Goal: Task Accomplishment & Management: Manage account settings

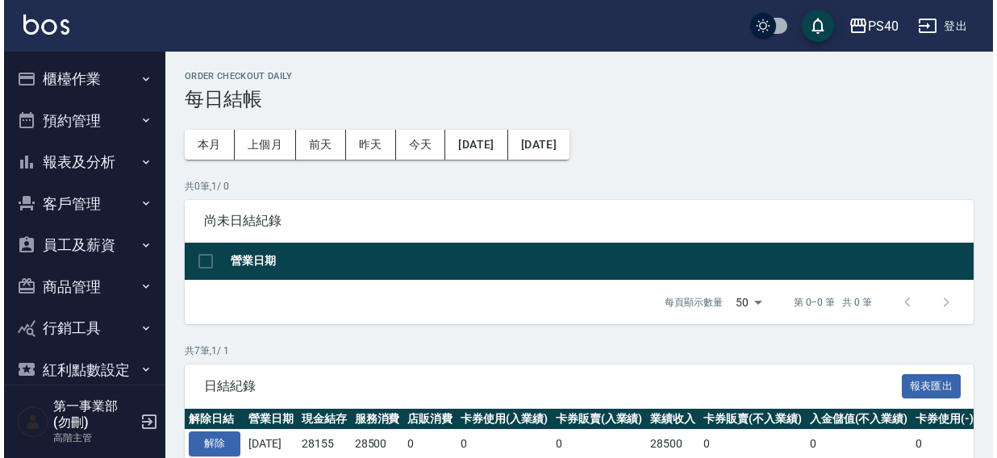
scroll to position [269, 0]
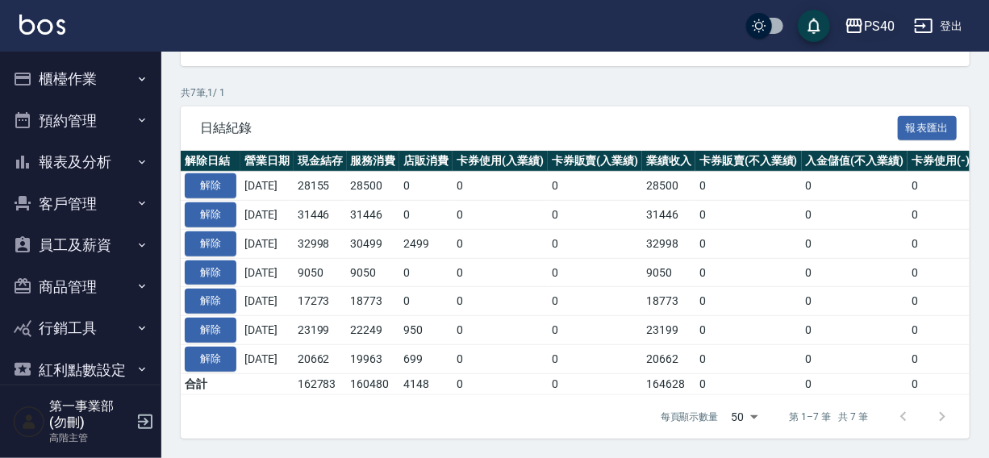
click at [871, 16] on div "PS40" at bounding box center [879, 26] width 31 height 20
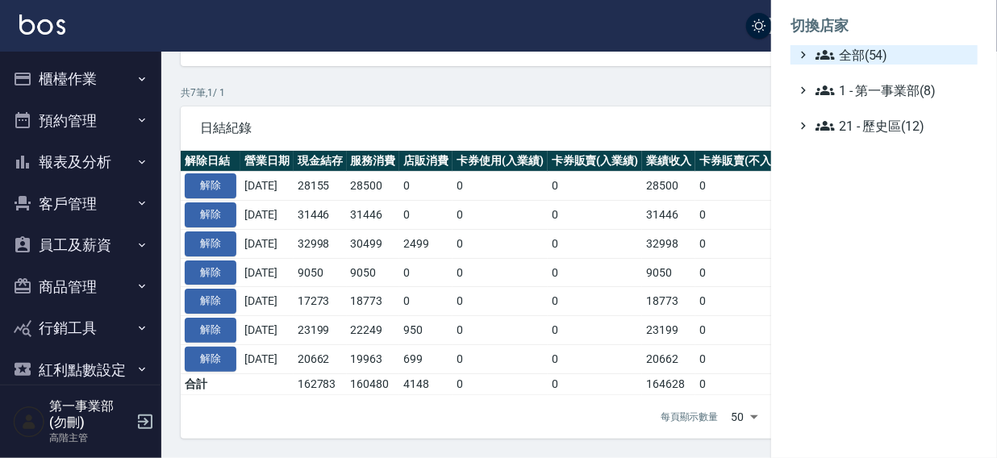
click at [854, 46] on span "全部(54)" at bounding box center [894, 54] width 156 height 19
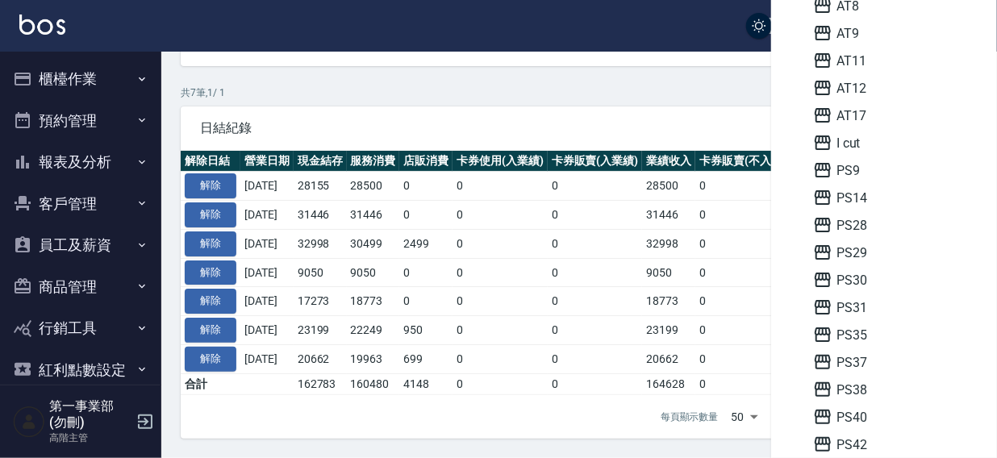
scroll to position [136, 0]
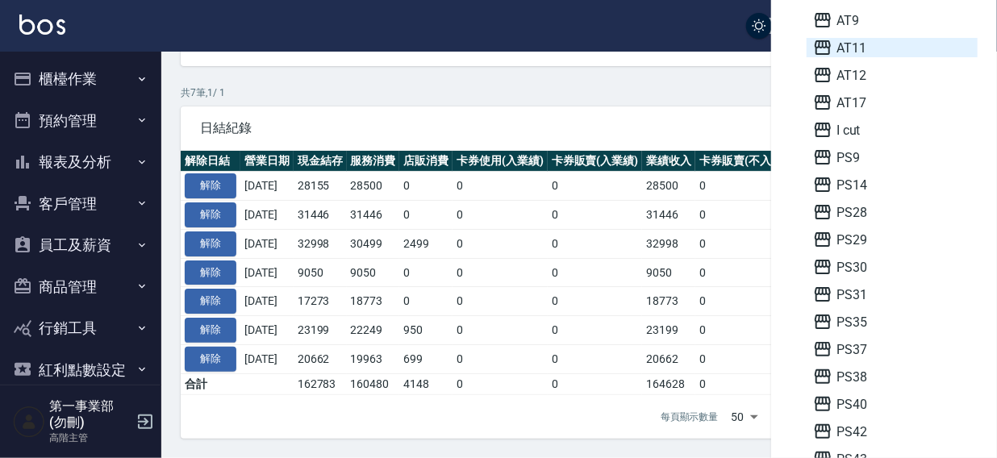
click at [860, 54] on span "AT11" at bounding box center [892, 47] width 158 height 19
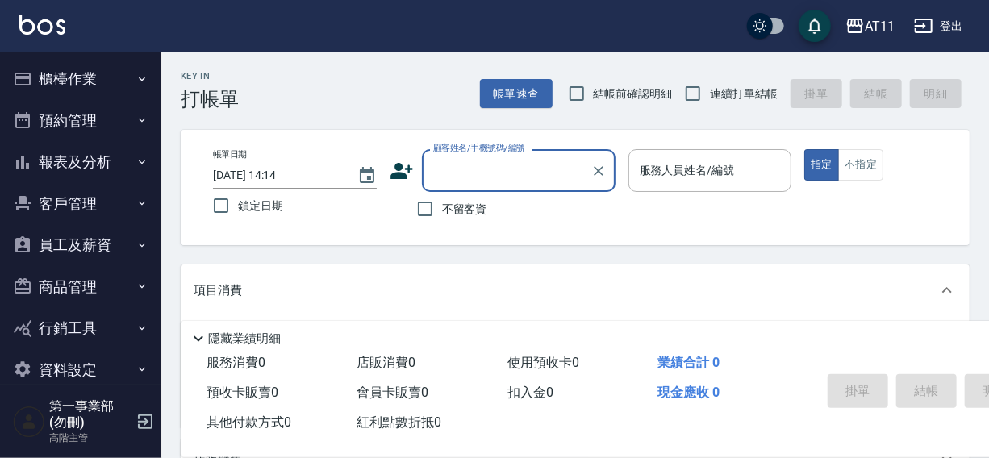
click at [64, 80] on button "櫃檯作業" at bounding box center [80, 79] width 148 height 42
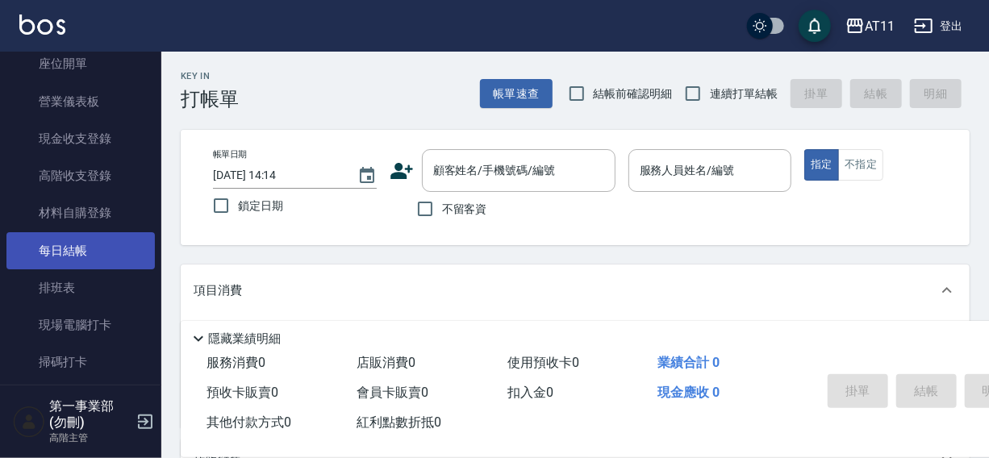
scroll to position [174, 0]
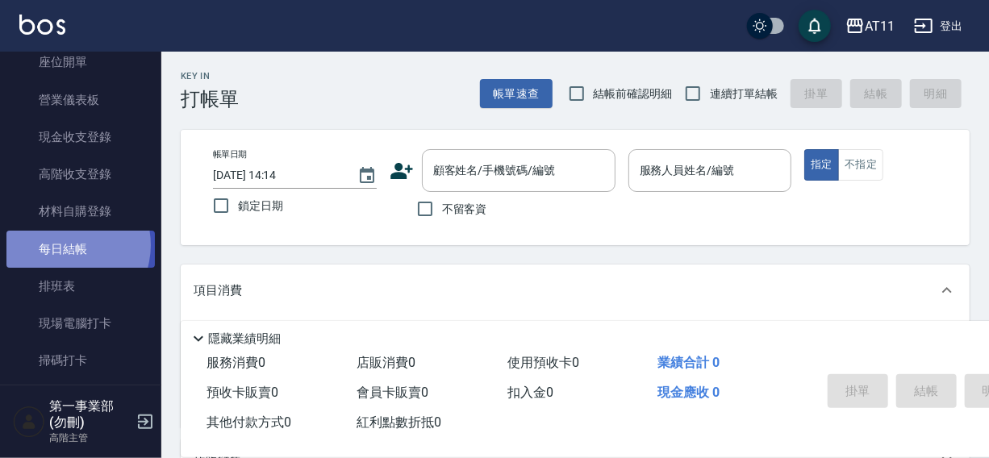
click at [65, 244] on link "每日結帳" at bounding box center [80, 249] width 148 height 37
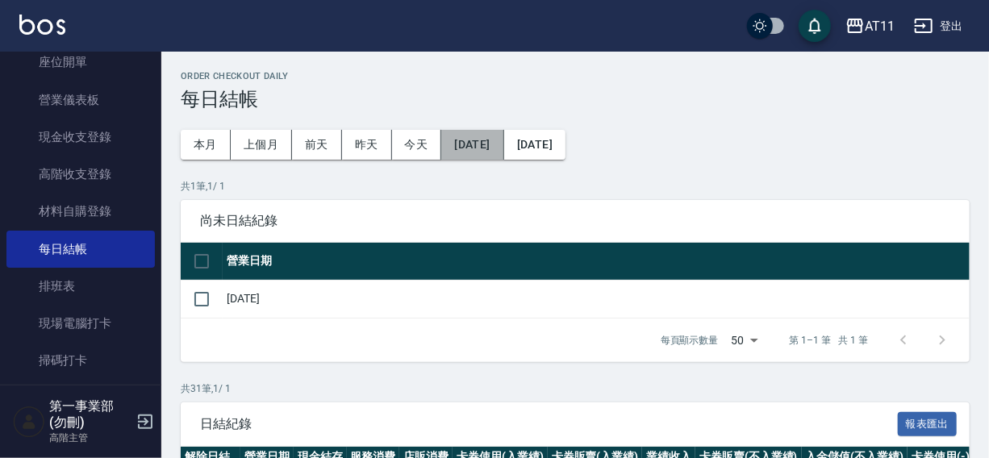
click at [483, 144] on button "[DATE]" at bounding box center [472, 145] width 62 height 30
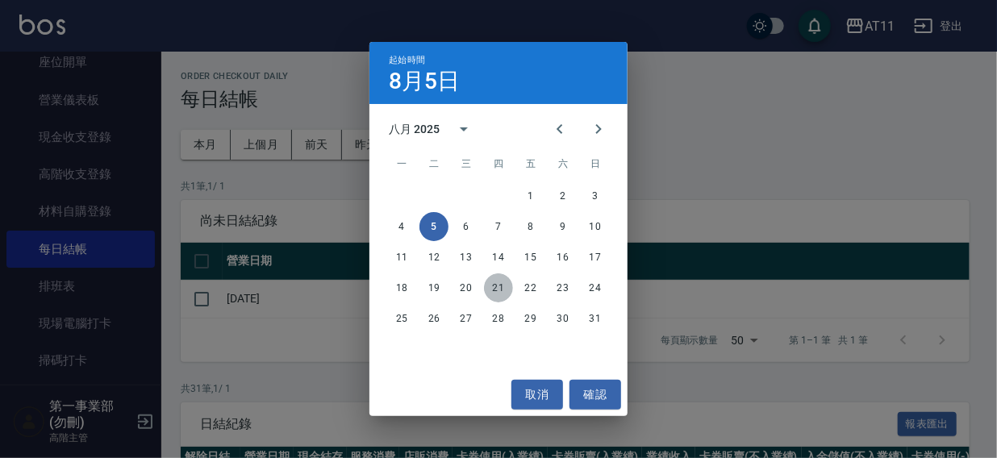
click at [495, 283] on button "21" at bounding box center [498, 288] width 29 height 29
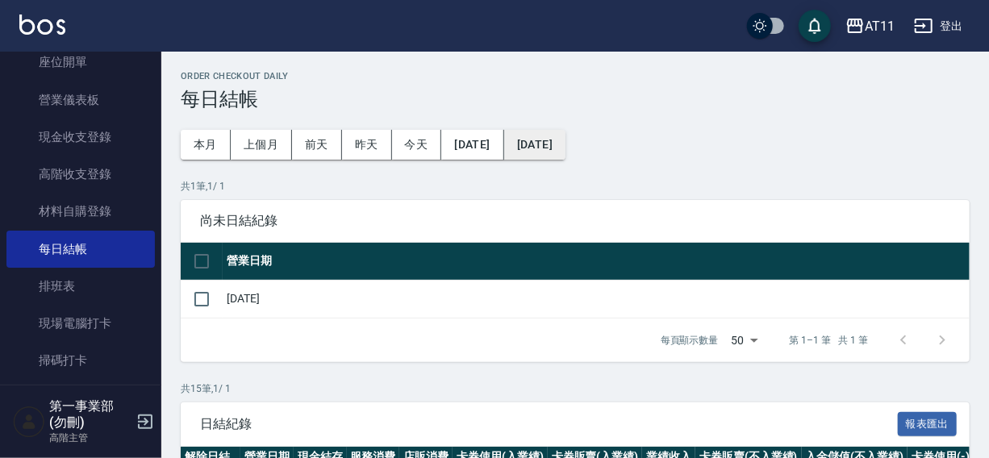
click at [566, 146] on button "[DATE]" at bounding box center [534, 145] width 61 height 30
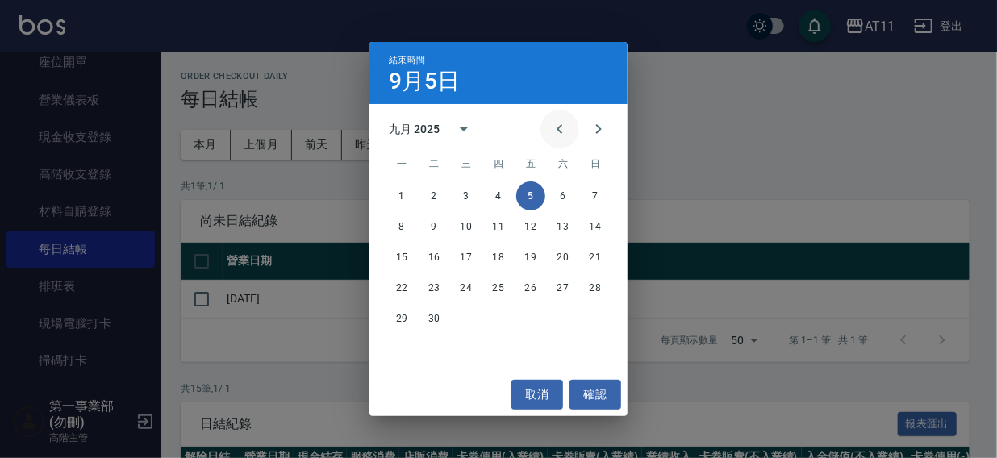
click at [556, 129] on icon "Previous month" at bounding box center [559, 128] width 19 height 19
click at [591, 323] on button "31" at bounding box center [595, 318] width 29 height 29
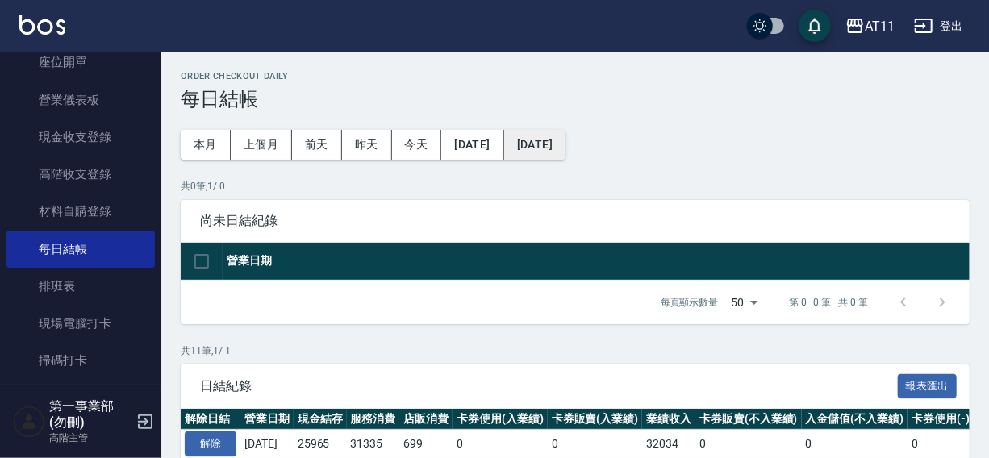
click at [566, 142] on button "[DATE]" at bounding box center [534, 145] width 61 height 30
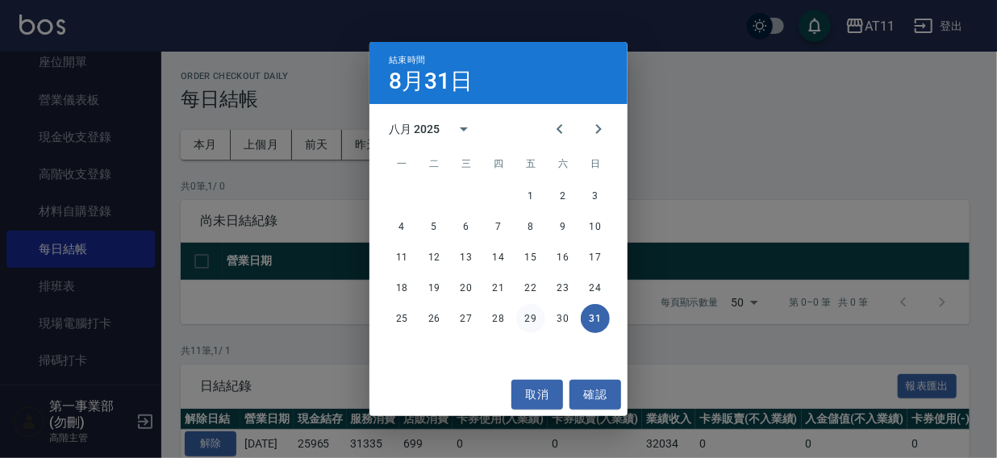
click at [521, 321] on button "29" at bounding box center [530, 318] width 29 height 29
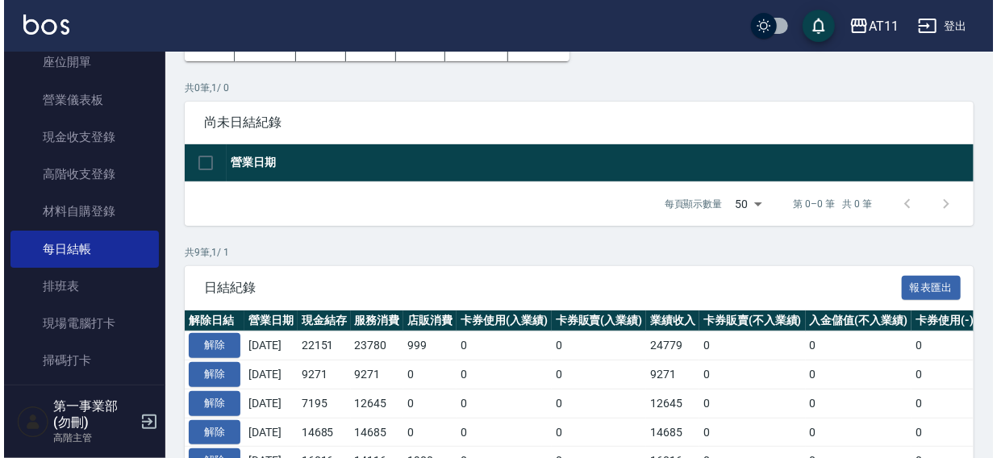
scroll to position [30, 0]
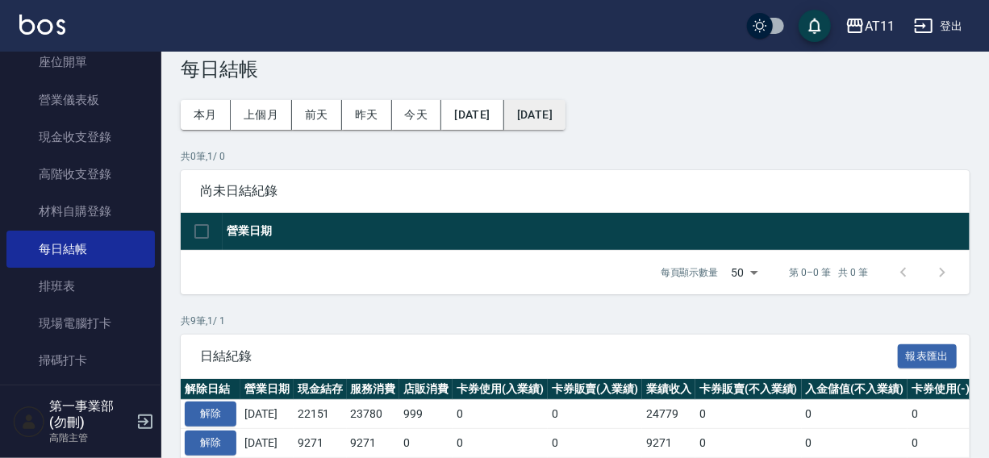
click at [566, 119] on button "2025/08/29" at bounding box center [534, 115] width 61 height 30
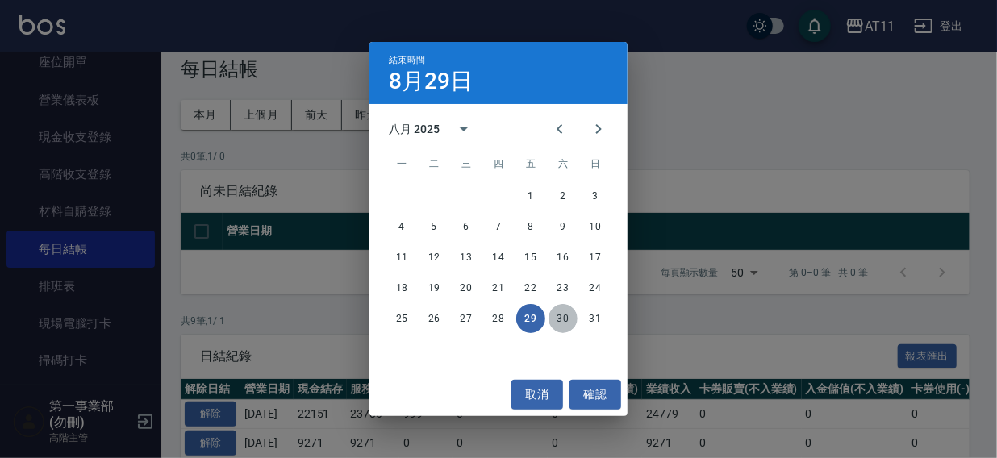
click at [560, 324] on button "30" at bounding box center [563, 318] width 29 height 29
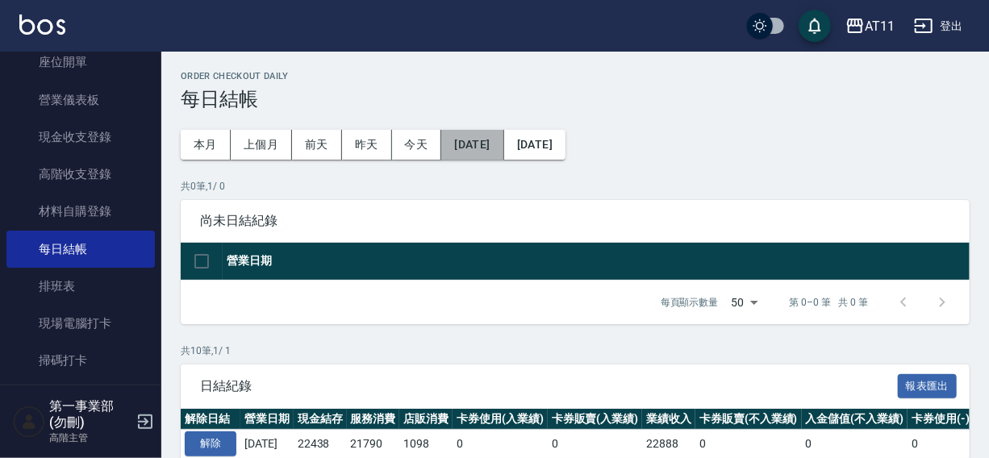
click at [488, 138] on button "[DATE]" at bounding box center [472, 145] width 62 height 30
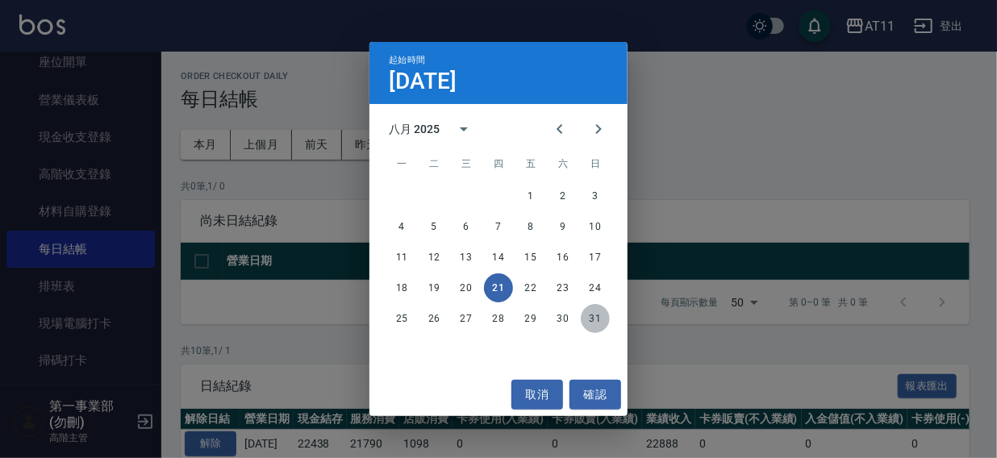
click at [589, 319] on button "31" at bounding box center [595, 318] width 29 height 29
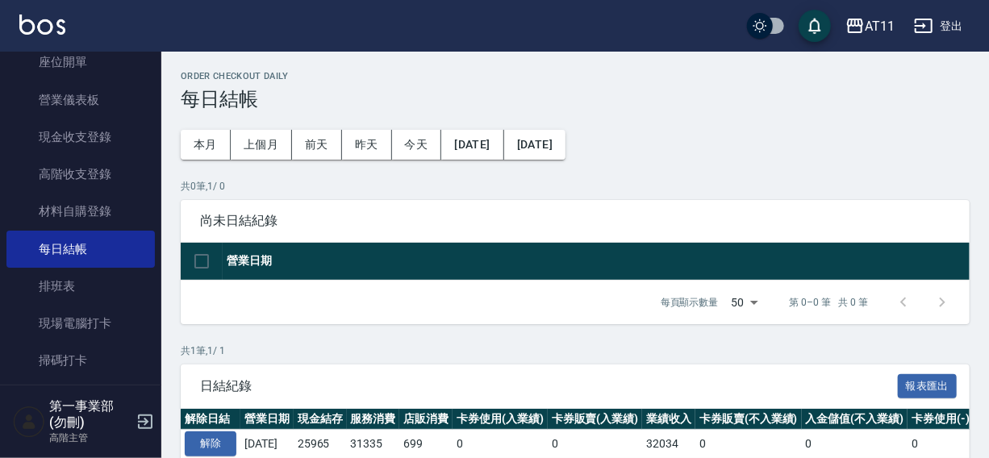
click at [558, 142] on button "[DATE]" at bounding box center [534, 145] width 61 height 30
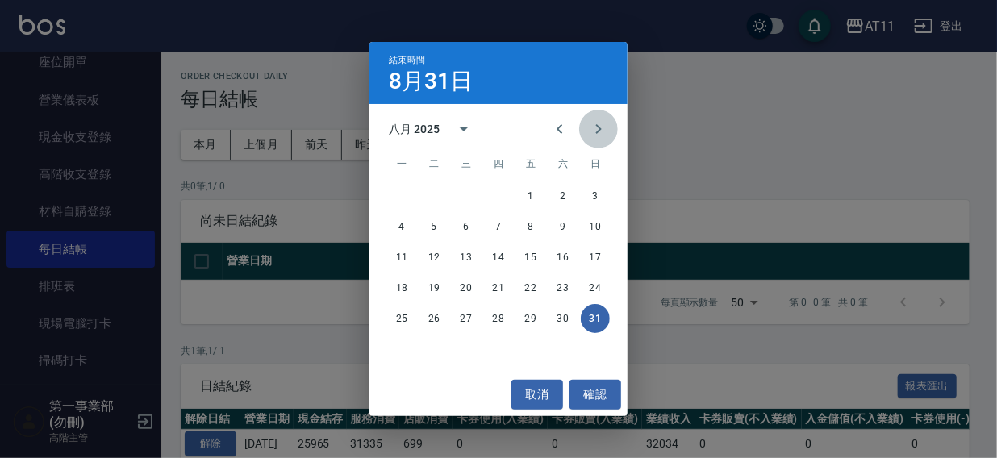
click at [591, 129] on icon "Next month" at bounding box center [598, 128] width 19 height 19
click at [497, 195] on button "4" at bounding box center [498, 196] width 29 height 29
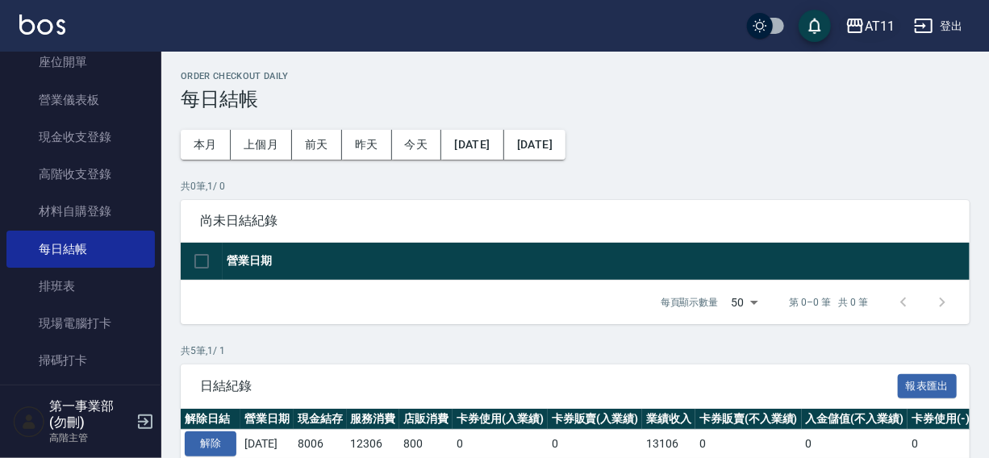
click at [878, 28] on div "AT11" at bounding box center [880, 26] width 30 height 20
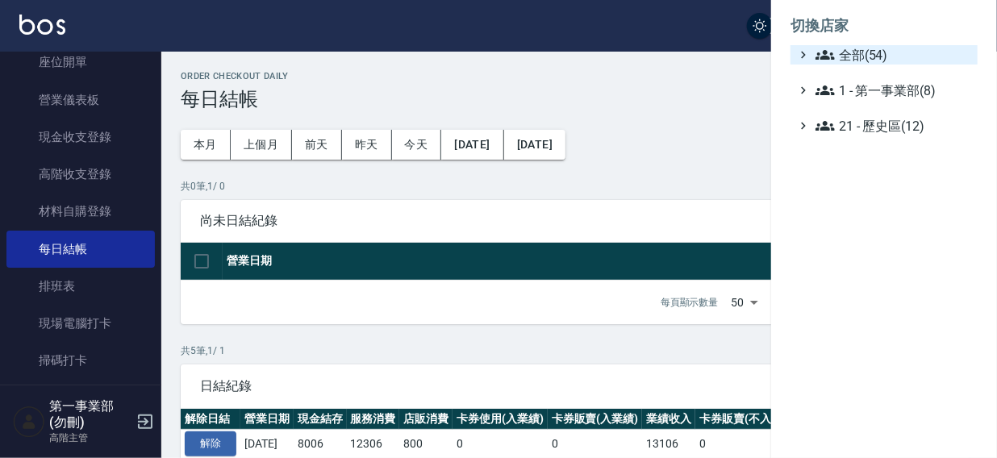
click at [866, 51] on span "全部(54)" at bounding box center [894, 54] width 156 height 19
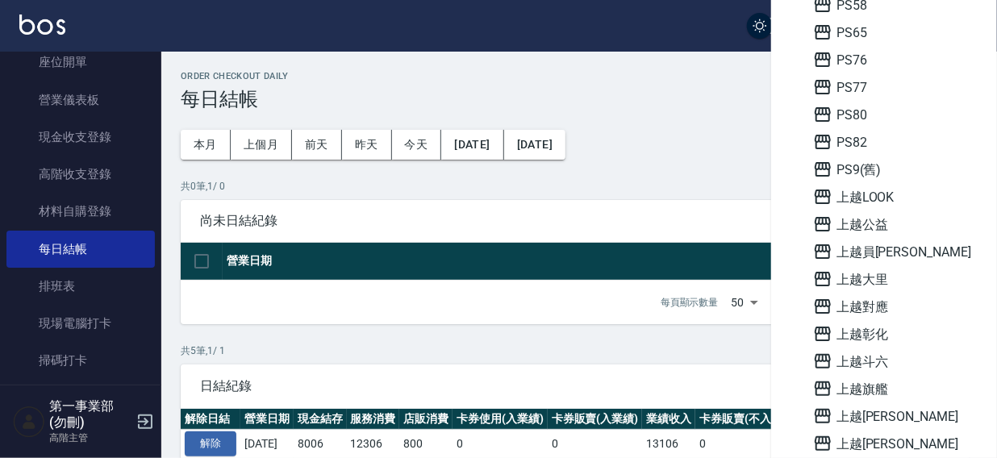
scroll to position [735, 0]
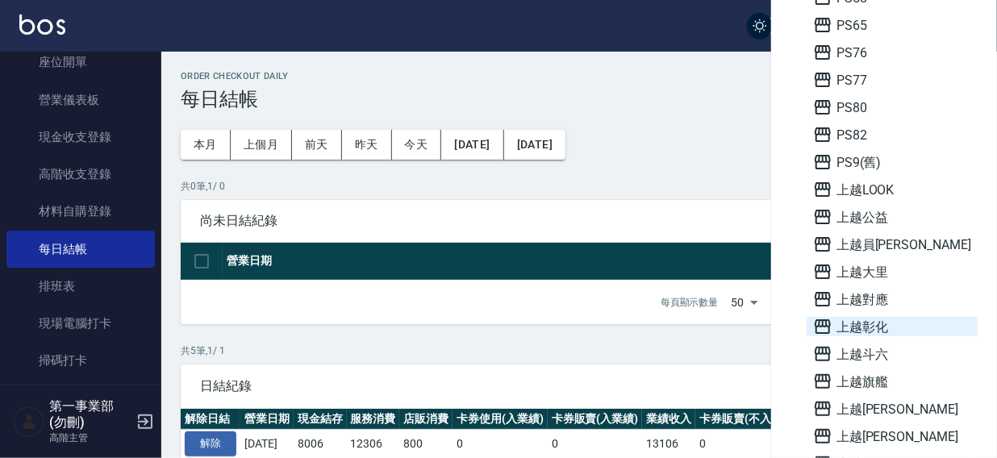
click at [872, 329] on span "上越彰化" at bounding box center [892, 326] width 158 height 19
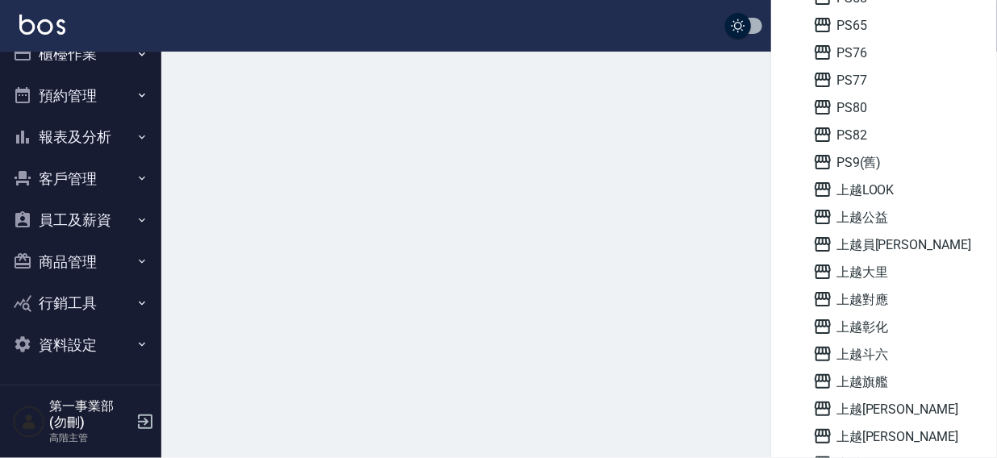
scroll to position [24, 0]
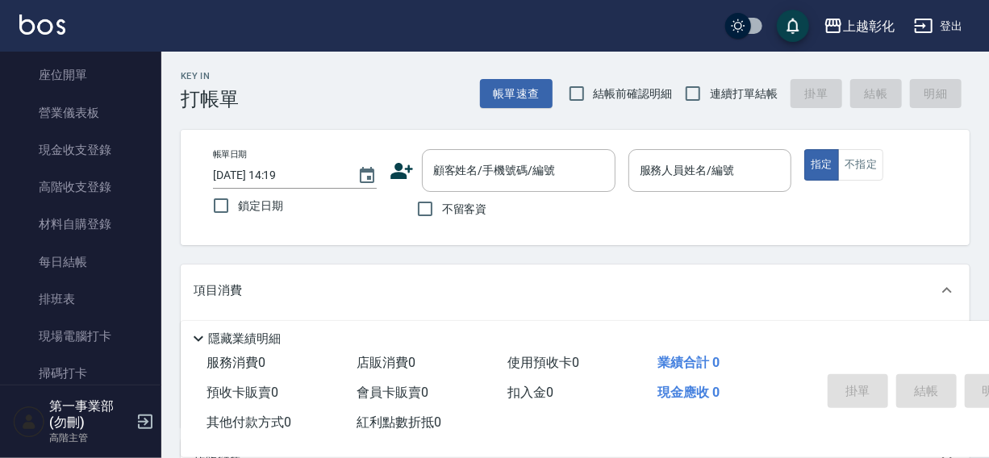
scroll to position [186, 0]
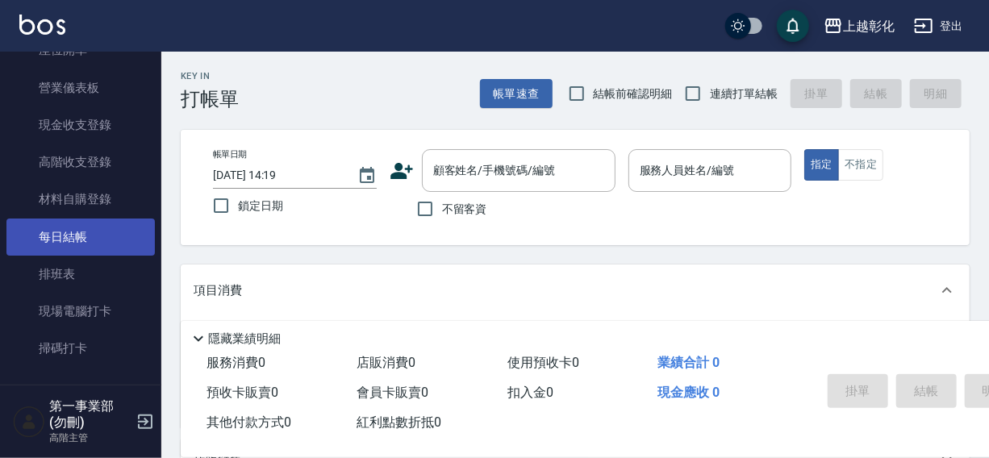
click at [69, 240] on link "每日結帳" at bounding box center [80, 237] width 148 height 37
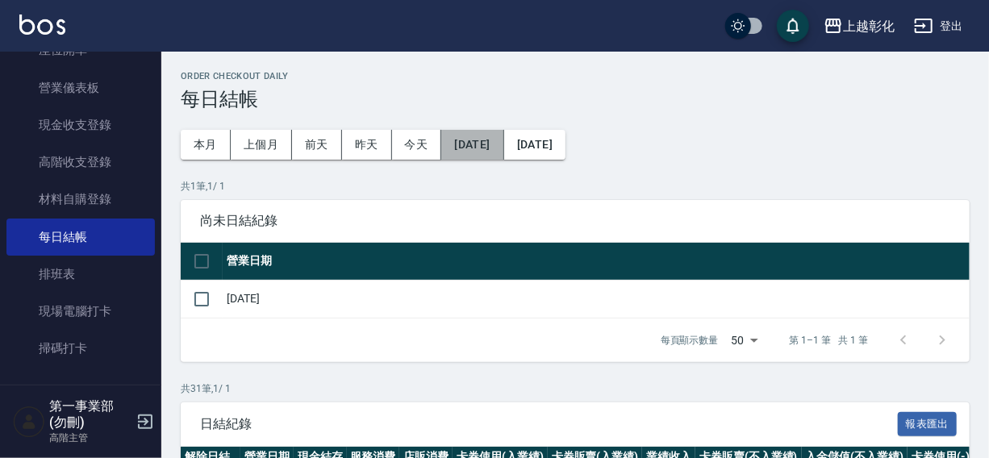
click at [473, 146] on button "[DATE]" at bounding box center [472, 145] width 62 height 30
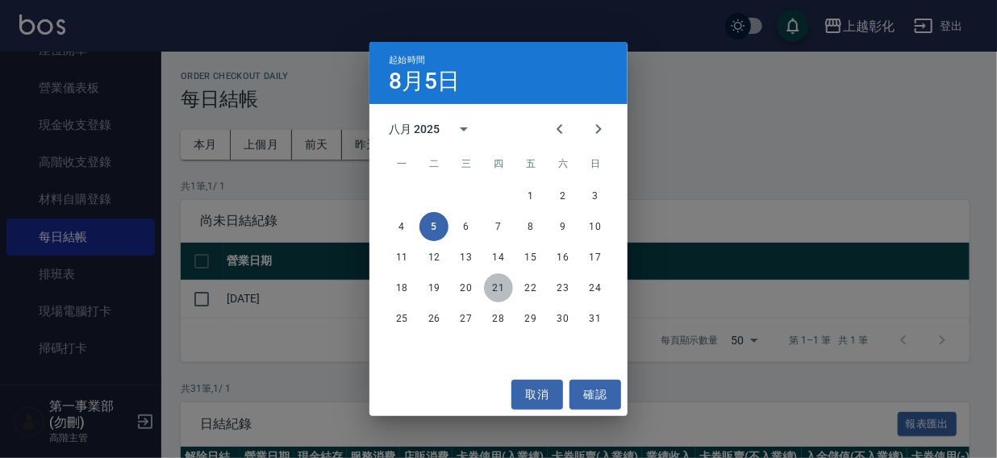
click at [499, 288] on button "21" at bounding box center [498, 288] width 29 height 29
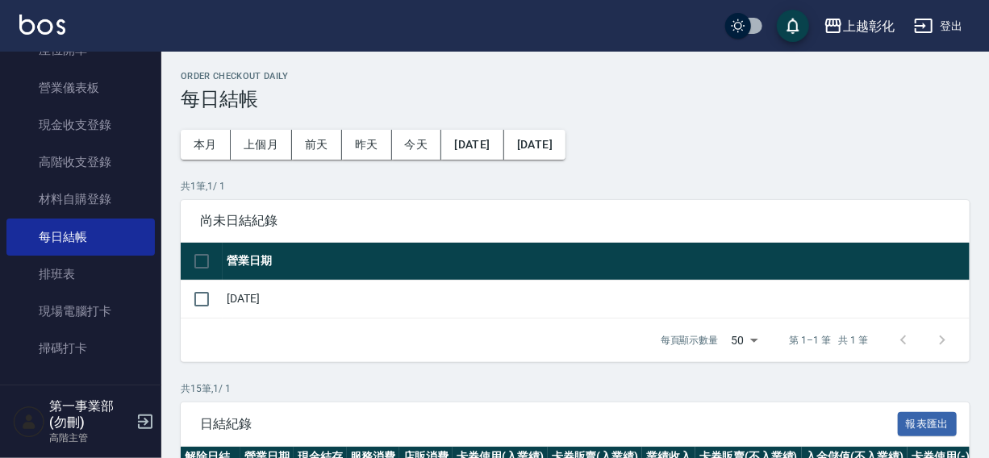
click at [566, 143] on button "[DATE]" at bounding box center [534, 145] width 61 height 30
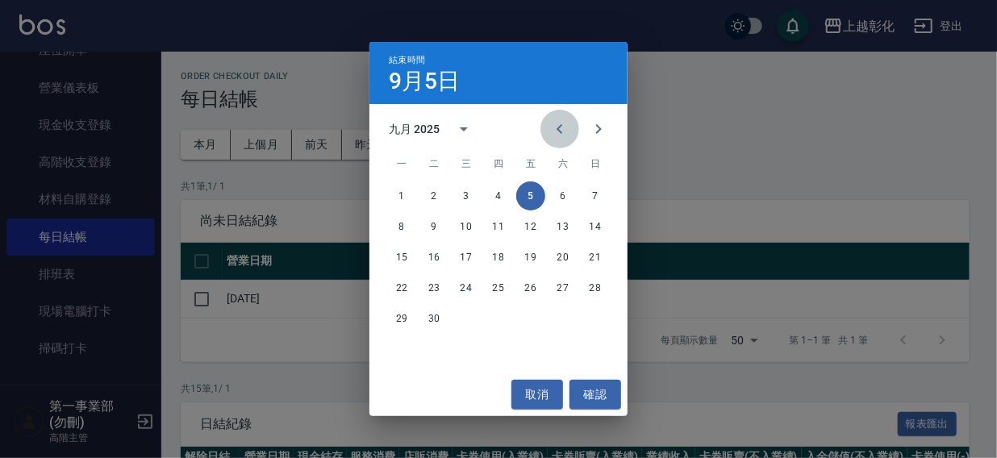
click at [556, 129] on icon "Previous month" at bounding box center [559, 128] width 19 height 19
click at [562, 319] on button "30" at bounding box center [563, 318] width 29 height 29
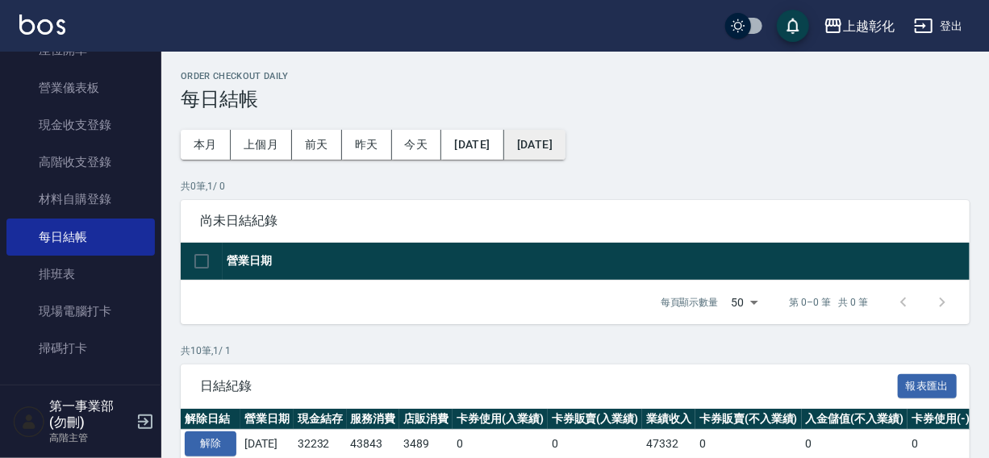
click at [566, 133] on button "[DATE]" at bounding box center [534, 145] width 61 height 30
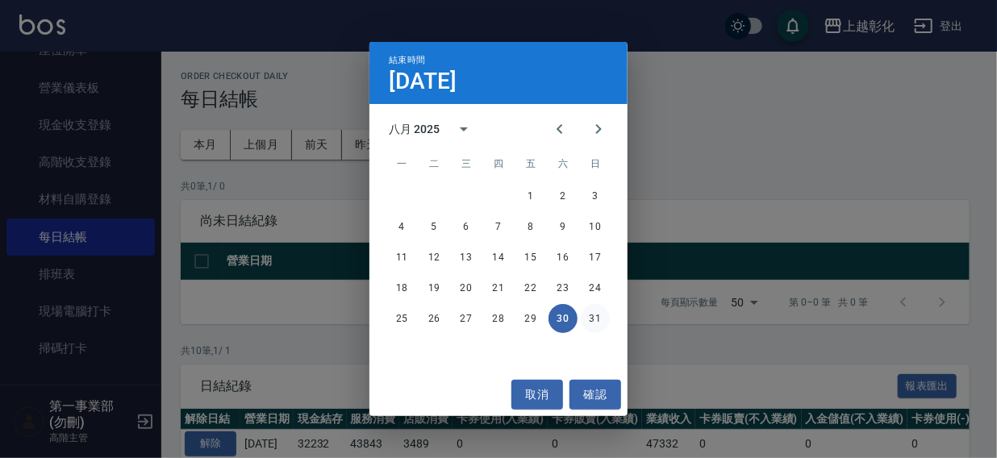
click at [593, 324] on button "31" at bounding box center [595, 318] width 29 height 29
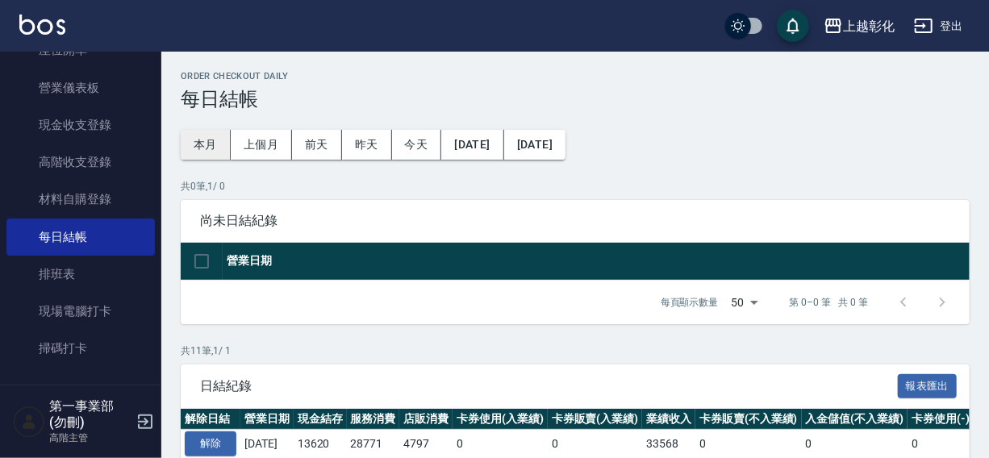
click at [200, 138] on button "本月" at bounding box center [206, 145] width 50 height 30
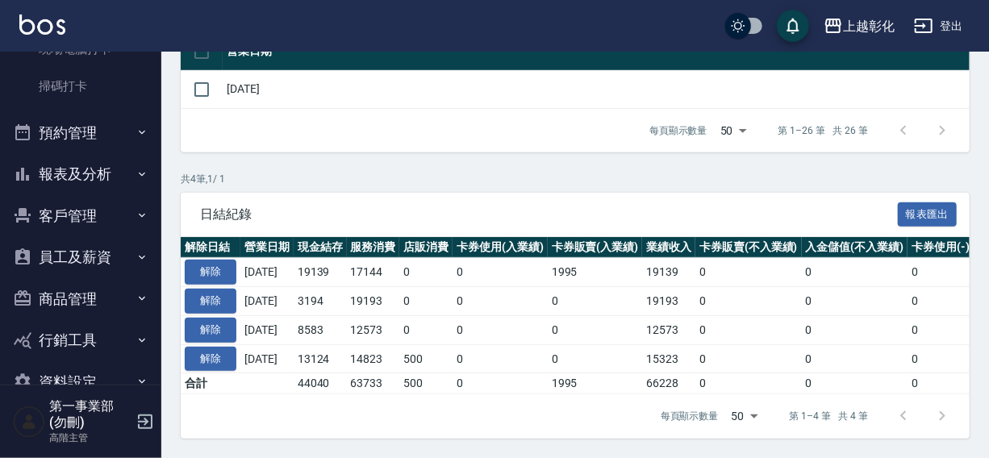
scroll to position [472, 0]
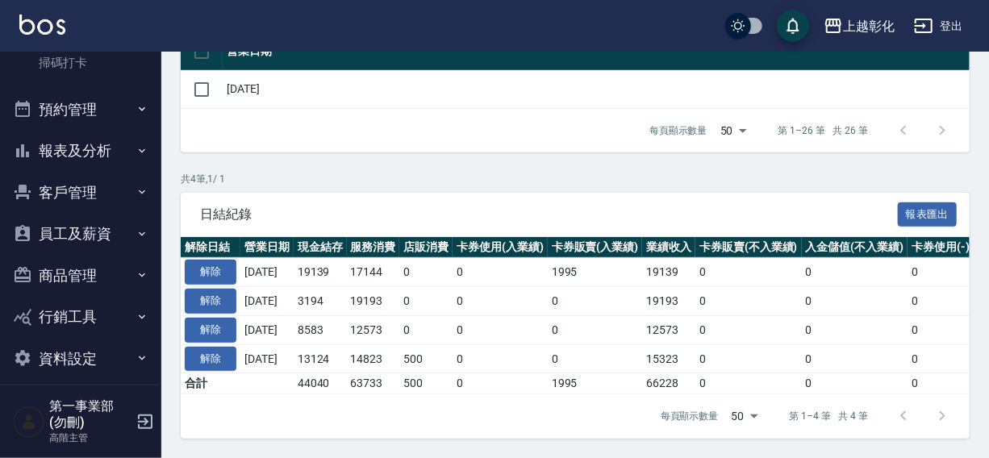
click at [72, 236] on button "員工及薪資" at bounding box center [80, 234] width 148 height 42
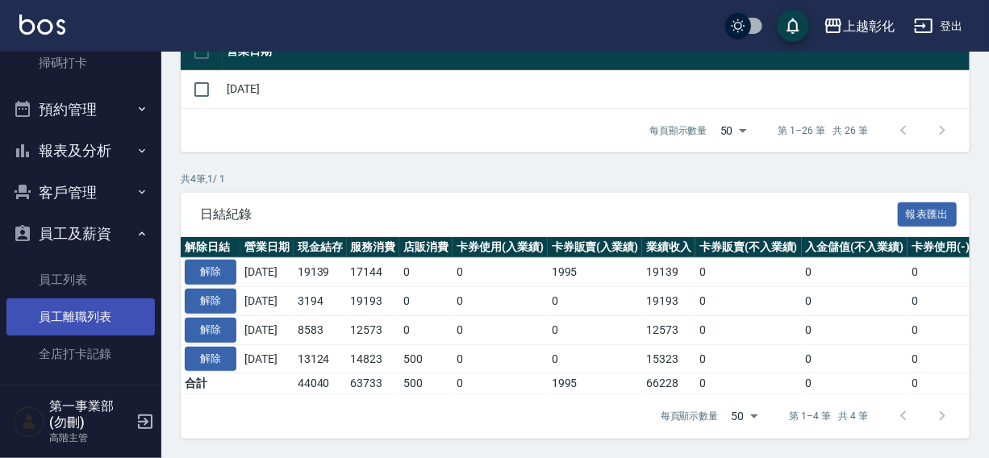
drag, startPoint x: 152, startPoint y: 213, endPoint x: 146, endPoint y: 308, distance: 95.4
click at [146, 309] on nav "櫃檯作業 打帳單 帳單列表 掛單列表 座位開單 營業儀表板 現金收支登錄 高階收支登錄 材料自購登錄 每日結帳 排班表 現場電腦打卡 掃碼打卡 預約管理 預約…" at bounding box center [80, 218] width 161 height 333
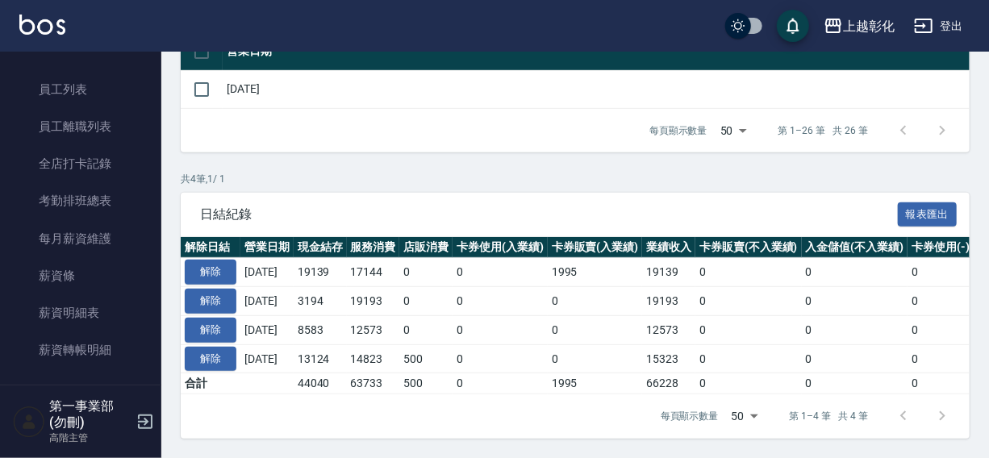
scroll to position [729, 0]
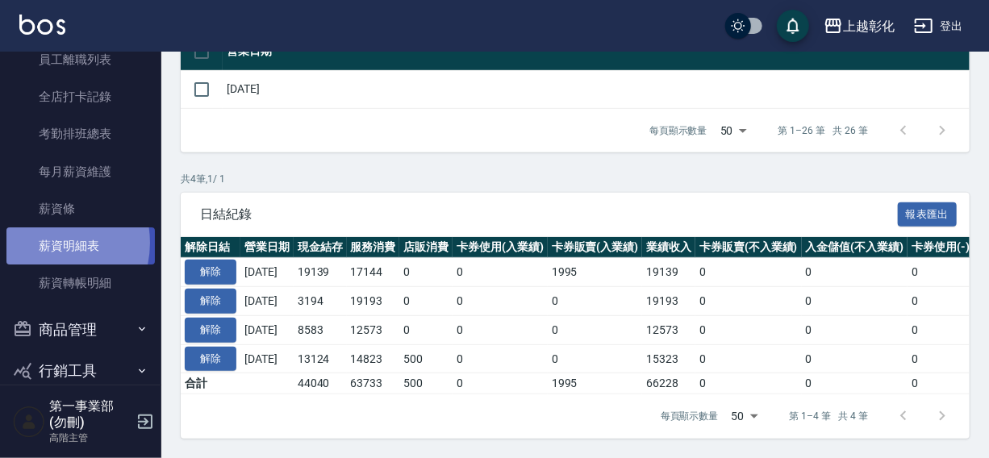
click at [44, 242] on link "薪資明細表" at bounding box center [80, 246] width 148 height 37
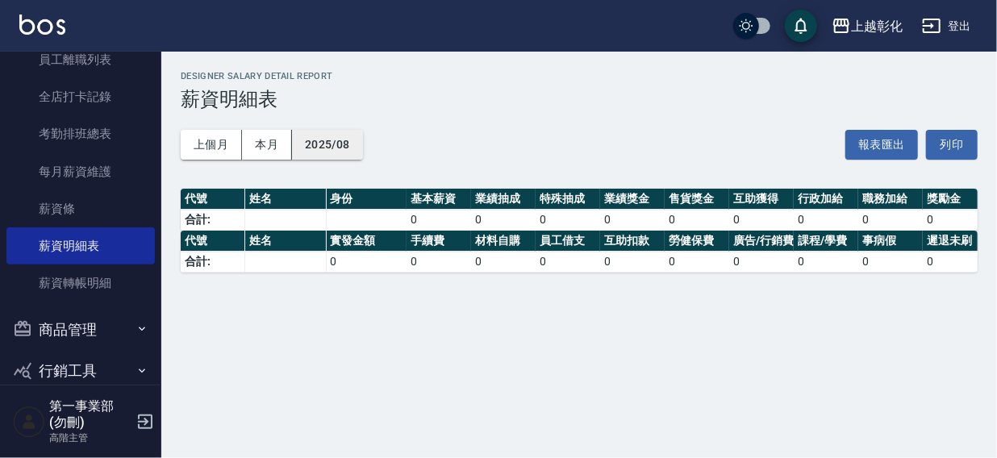
click at [348, 145] on button "2025/08" at bounding box center [327, 145] width 71 height 30
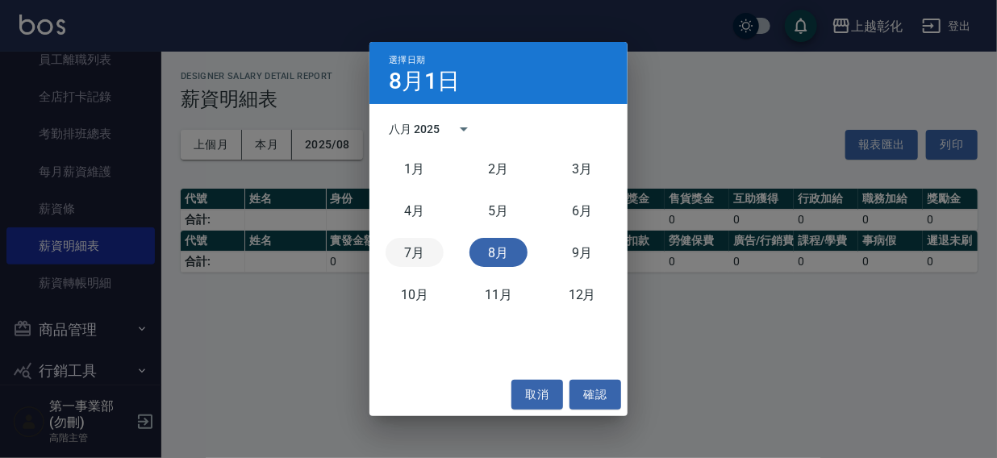
click at [422, 251] on button "7月" at bounding box center [415, 252] width 58 height 29
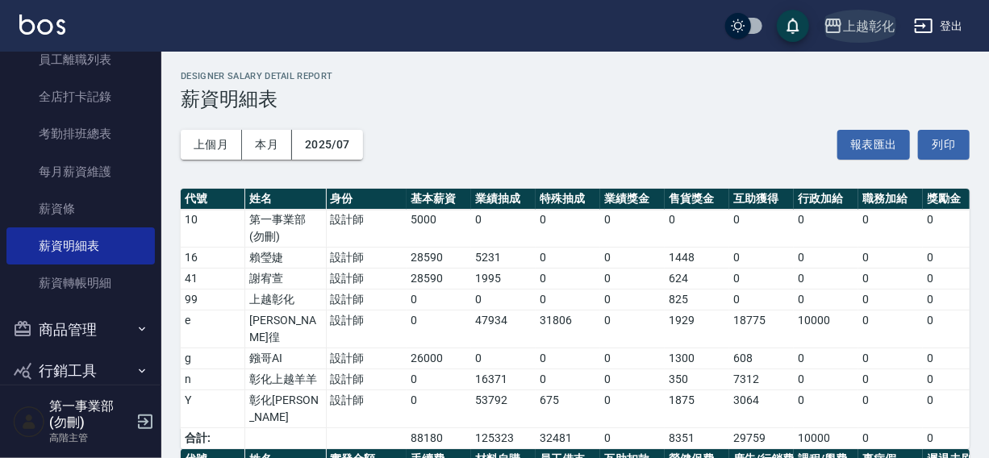
click at [858, 18] on div "上越彰化" at bounding box center [869, 26] width 52 height 20
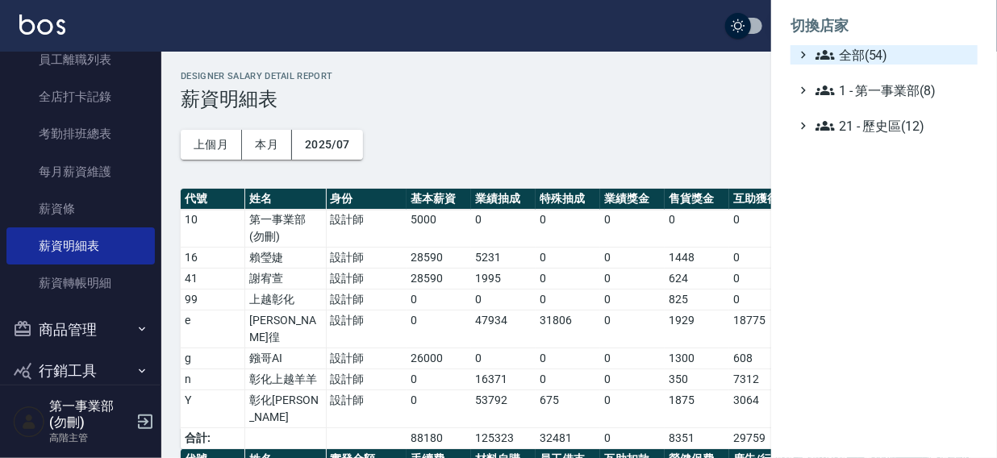
click at [843, 53] on span "全部(54)" at bounding box center [894, 54] width 156 height 19
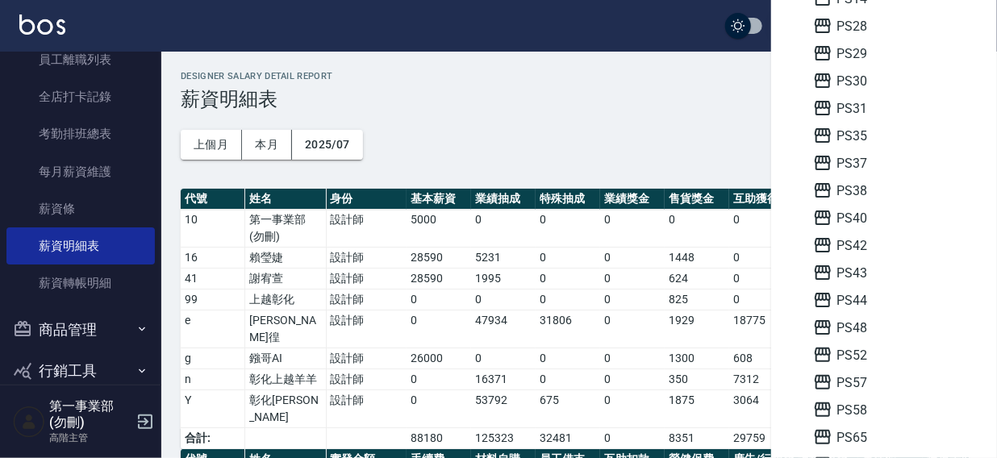
scroll to position [355, 0]
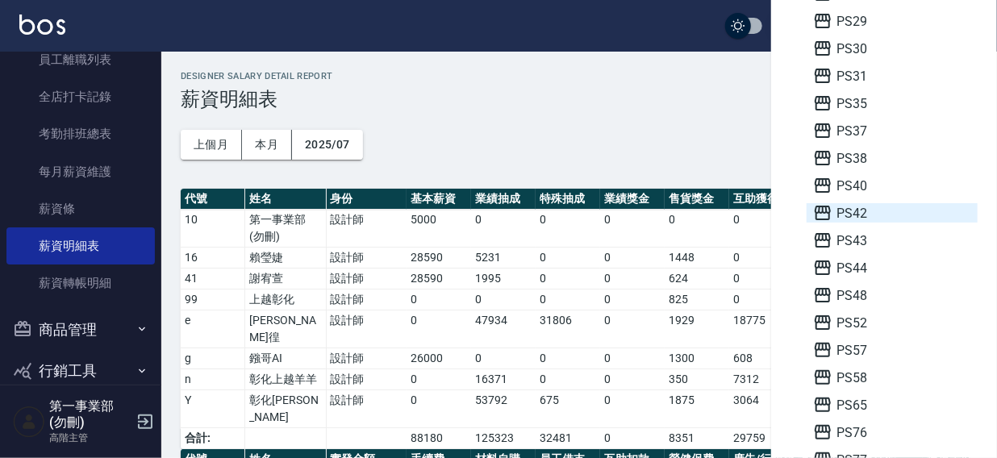
click at [859, 215] on span "PS42" at bounding box center [892, 212] width 158 height 19
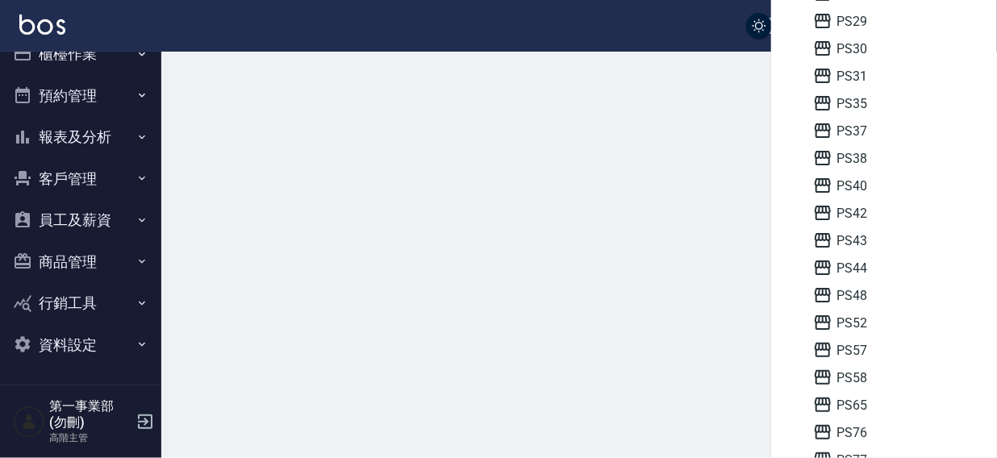
scroll to position [24, 0]
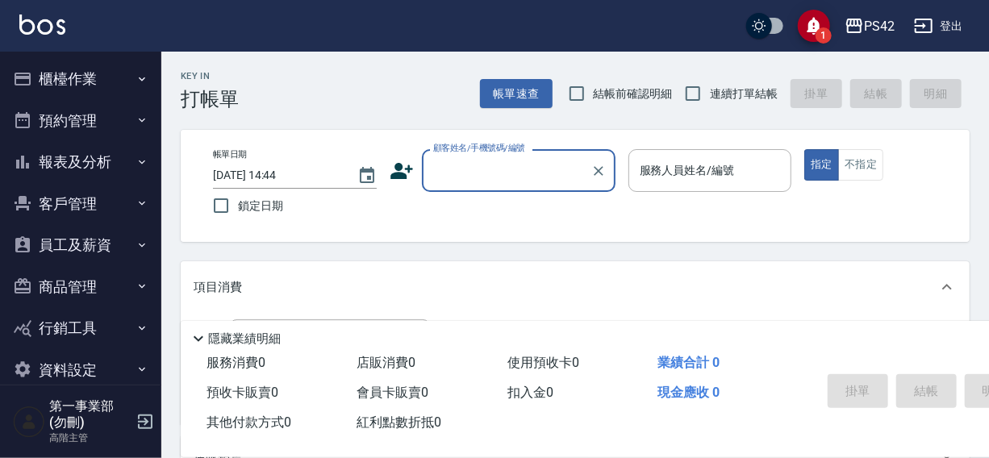
click at [56, 83] on button "櫃檯作業" at bounding box center [80, 79] width 148 height 42
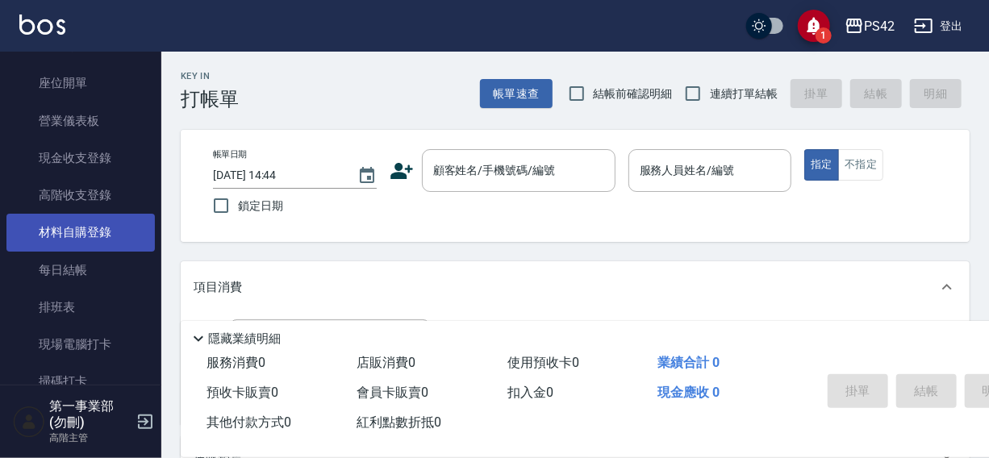
scroll to position [171, 0]
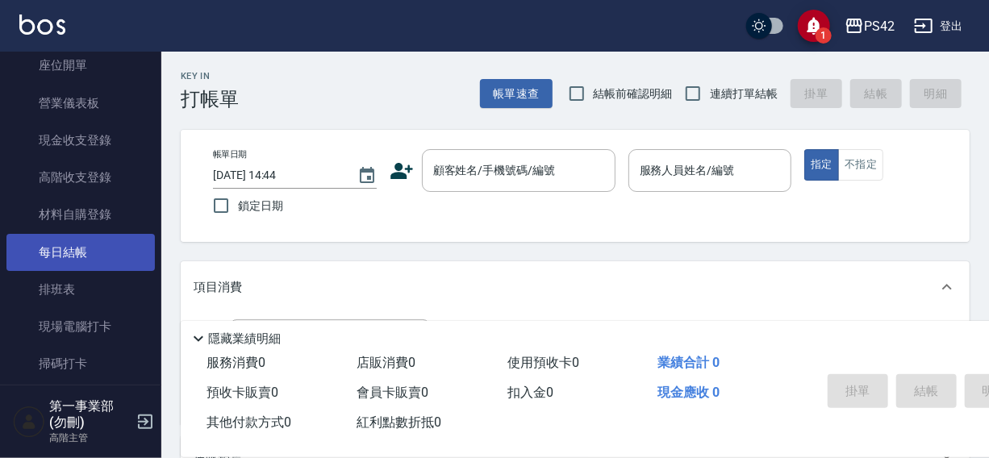
click at [56, 253] on link "每日結帳" at bounding box center [80, 252] width 148 height 37
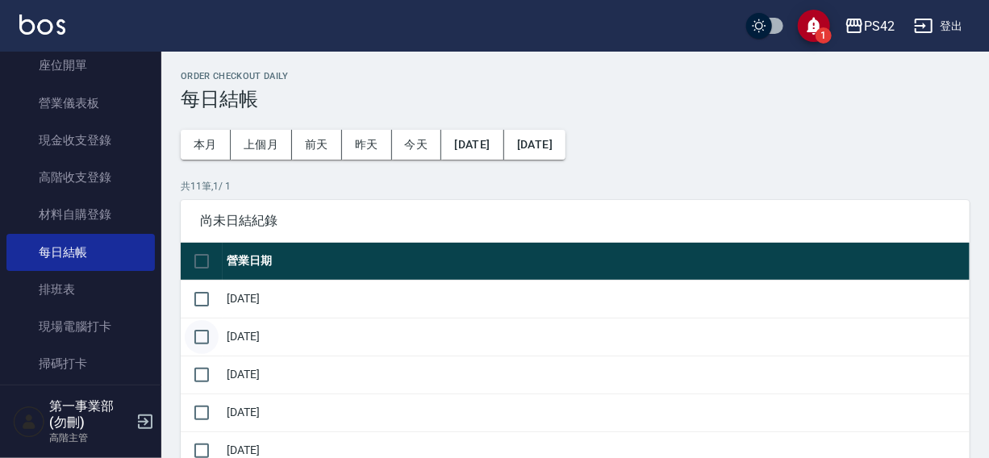
drag, startPoint x: 201, startPoint y: 299, endPoint x: 199, endPoint y: 339, distance: 40.4
click at [201, 307] on input "checkbox" at bounding box center [202, 299] width 34 height 34
checkbox input "true"
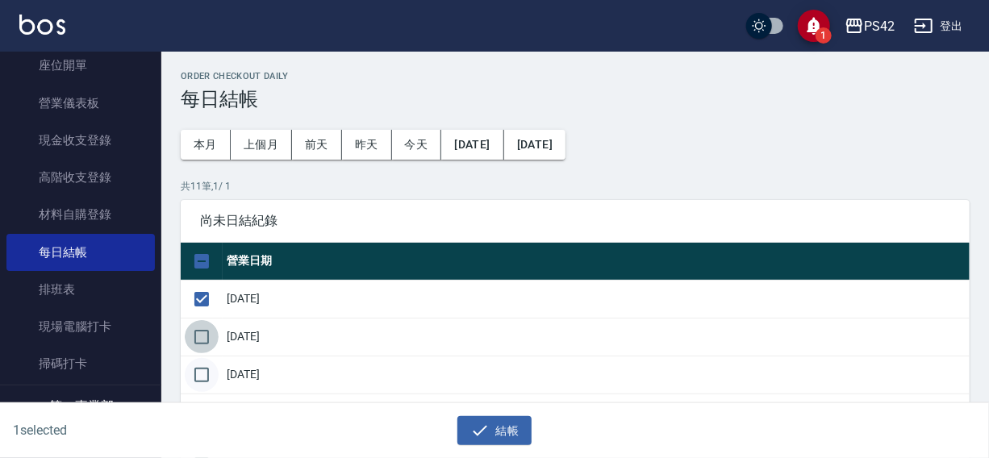
drag, startPoint x: 199, startPoint y: 341, endPoint x: 199, endPoint y: 358, distance: 17.8
click at [199, 342] on input "checkbox" at bounding box center [202, 337] width 34 height 34
checkbox input "true"
click at [199, 366] on input "checkbox" at bounding box center [202, 375] width 34 height 34
checkbox input "true"
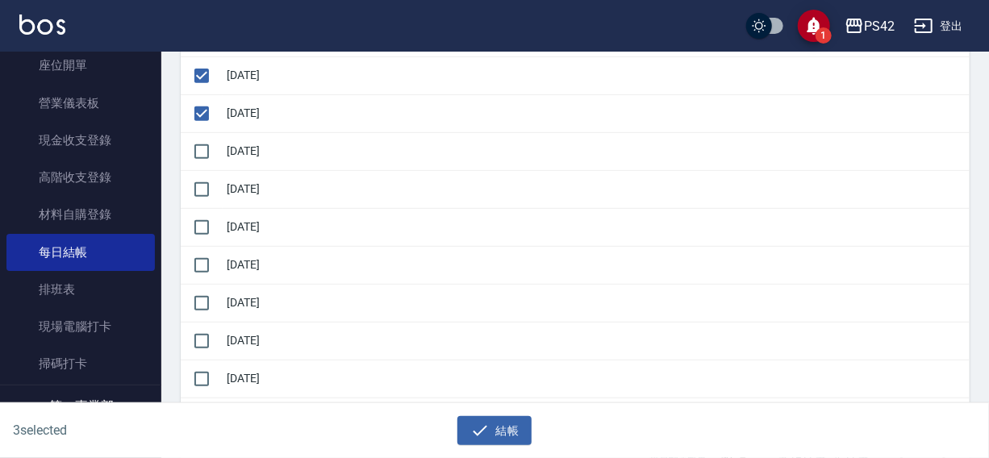
scroll to position [265, 0]
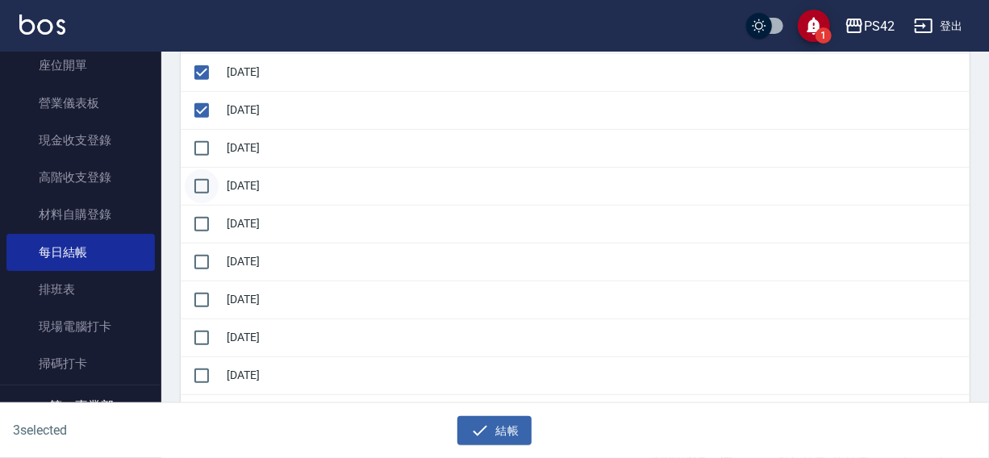
drag, startPoint x: 209, startPoint y: 149, endPoint x: 201, endPoint y: 190, distance: 41.9
click at [209, 153] on input "checkbox" at bounding box center [202, 149] width 34 height 34
checkbox input "true"
drag, startPoint x: 201, startPoint y: 190, endPoint x: 201, endPoint y: 232, distance: 41.2
click at [201, 192] on input "checkbox" at bounding box center [202, 186] width 34 height 34
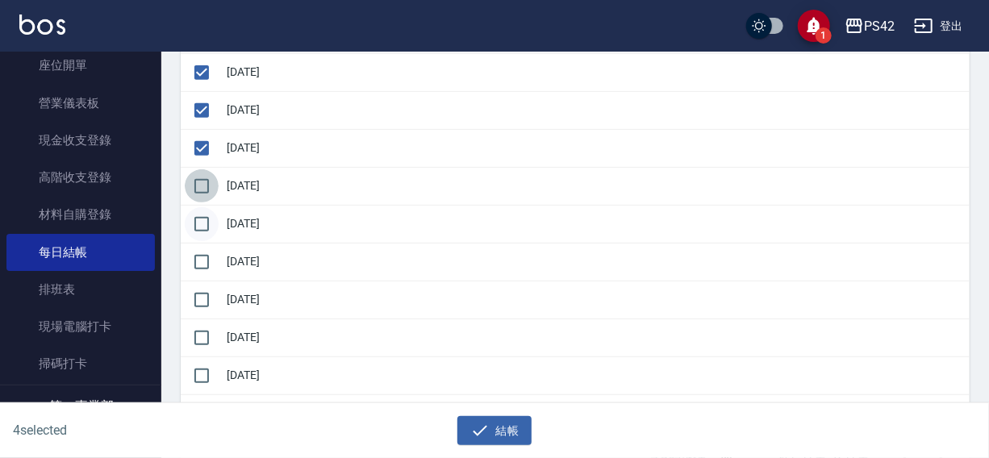
checkbox input "true"
click at [202, 232] on input "checkbox" at bounding box center [202, 224] width 34 height 34
checkbox input "true"
drag, startPoint x: 203, startPoint y: 263, endPoint x: 203, endPoint y: 281, distance: 17.8
click at [203, 265] on input "checkbox" at bounding box center [202, 262] width 34 height 34
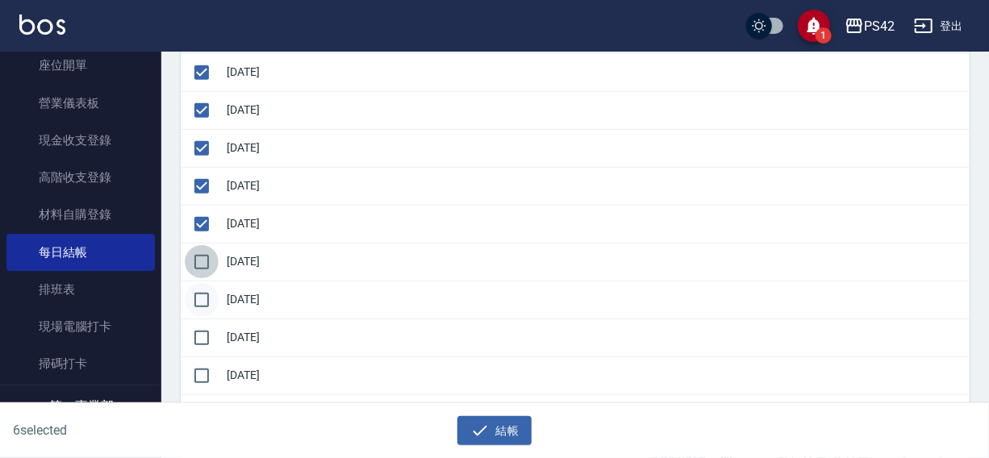
checkbox input "true"
drag, startPoint x: 201, startPoint y: 296, endPoint x: 201, endPoint y: 329, distance: 33.1
click at [201, 299] on input "checkbox" at bounding box center [202, 300] width 34 height 34
checkbox input "true"
click at [201, 332] on input "checkbox" at bounding box center [202, 338] width 34 height 34
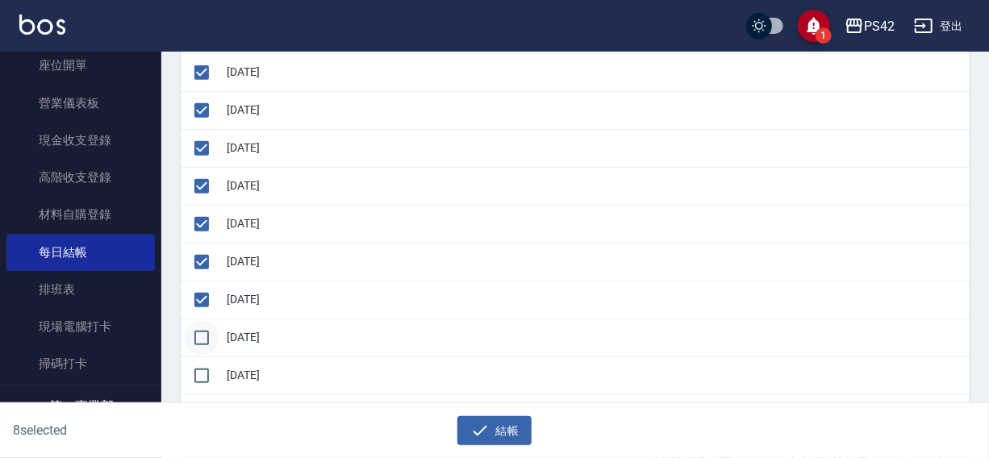
checkbox input "true"
click at [483, 424] on icon "button" at bounding box center [479, 430] width 19 height 19
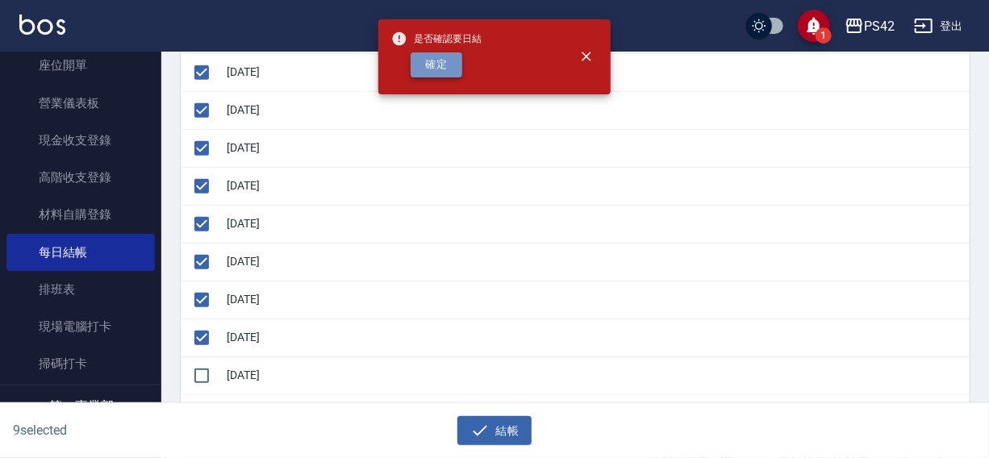
click at [447, 65] on button "確定" at bounding box center [437, 64] width 52 height 25
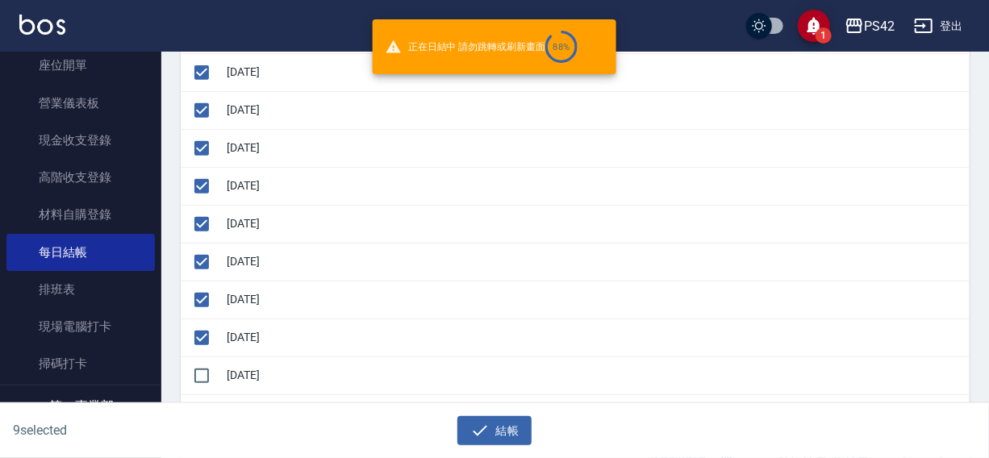
checkbox input "false"
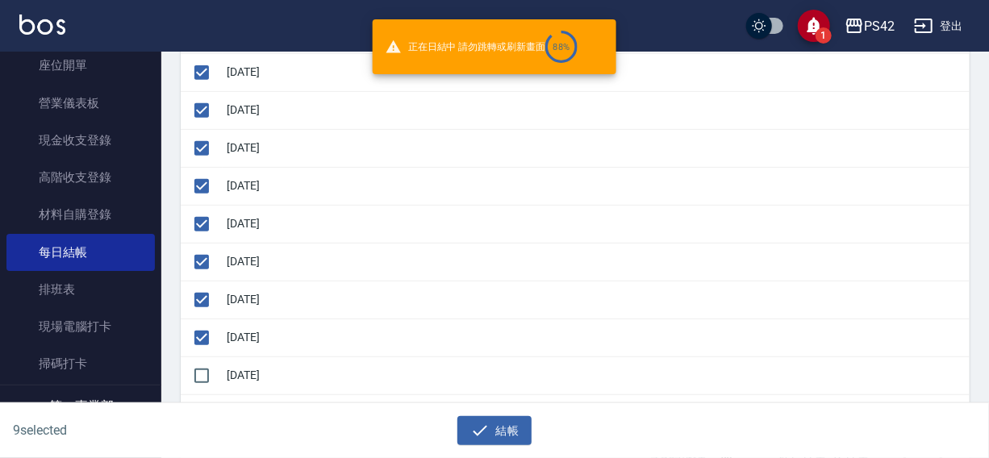
checkbox input "false"
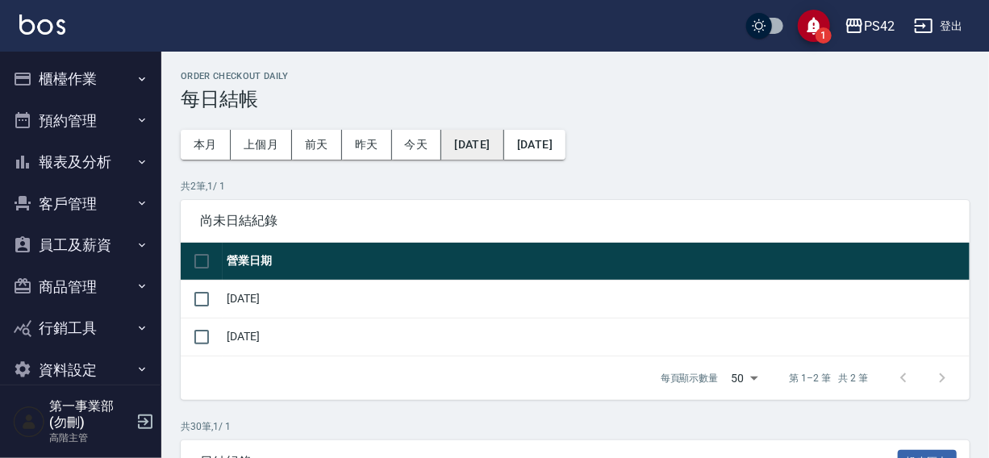
click at [483, 147] on button "[DATE]" at bounding box center [472, 145] width 62 height 30
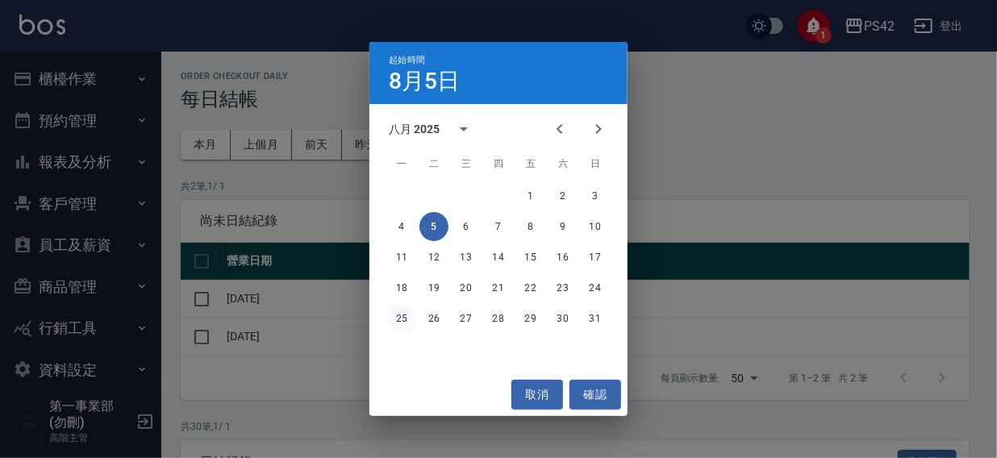
click at [405, 311] on button "25" at bounding box center [401, 318] width 29 height 29
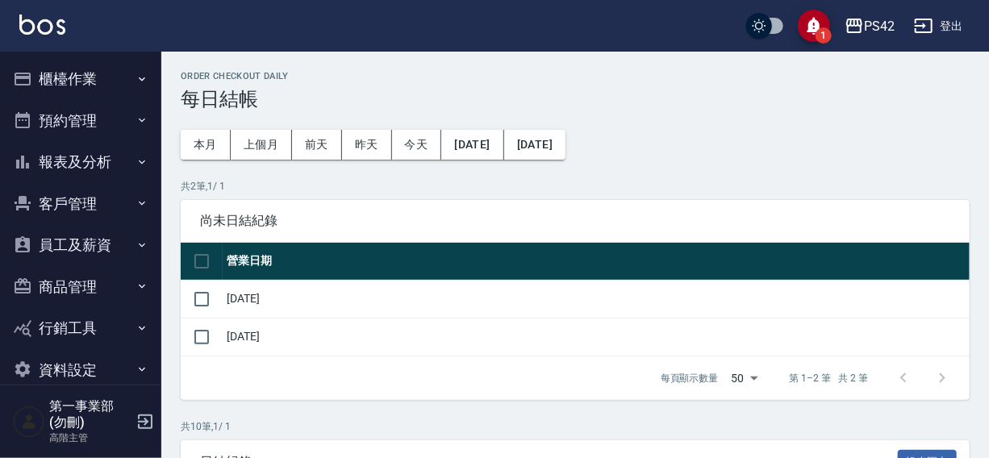
click at [566, 143] on button "[DATE]" at bounding box center [534, 145] width 61 height 30
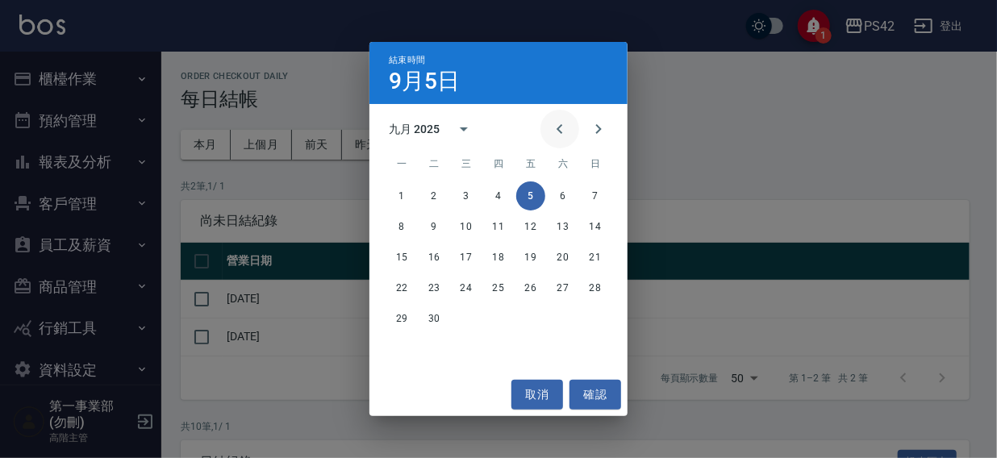
click at [559, 130] on icon "Previous month" at bounding box center [560, 129] width 6 height 10
click at [585, 318] on button "31" at bounding box center [595, 318] width 29 height 29
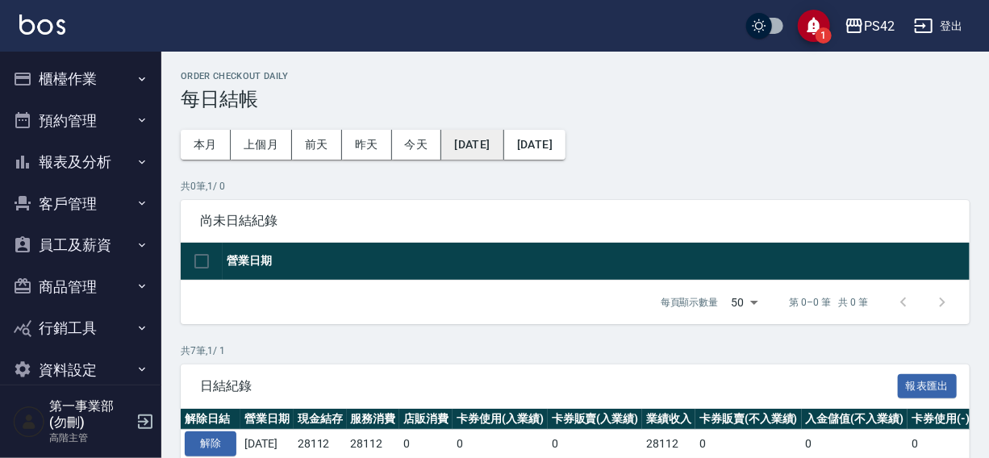
click at [481, 140] on button "2025/08/25" at bounding box center [472, 145] width 62 height 30
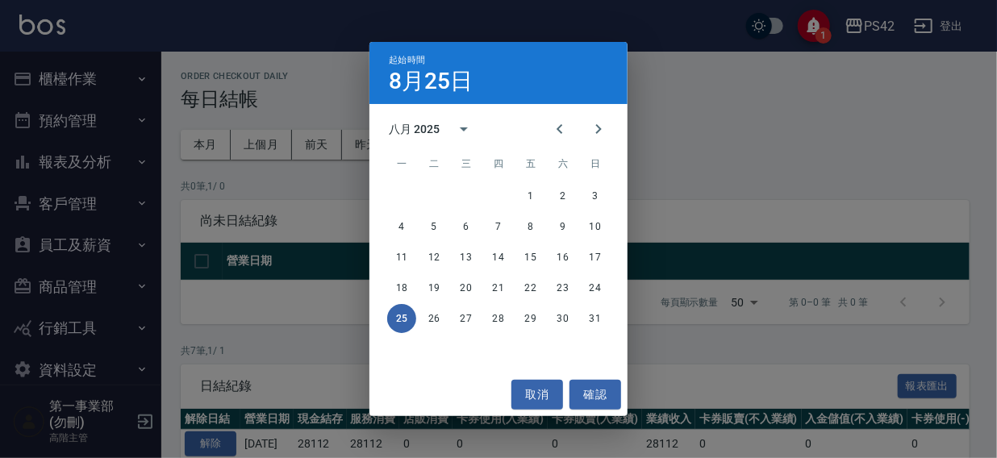
click at [740, 113] on div "起始時間 8月25日 八月 2025 一 二 三 四 五 六 日 1 2 3 4 5 6 7 8 9 10 11 12 13 14 15 16 17 18 1…" at bounding box center [498, 229] width 997 height 458
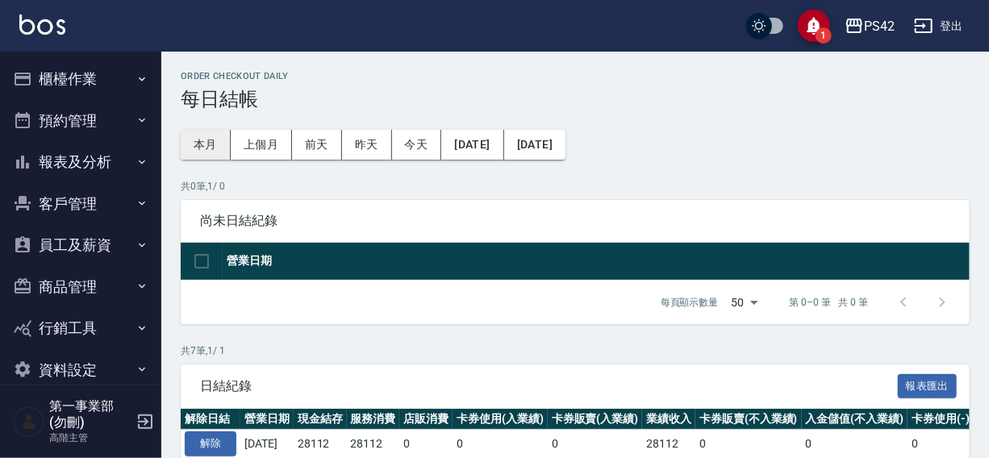
click at [207, 149] on button "本月" at bounding box center [206, 145] width 50 height 30
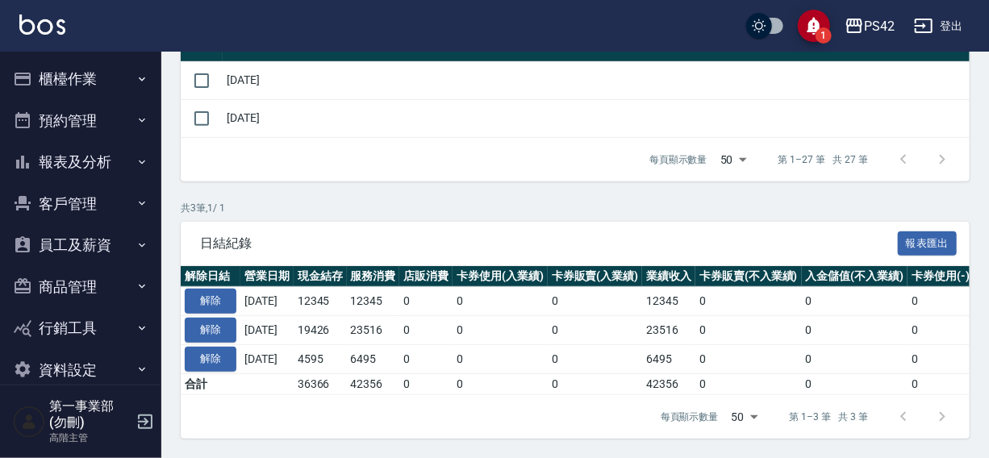
scroll to position [229, 0]
click at [70, 246] on button "員工及薪資" at bounding box center [80, 245] width 148 height 42
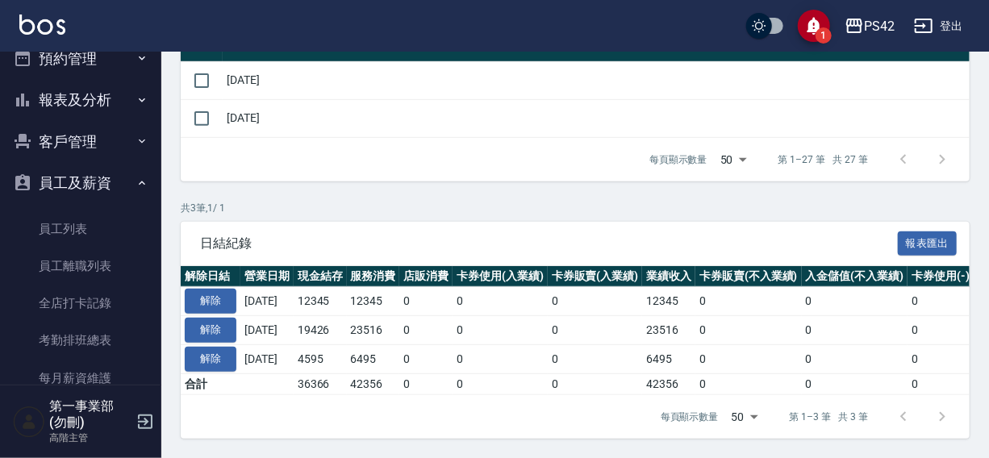
scroll to position [0, 0]
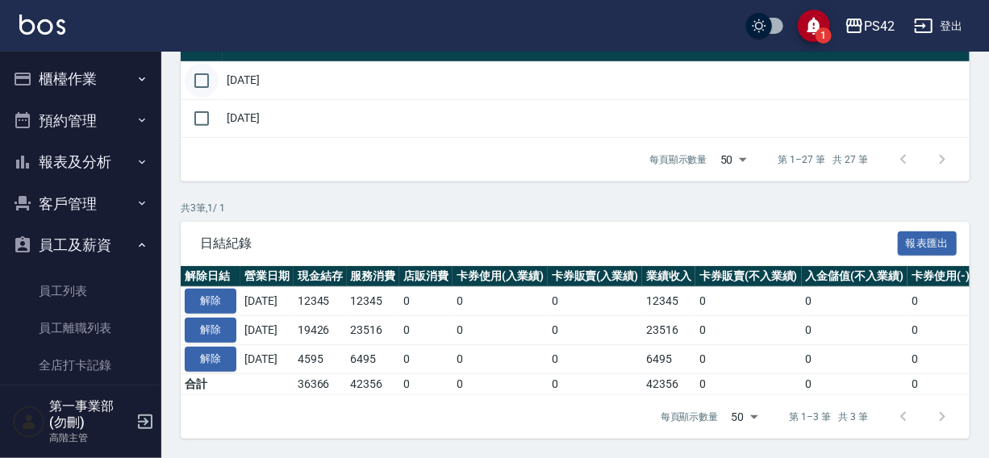
click at [199, 69] on input "checkbox" at bounding box center [202, 81] width 34 height 34
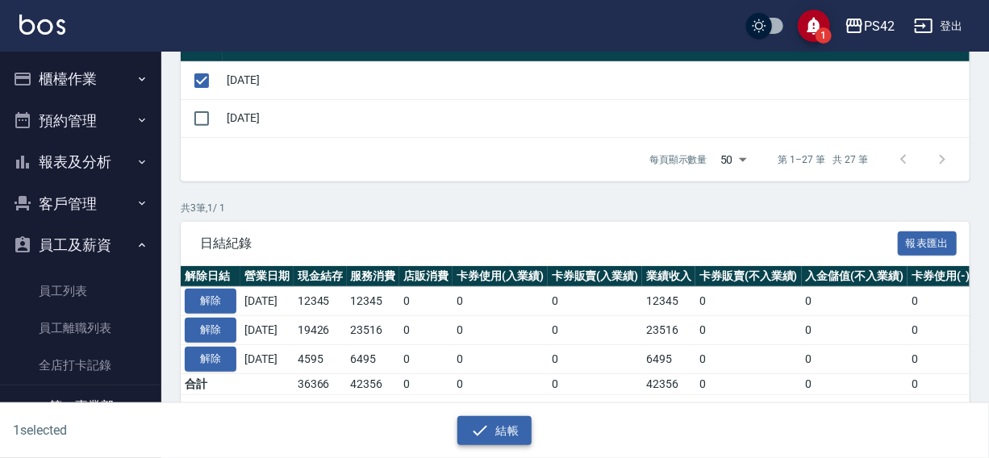
click at [496, 432] on button "結帳" at bounding box center [495, 431] width 75 height 30
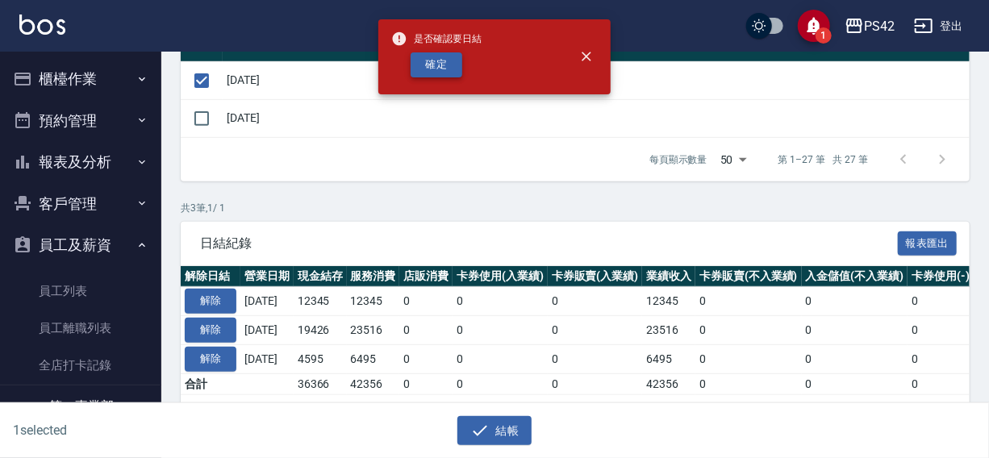
click at [440, 65] on button "確定" at bounding box center [437, 64] width 52 height 25
checkbox input "false"
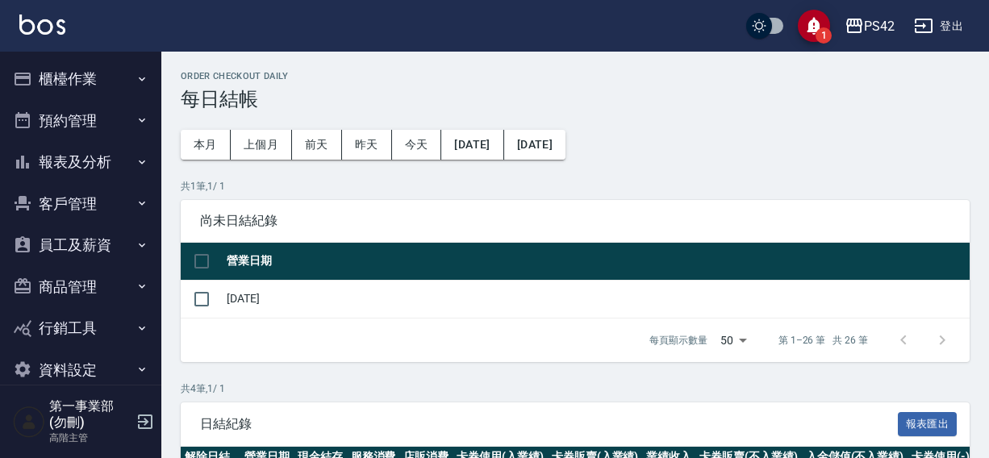
scroll to position [220, 0]
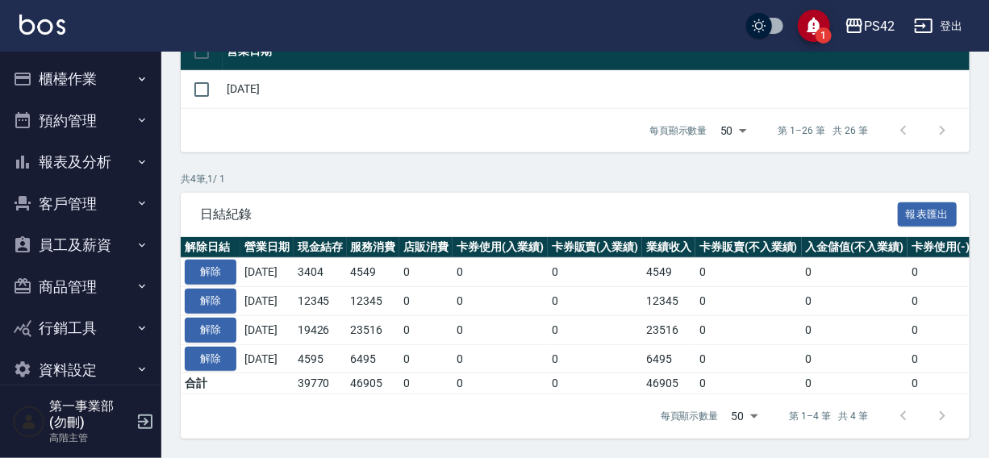
click at [58, 248] on button "員工及薪資" at bounding box center [80, 245] width 148 height 42
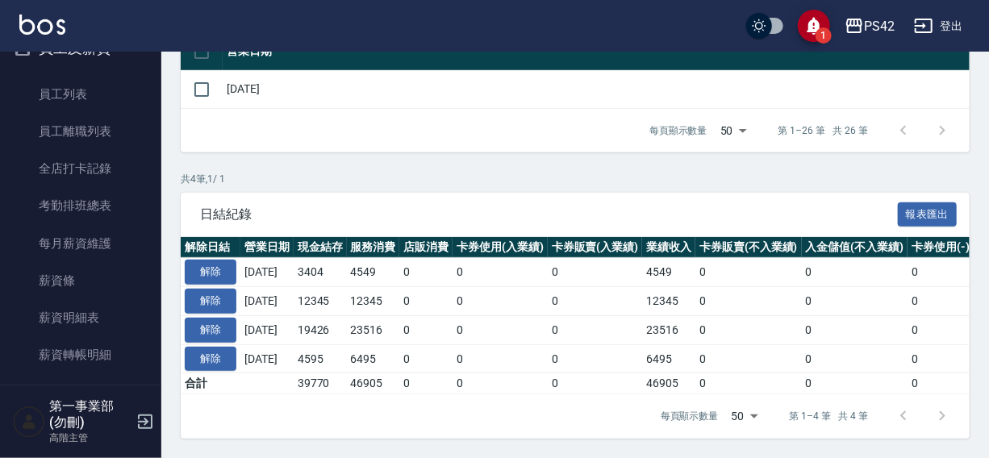
scroll to position [234, 0]
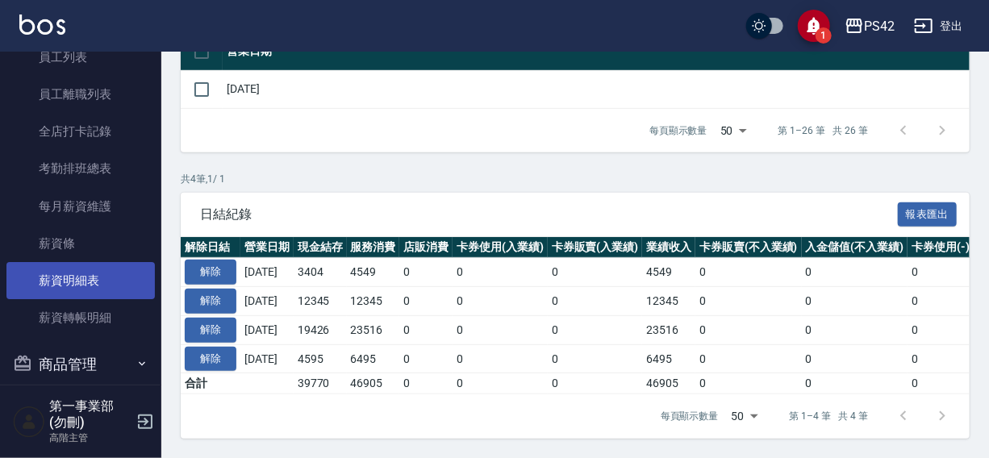
click at [66, 276] on link "薪資明細表" at bounding box center [80, 280] width 148 height 37
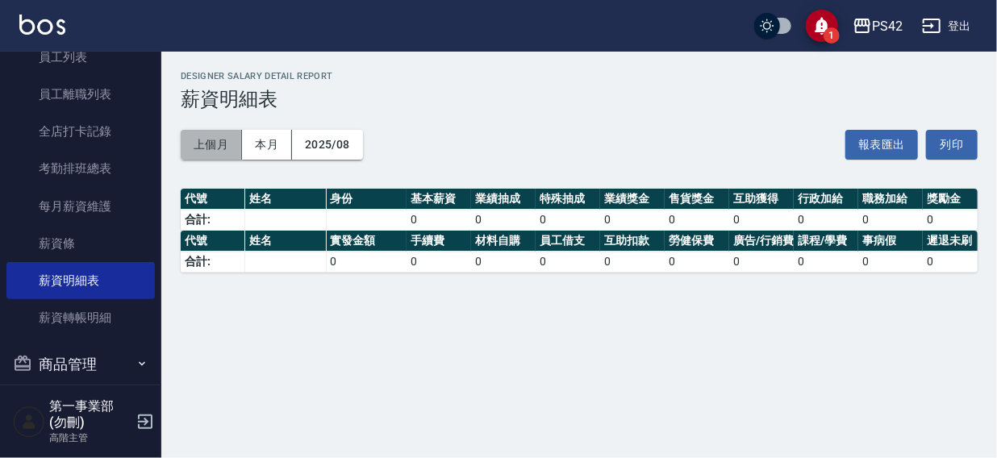
click at [207, 147] on button "上個月" at bounding box center [211, 145] width 61 height 30
click at [329, 144] on button "2025/08" at bounding box center [327, 145] width 71 height 30
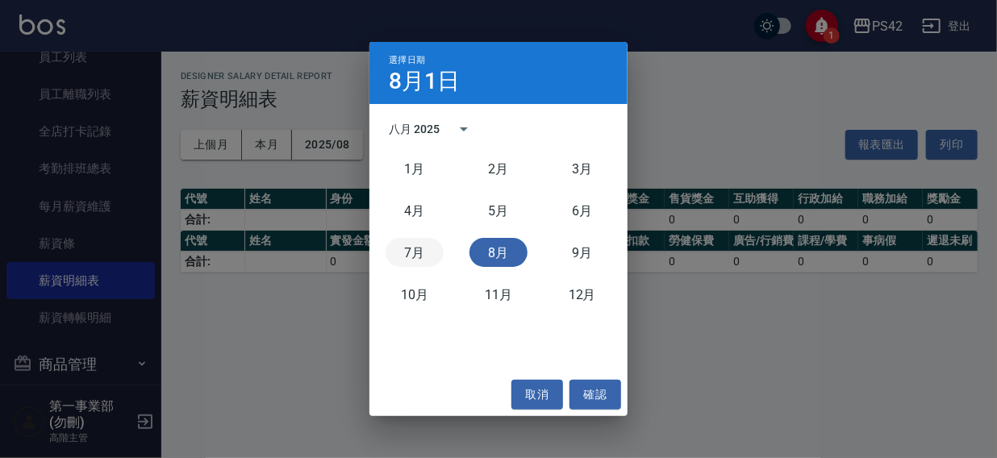
click at [415, 257] on button "7月" at bounding box center [415, 252] width 58 height 29
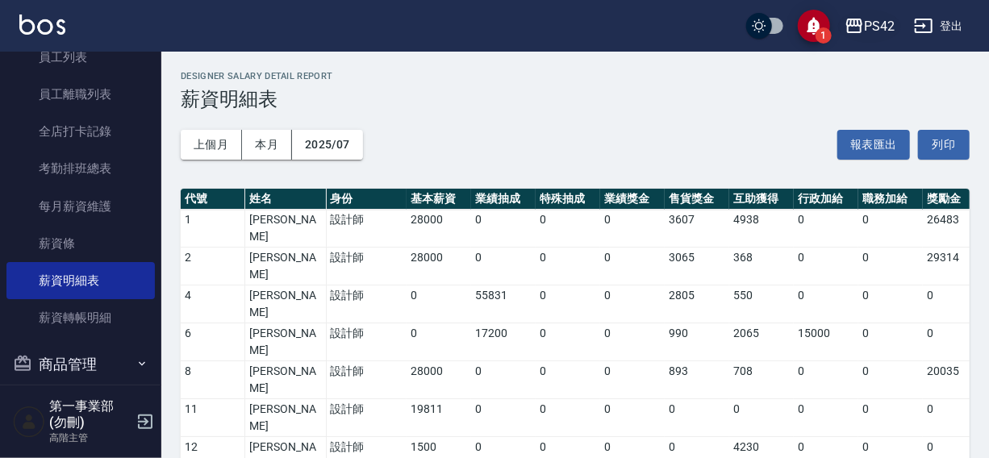
click at [853, 23] on icon "button" at bounding box center [854, 25] width 19 height 19
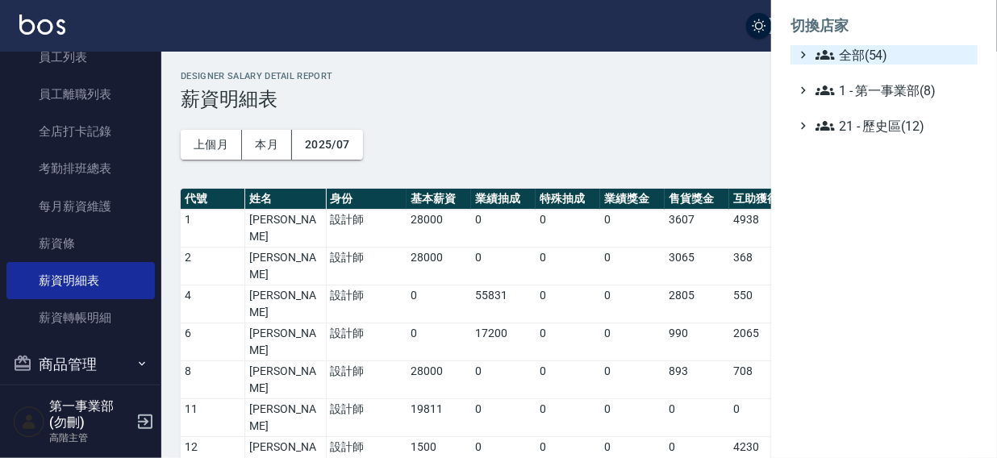
click at [855, 56] on span "全部(54)" at bounding box center [894, 54] width 156 height 19
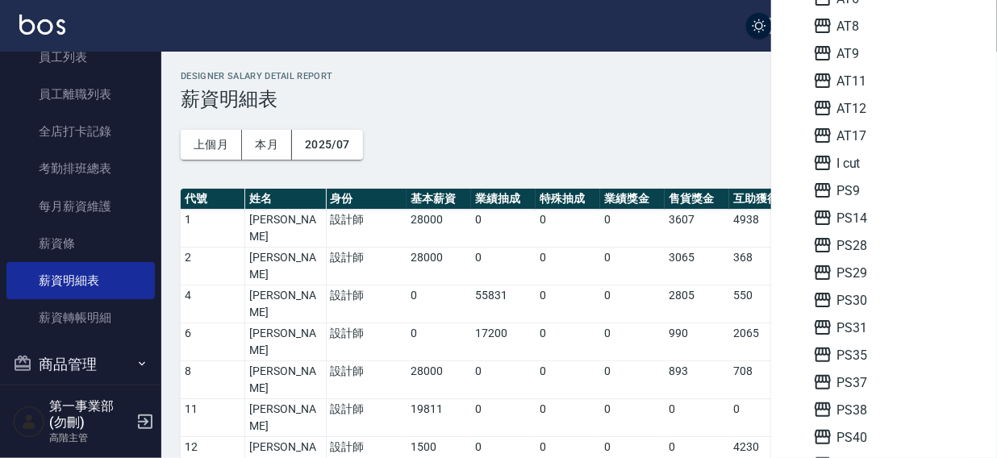
scroll to position [113, 0]
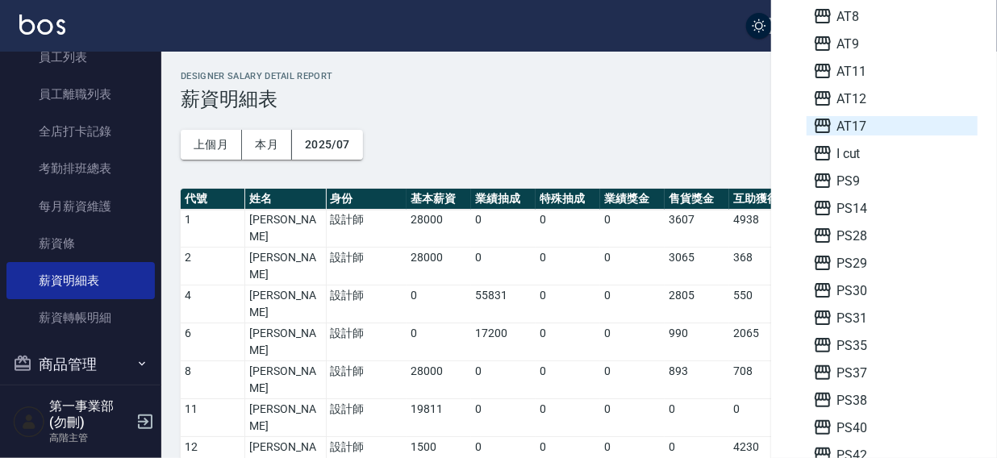
click at [875, 122] on span "AT17" at bounding box center [892, 125] width 158 height 19
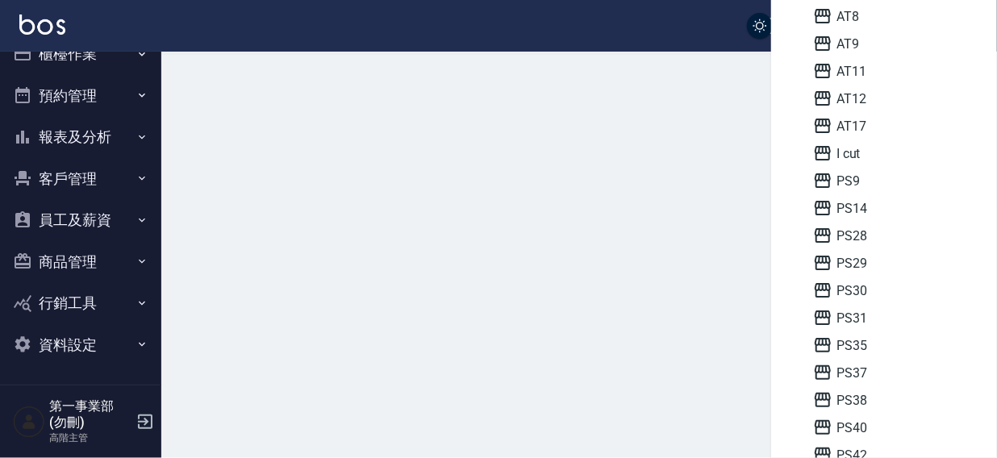
scroll to position [24, 0]
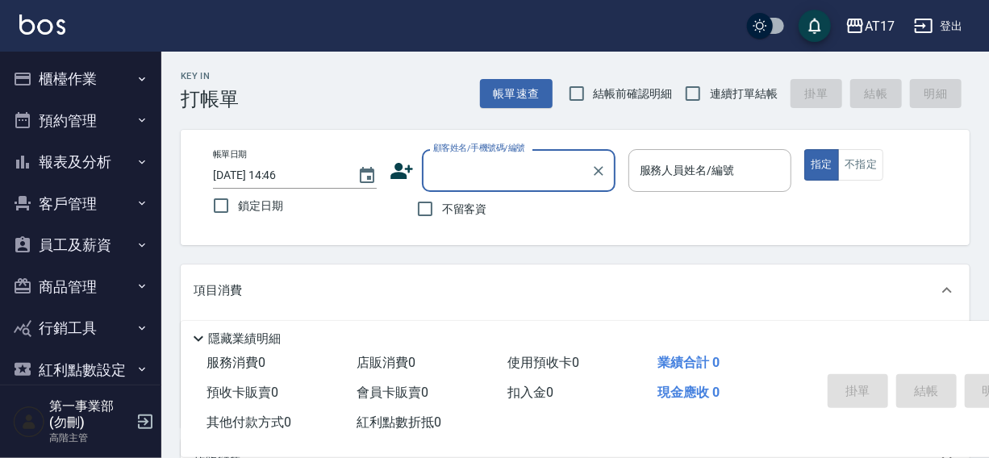
click at [73, 81] on button "櫃檯作業" at bounding box center [80, 79] width 148 height 42
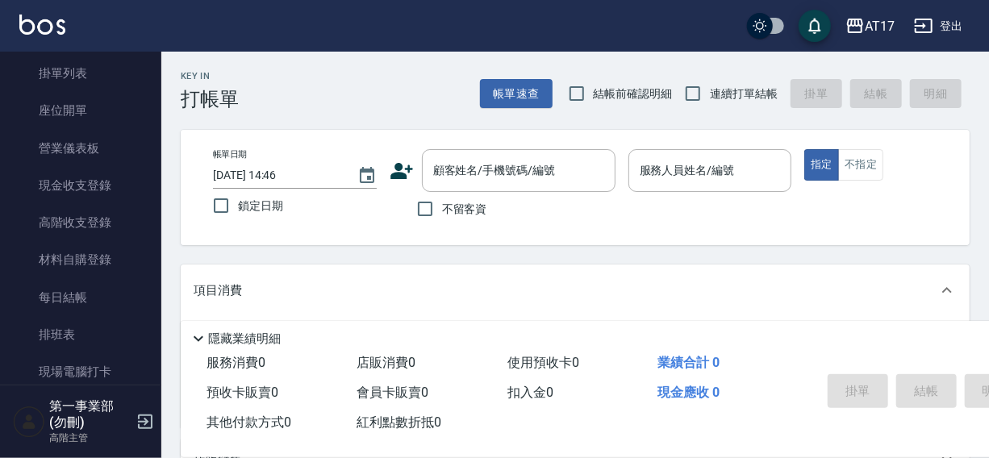
scroll to position [154, 0]
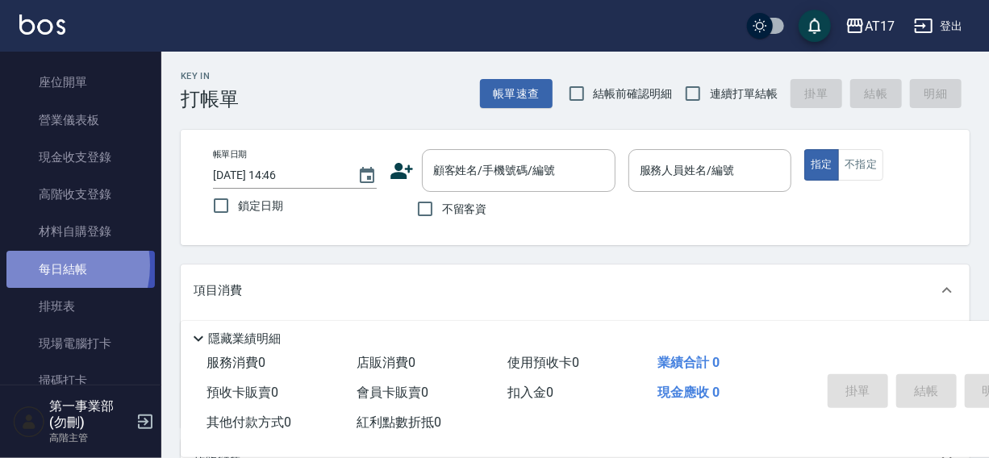
click at [49, 265] on link "每日結帳" at bounding box center [80, 269] width 148 height 37
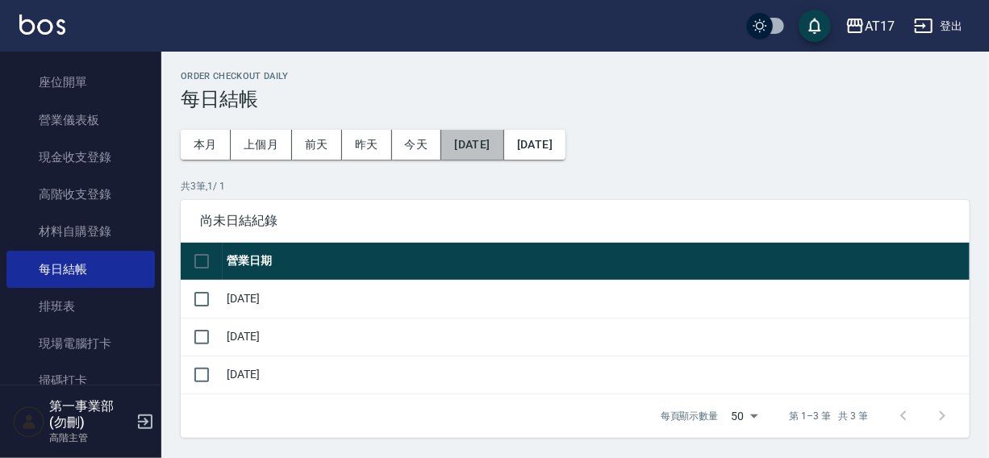
click at [484, 147] on button "[DATE]" at bounding box center [472, 145] width 62 height 30
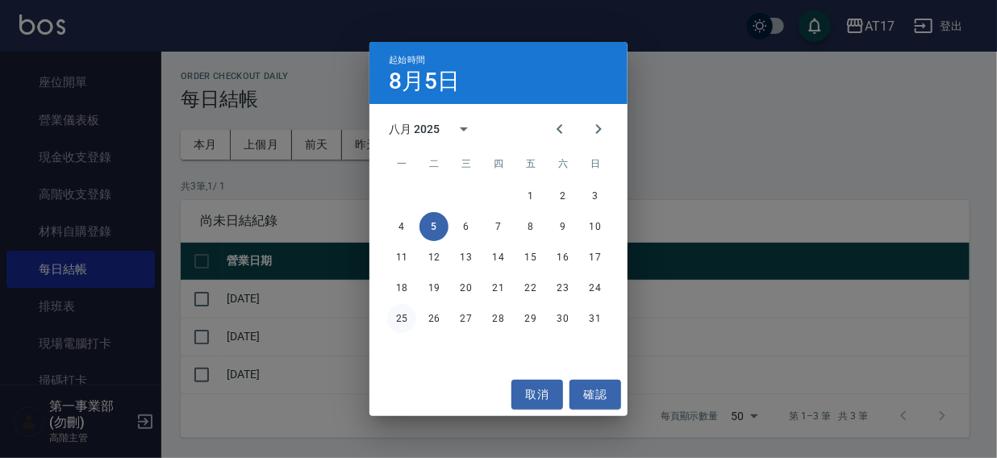
click at [398, 316] on button "25" at bounding box center [401, 318] width 29 height 29
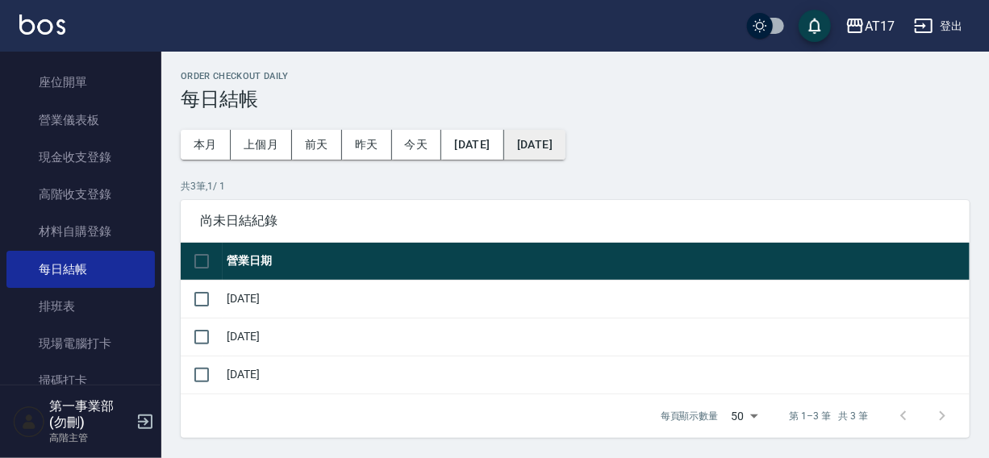
click at [566, 149] on button "[DATE]" at bounding box center [534, 145] width 61 height 30
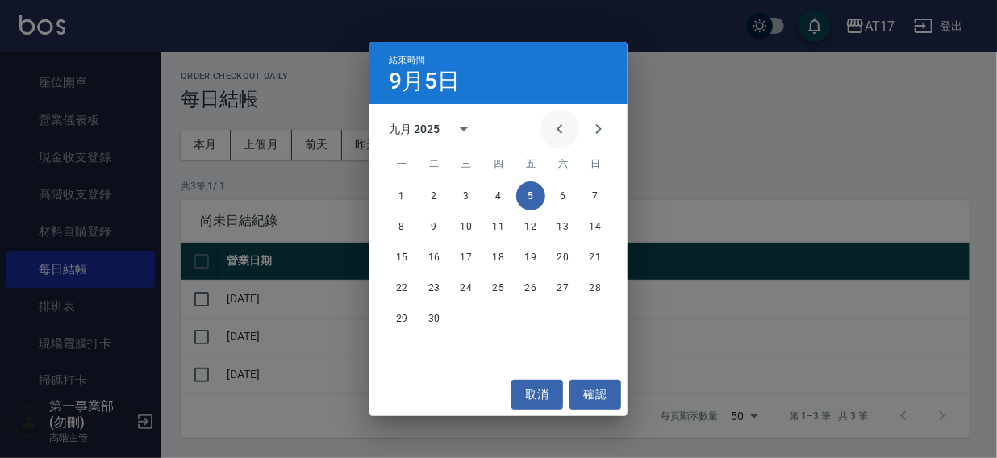
click at [558, 132] on icon "Previous month" at bounding box center [559, 128] width 19 height 19
click at [595, 315] on button "31" at bounding box center [595, 318] width 29 height 29
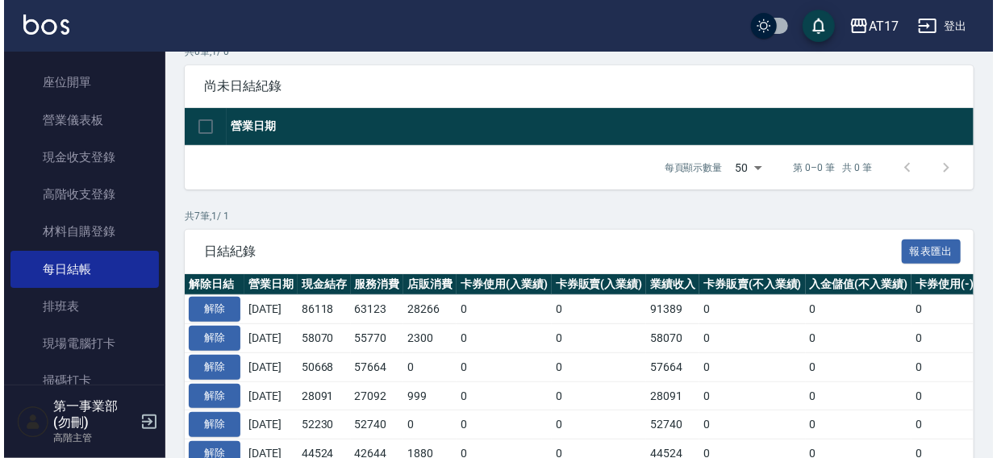
scroll to position [269, 0]
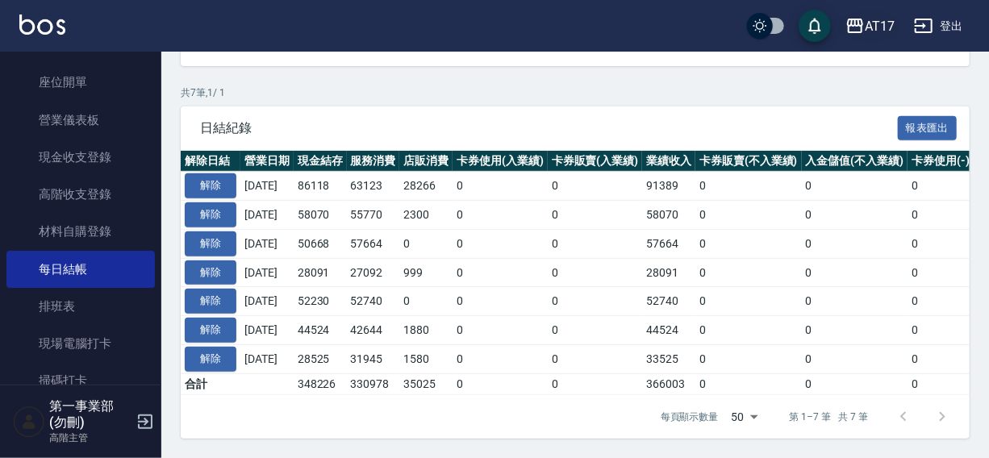
click at [875, 29] on div "AT17" at bounding box center [880, 26] width 30 height 20
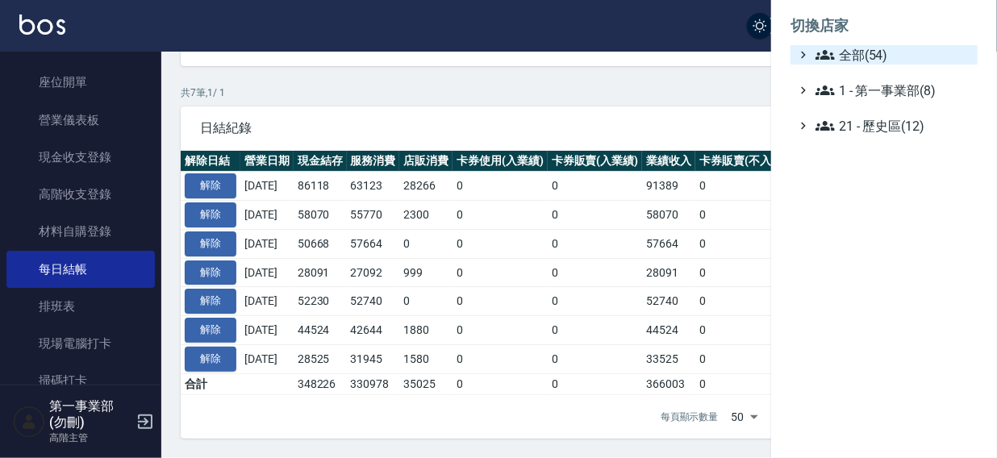
click at [871, 59] on span "全部(54)" at bounding box center [894, 54] width 156 height 19
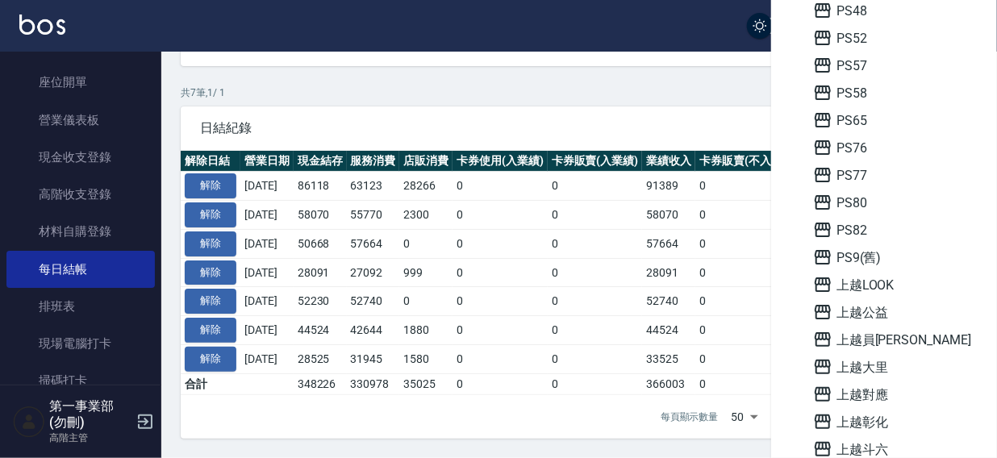
scroll to position [642, 0]
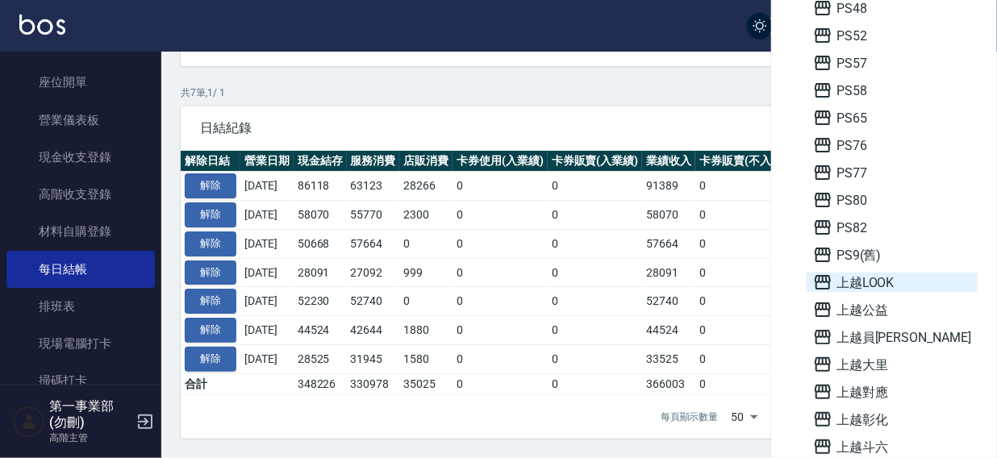
click at [885, 282] on span "上越LOOK" at bounding box center [892, 282] width 158 height 19
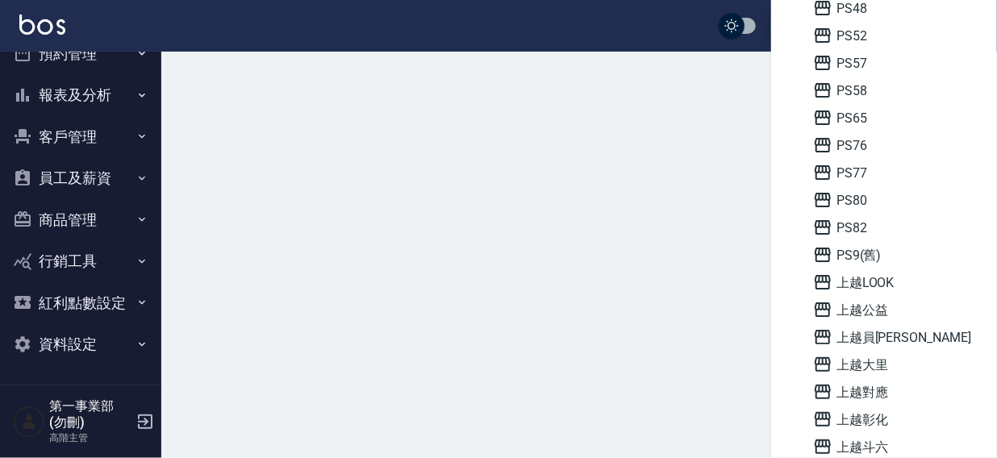
scroll to position [65, 0]
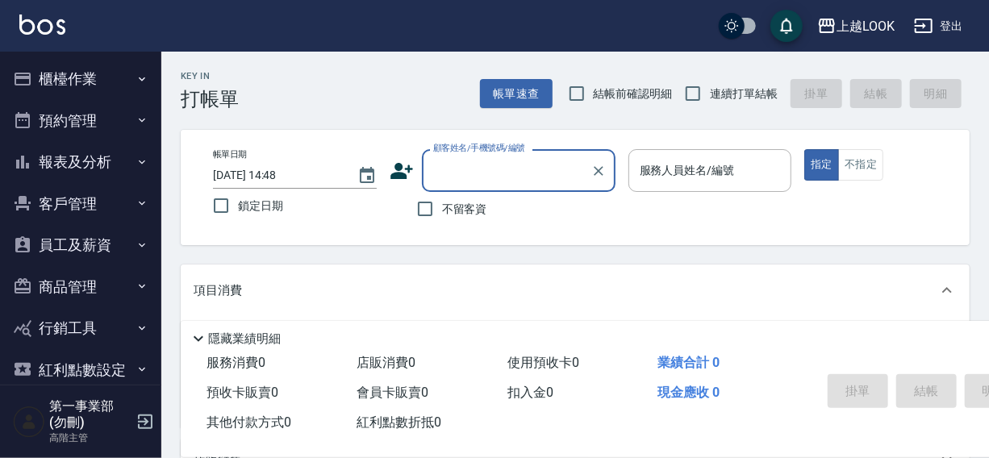
click at [67, 77] on button "櫃檯作業" at bounding box center [80, 79] width 148 height 42
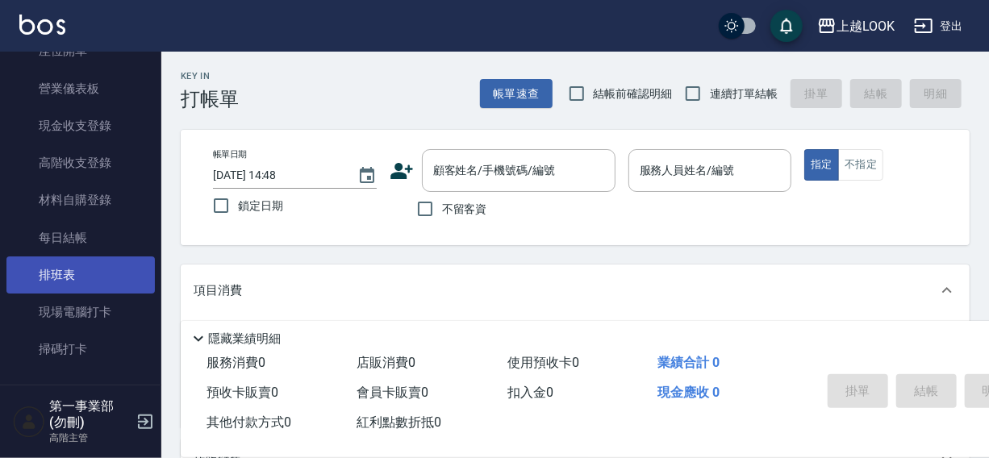
scroll to position [219, 0]
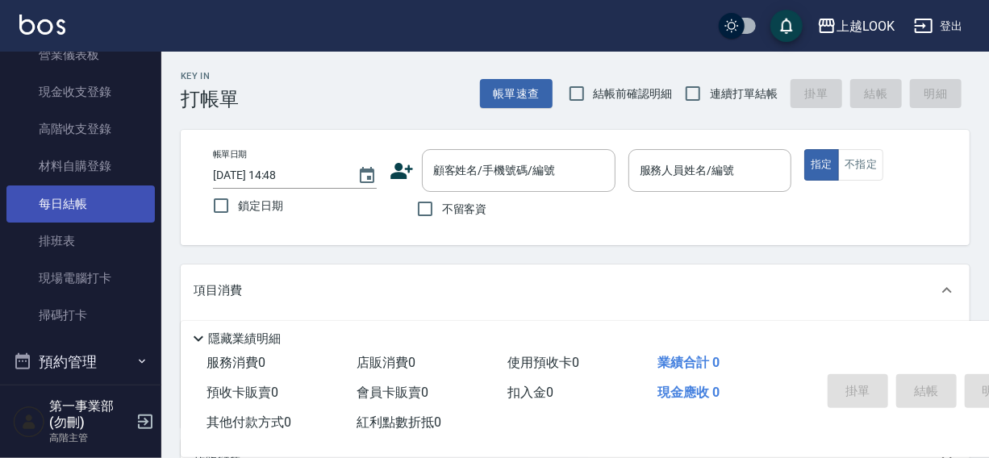
click at [74, 201] on link "每日結帳" at bounding box center [80, 204] width 148 height 37
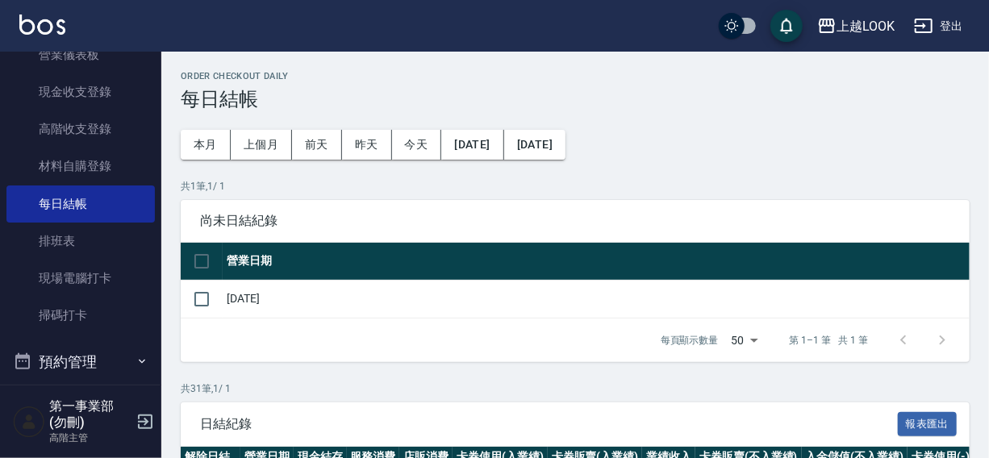
click at [493, 145] on button "[DATE]" at bounding box center [472, 145] width 62 height 30
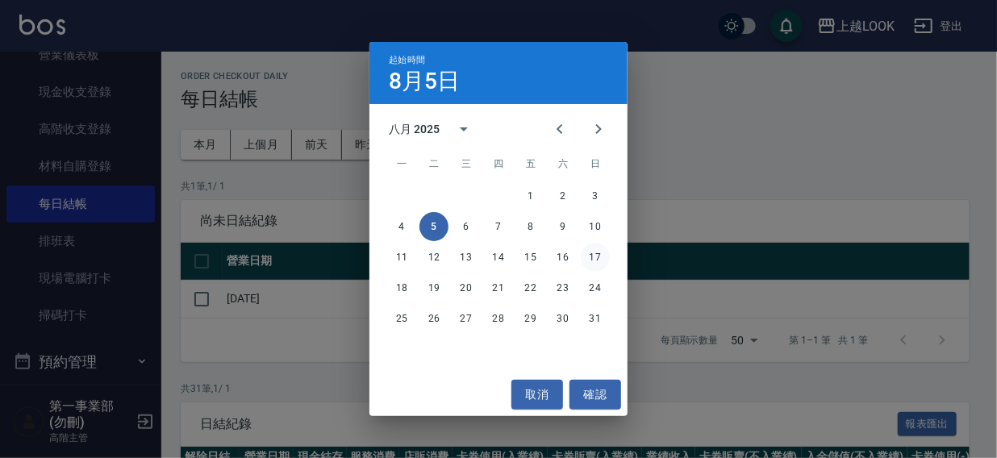
click at [592, 254] on button "17" at bounding box center [595, 257] width 29 height 29
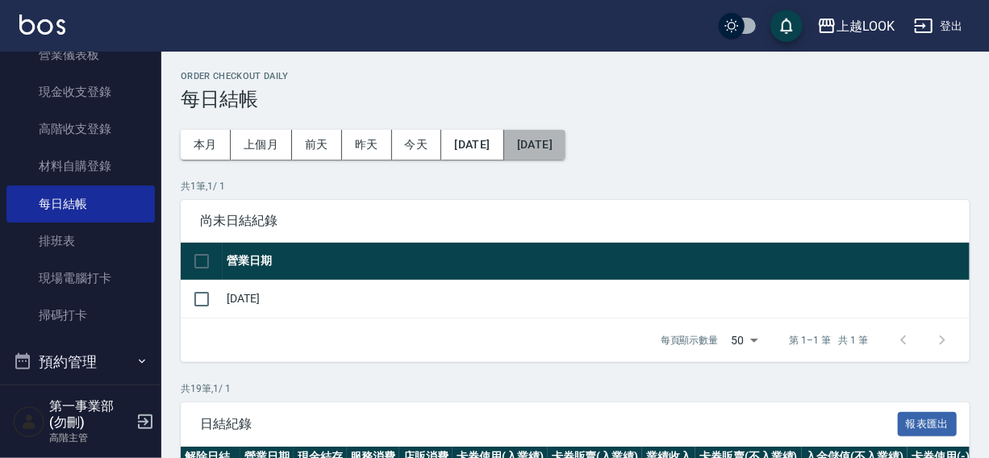
click at [566, 149] on button "[DATE]" at bounding box center [534, 145] width 61 height 30
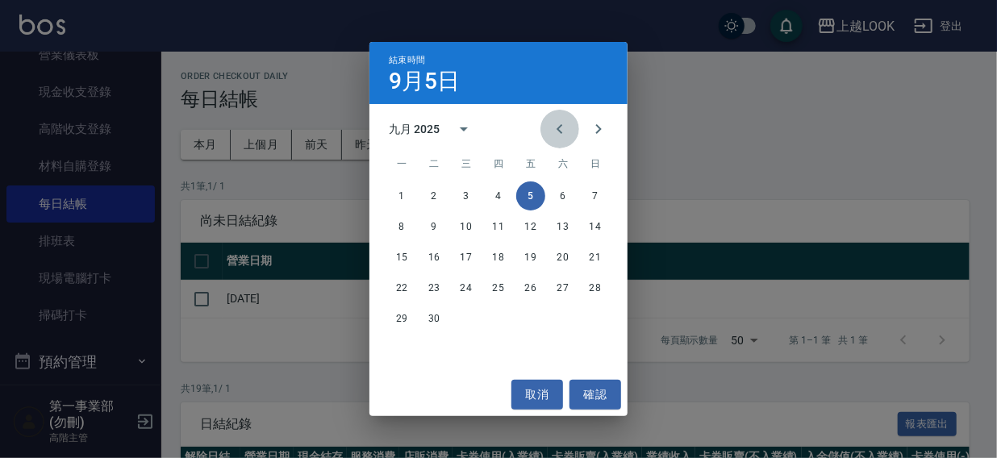
click at [560, 129] on icon "Previous month" at bounding box center [559, 128] width 19 height 19
click at [433, 315] on button "26" at bounding box center [434, 318] width 29 height 29
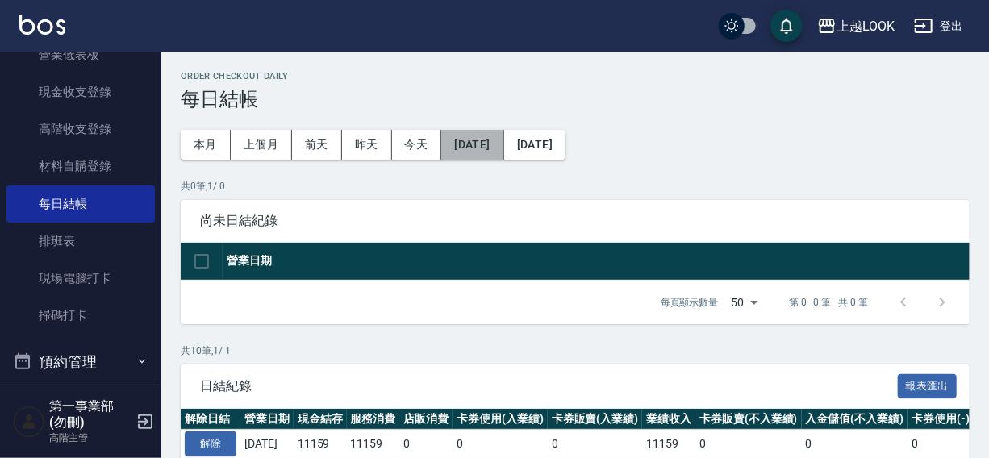
click at [488, 148] on button "[DATE]" at bounding box center [472, 145] width 62 height 30
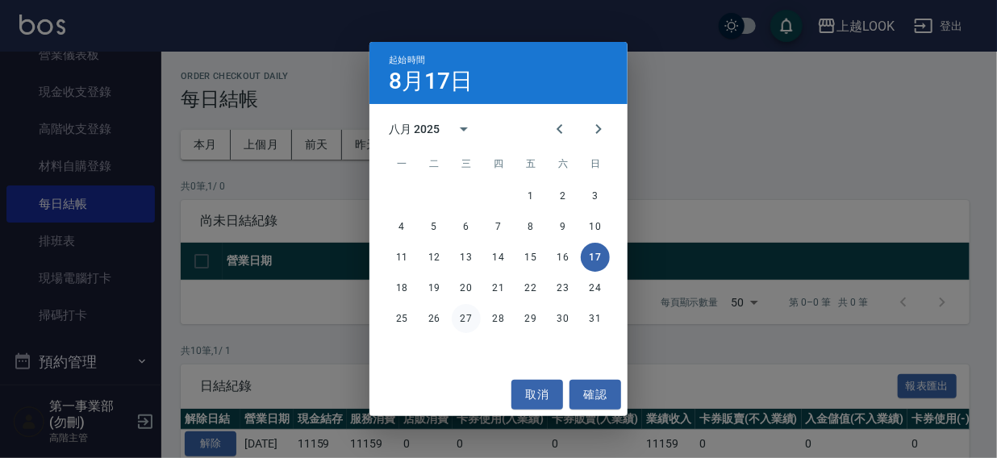
click at [463, 318] on button "27" at bounding box center [466, 318] width 29 height 29
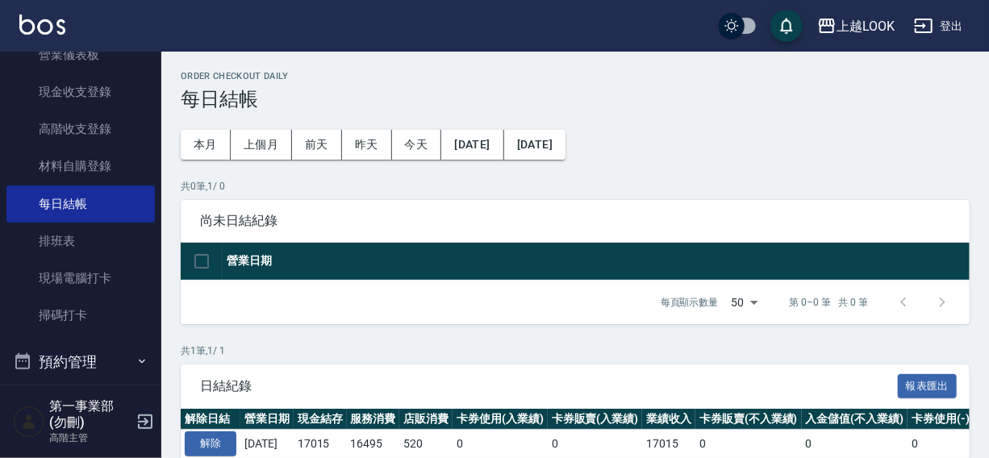
click at [566, 143] on button "[DATE]" at bounding box center [534, 145] width 61 height 30
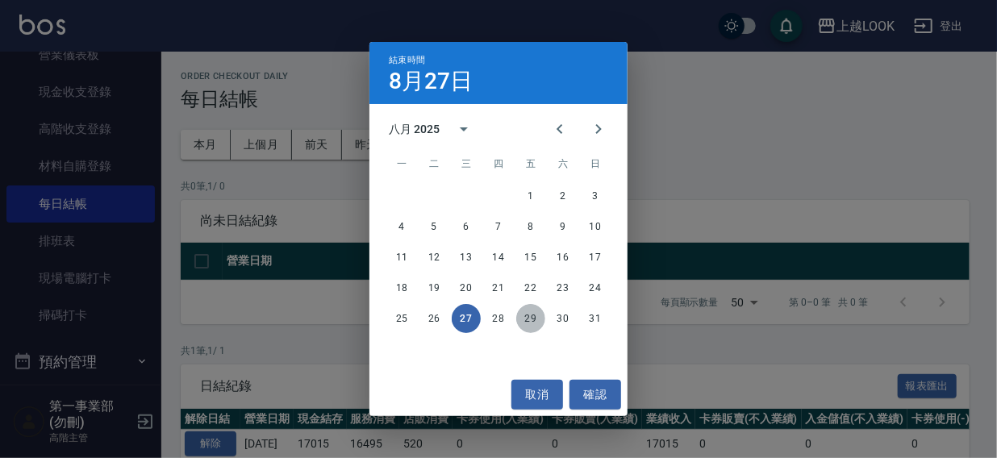
click at [533, 319] on button "29" at bounding box center [530, 318] width 29 height 29
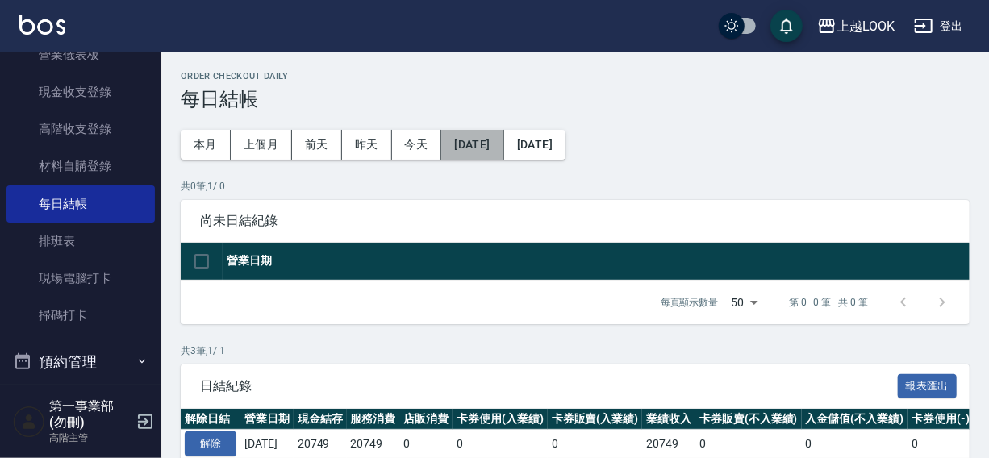
click at [491, 151] on button "[DATE]" at bounding box center [472, 145] width 62 height 30
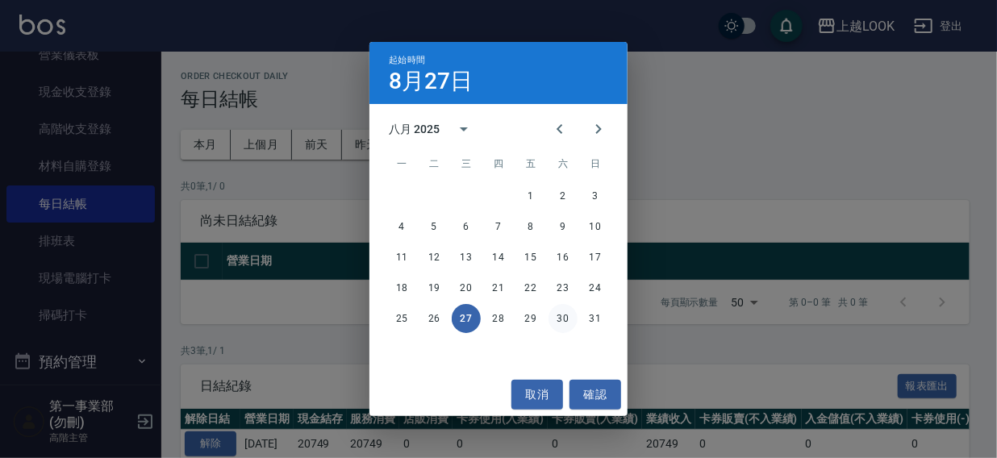
click at [565, 321] on button "30" at bounding box center [563, 318] width 29 height 29
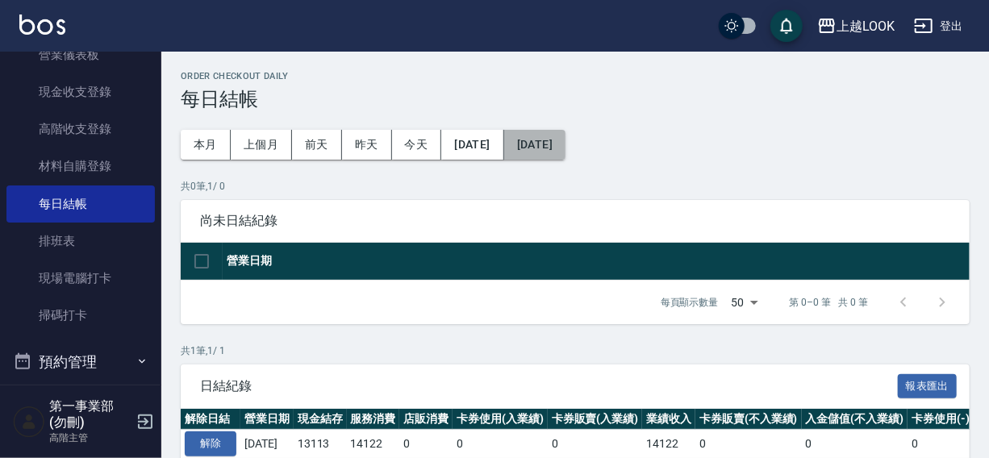
click at [566, 145] on button "[DATE]" at bounding box center [534, 145] width 61 height 30
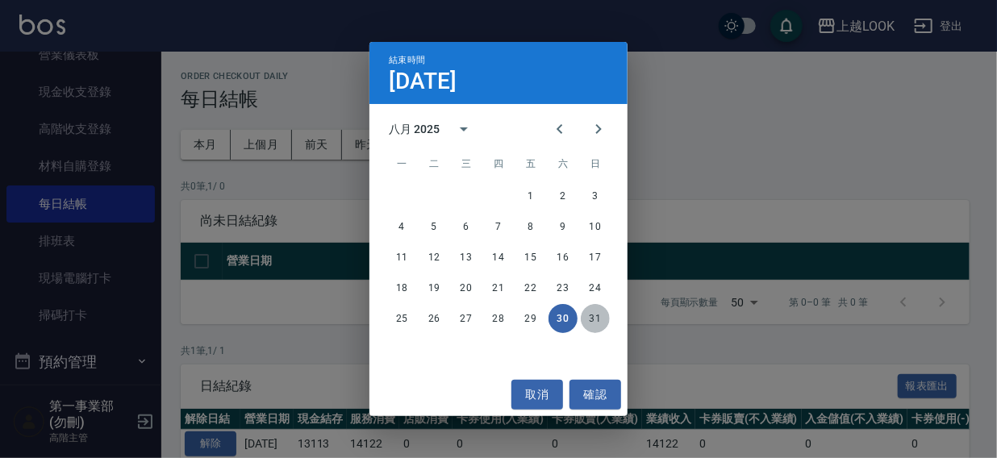
click at [596, 315] on button "31" at bounding box center [595, 318] width 29 height 29
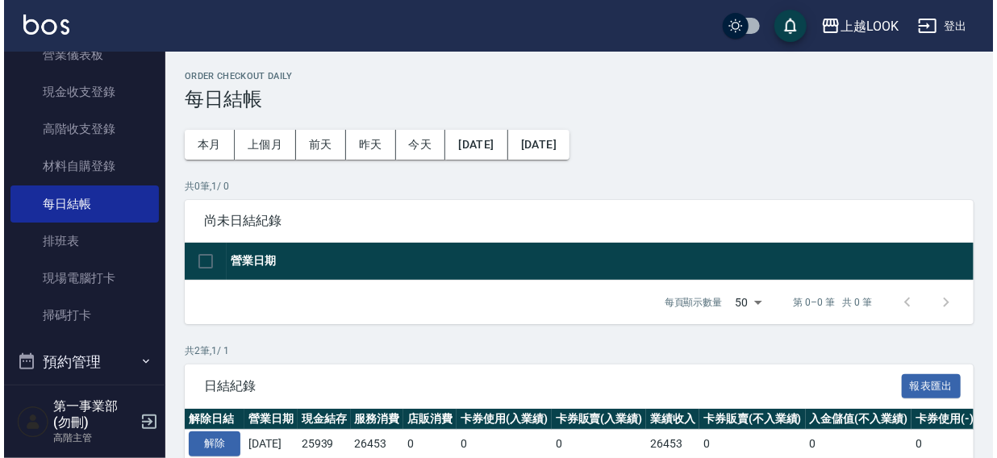
scroll to position [125, 0]
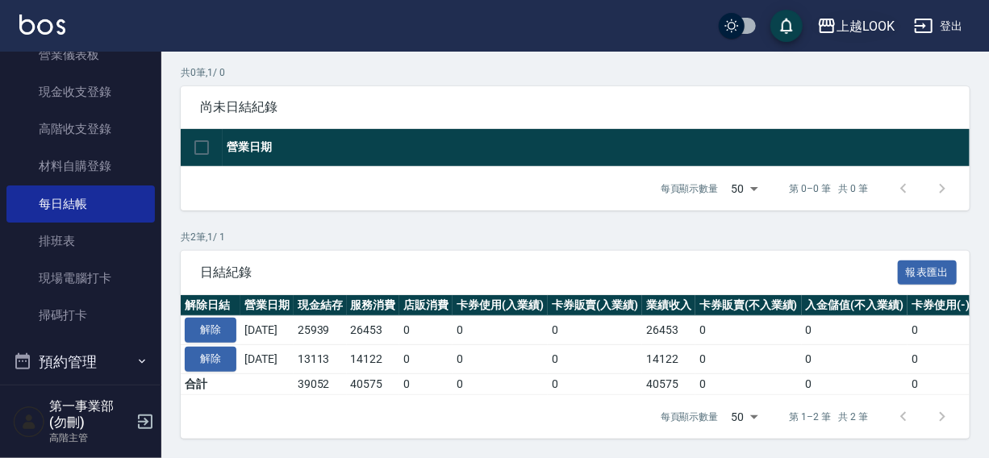
click at [854, 25] on div "上越LOOK" at bounding box center [866, 26] width 58 height 20
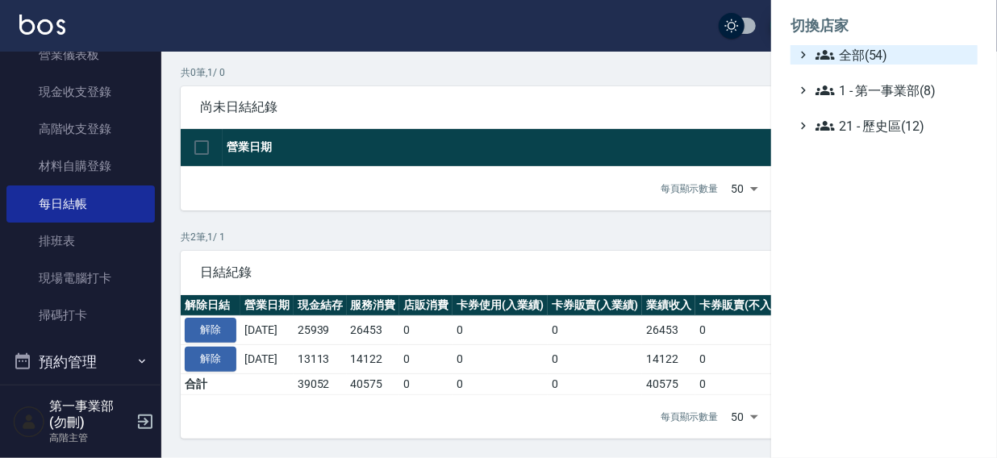
click at [854, 56] on span "全部(54)" at bounding box center [894, 54] width 156 height 19
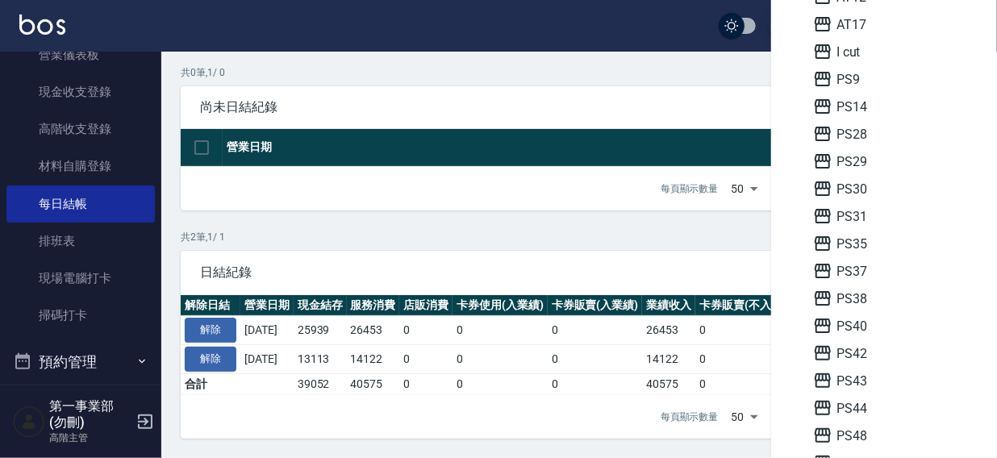
scroll to position [268, 0]
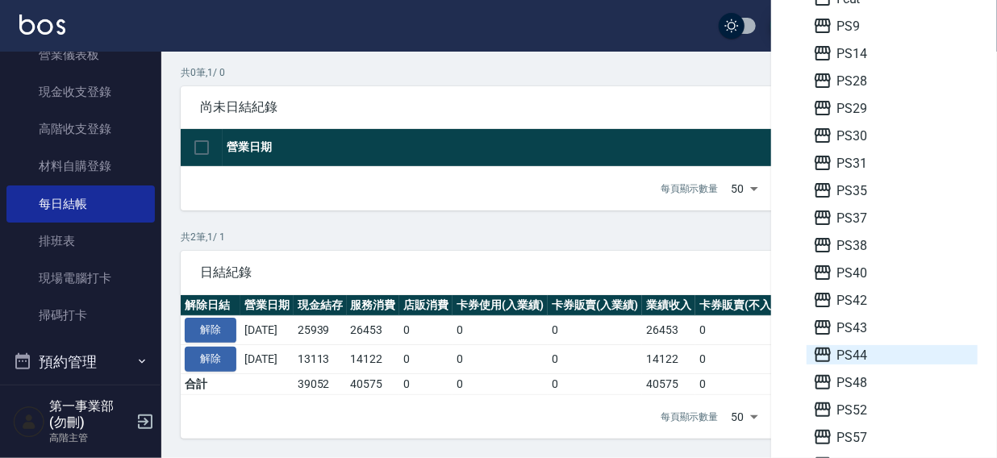
click at [870, 356] on span "PS44" at bounding box center [892, 354] width 158 height 19
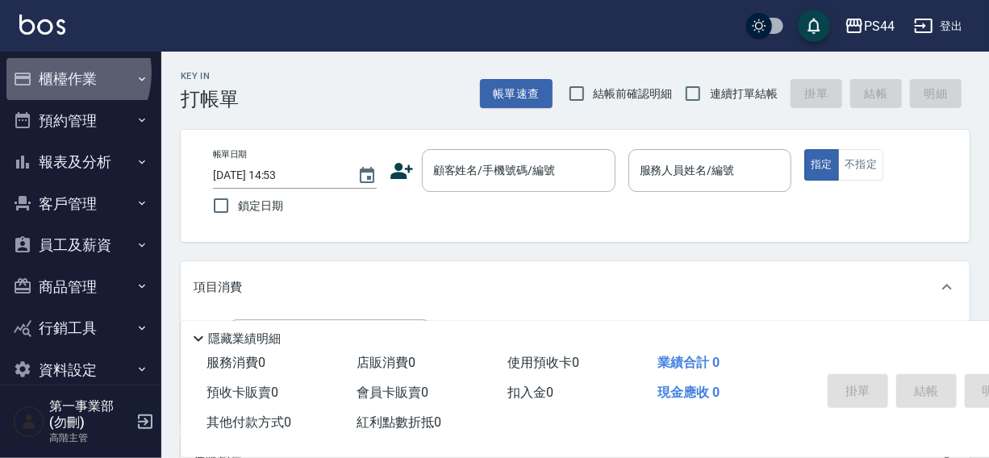
click at [56, 73] on button "櫃檯作業" at bounding box center [80, 79] width 148 height 42
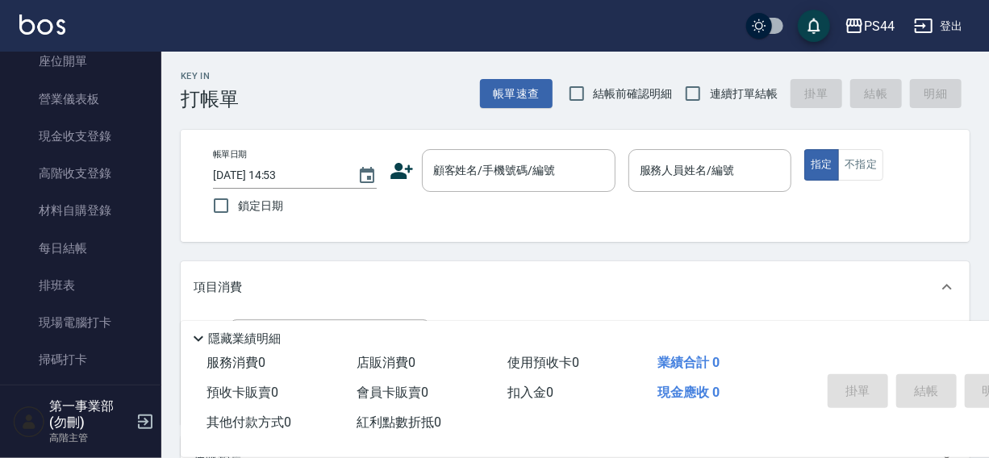
scroll to position [198, 0]
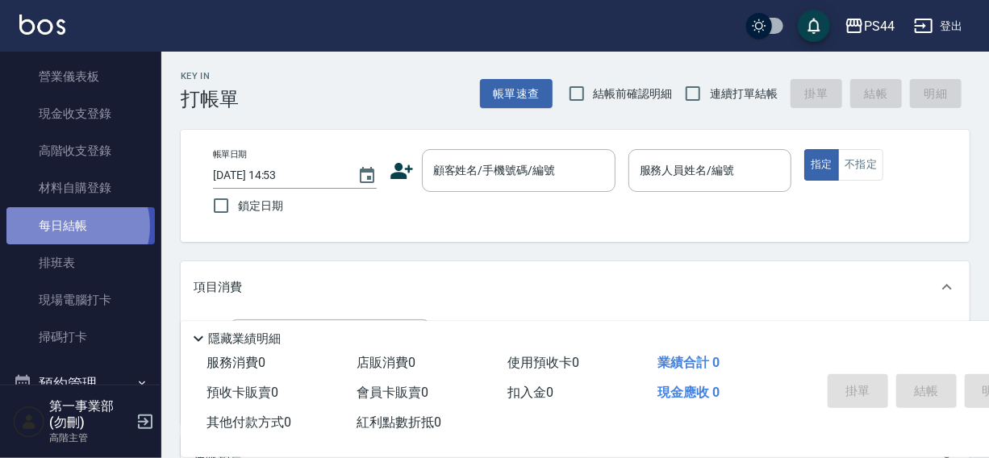
click at [76, 226] on link "每日結帳" at bounding box center [80, 225] width 148 height 37
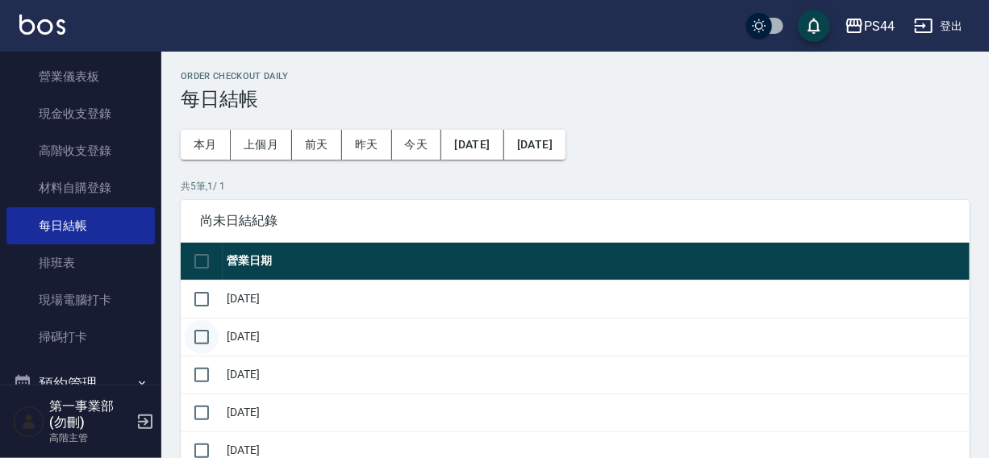
drag, startPoint x: 210, startPoint y: 293, endPoint x: 207, endPoint y: 335, distance: 42.1
click at [210, 296] on input "checkbox" at bounding box center [202, 299] width 34 height 34
checkbox input "true"
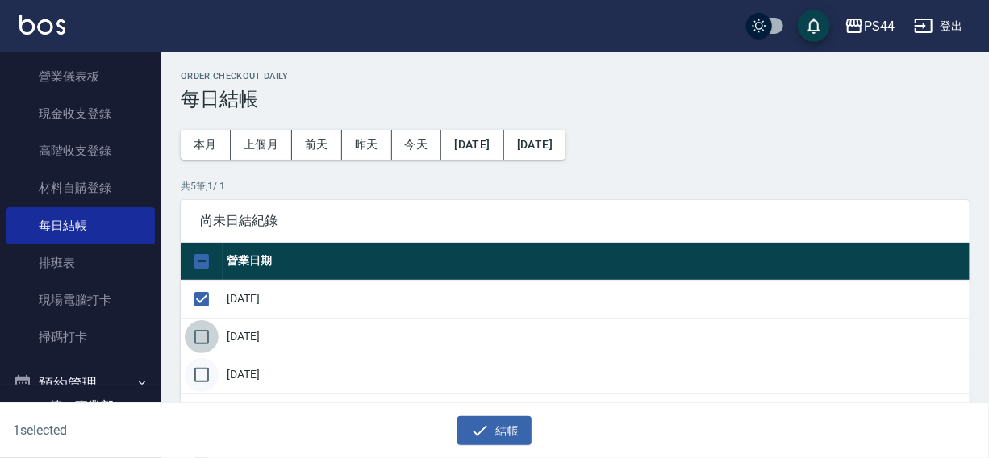
drag, startPoint x: 207, startPoint y: 335, endPoint x: 207, endPoint y: 374, distance: 39.5
click at [207, 348] on input "checkbox" at bounding box center [202, 337] width 34 height 34
checkbox input "true"
click at [207, 375] on input "checkbox" at bounding box center [202, 375] width 34 height 34
checkbox input "true"
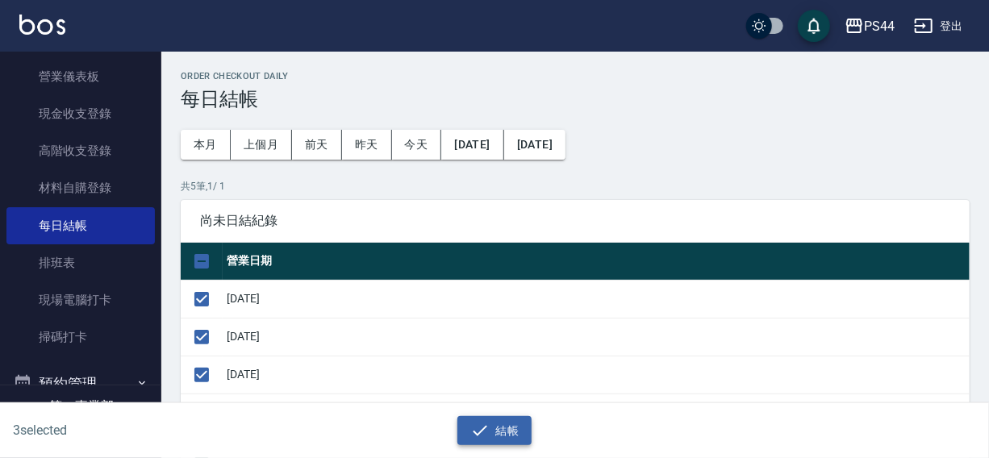
click at [495, 425] on button "結帳" at bounding box center [495, 431] width 75 height 30
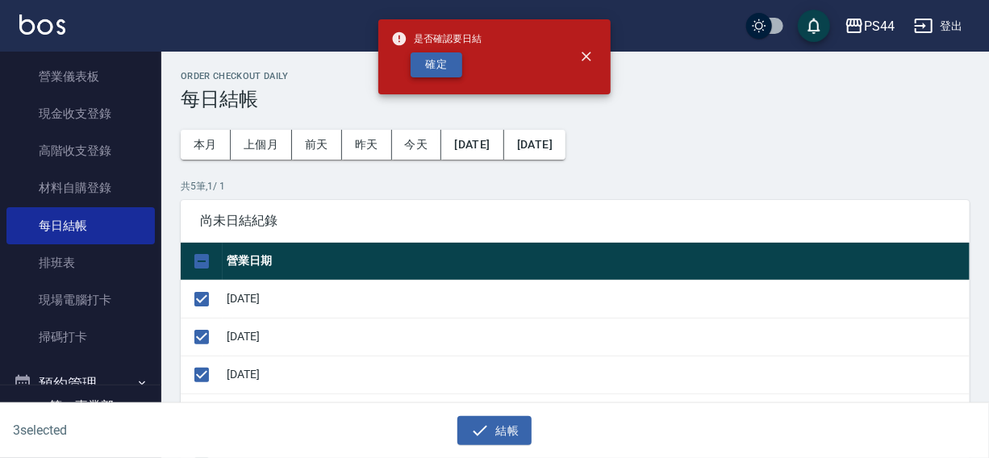
click at [441, 69] on button "確定" at bounding box center [437, 64] width 52 height 25
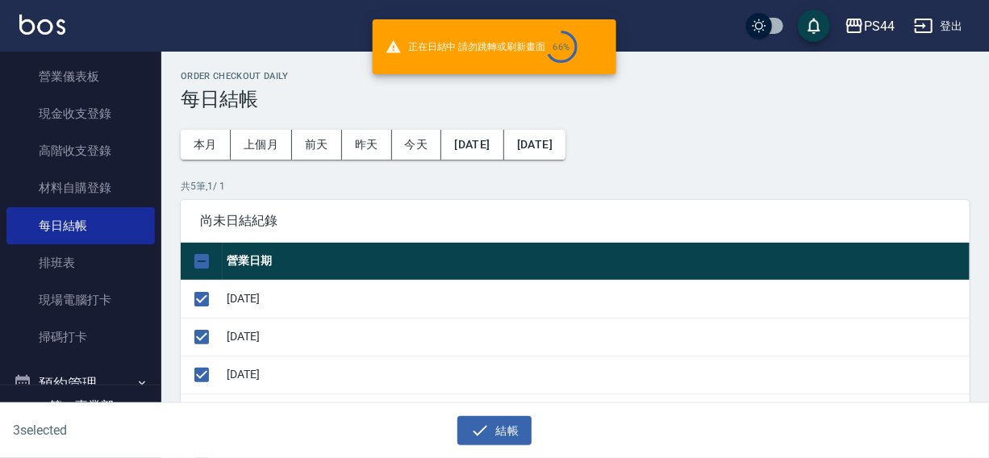
checkbox input "false"
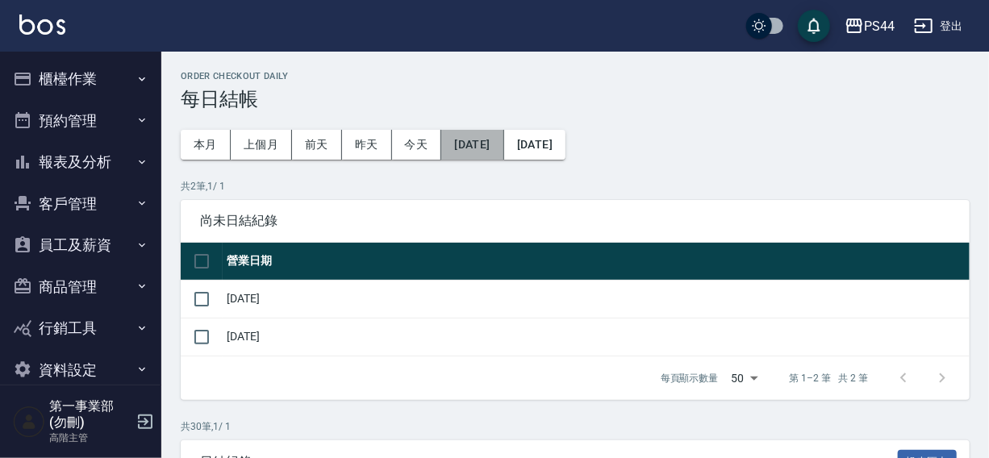
click at [487, 144] on button "[DATE]" at bounding box center [472, 145] width 62 height 30
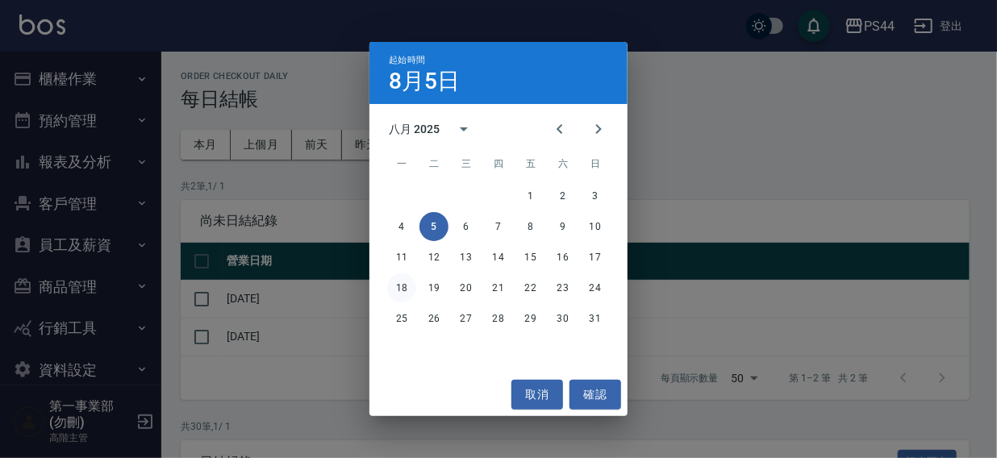
click at [403, 284] on button "18" at bounding box center [401, 288] width 29 height 29
click at [568, 136] on icon "Previous month" at bounding box center [559, 128] width 19 height 19
click at [597, 290] on button "24" at bounding box center [595, 288] width 29 height 29
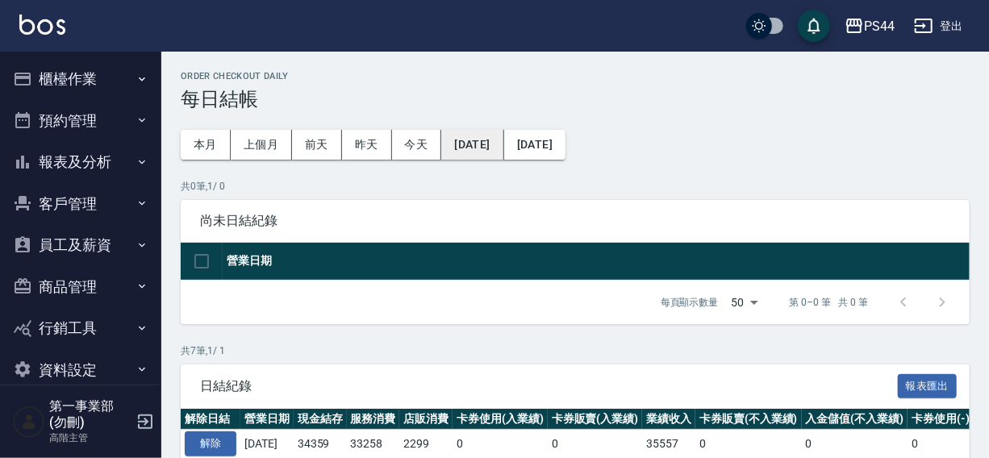
click at [484, 145] on button "[DATE]" at bounding box center [472, 145] width 62 height 30
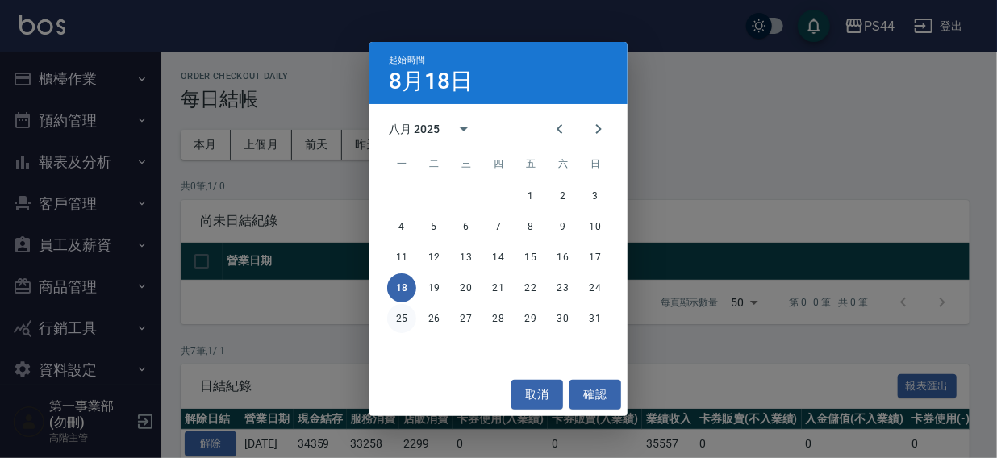
click at [399, 321] on button "25" at bounding box center [401, 318] width 29 height 29
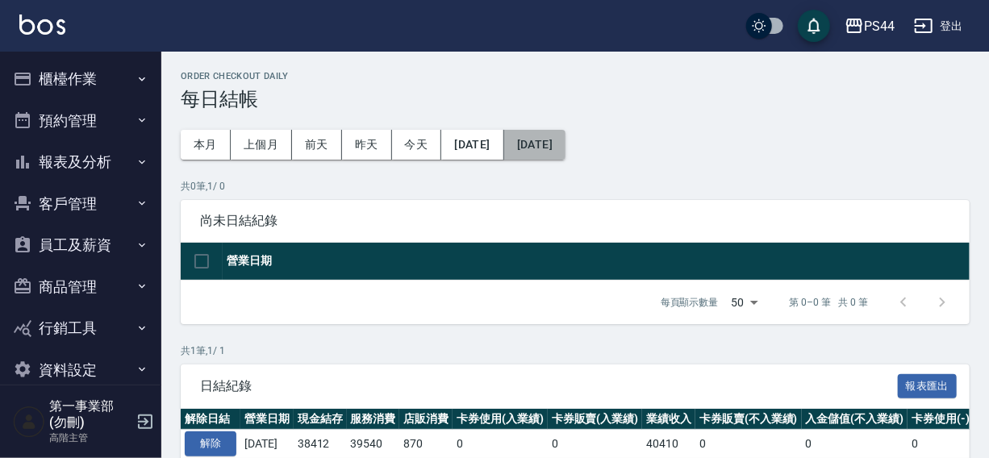
click at [566, 145] on button "[DATE]" at bounding box center [534, 145] width 61 height 30
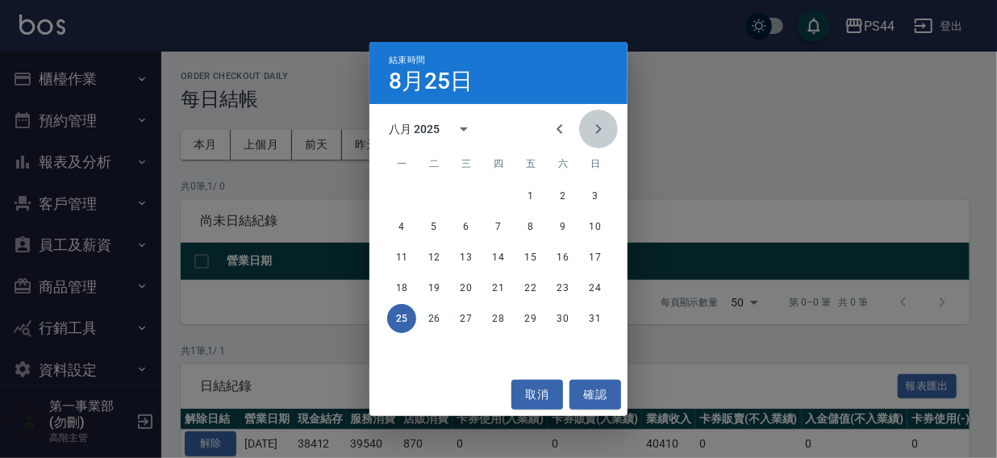
click at [607, 129] on icon "Next month" at bounding box center [598, 128] width 19 height 19
click at [492, 193] on button "4" at bounding box center [498, 196] width 29 height 29
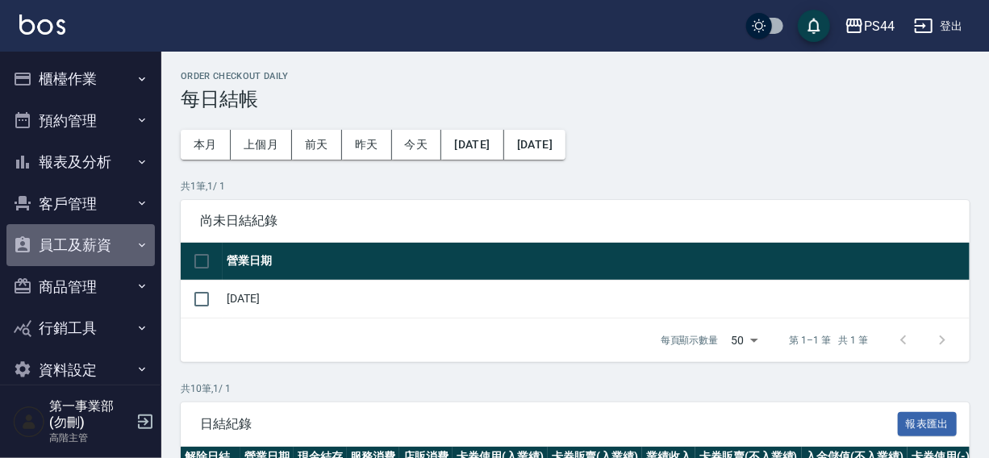
click at [85, 249] on button "員工及薪資" at bounding box center [80, 245] width 148 height 42
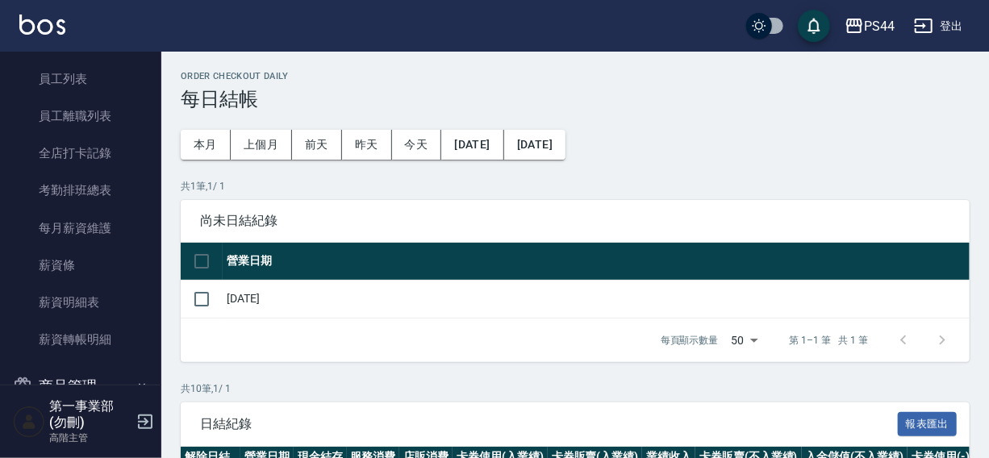
scroll to position [213, 0]
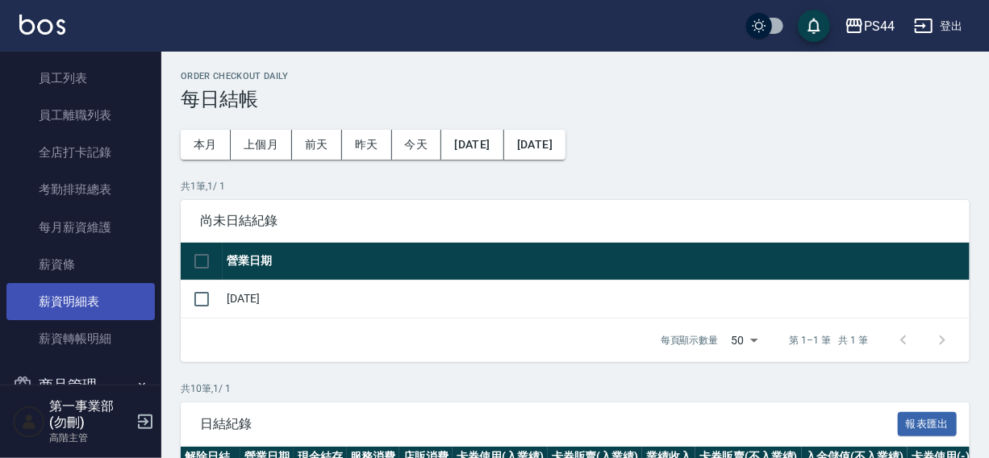
click at [57, 305] on link "薪資明細表" at bounding box center [80, 301] width 148 height 37
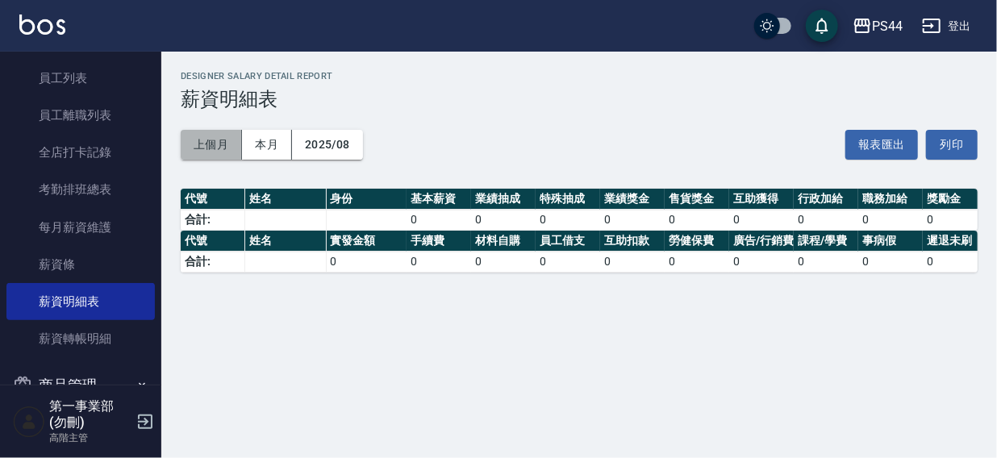
click at [194, 143] on button "上個月" at bounding box center [211, 145] width 61 height 30
click at [337, 142] on button "2025/08" at bounding box center [327, 145] width 71 height 30
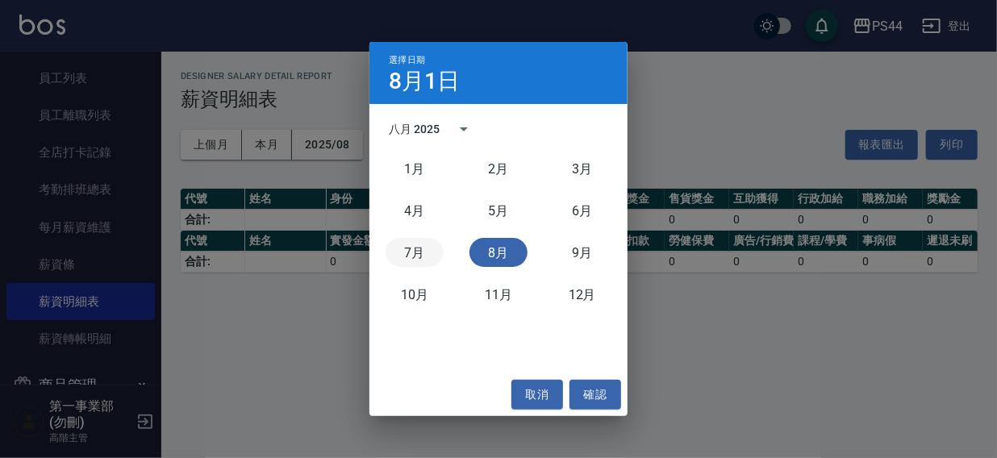
click at [417, 254] on button "7月" at bounding box center [415, 252] width 58 height 29
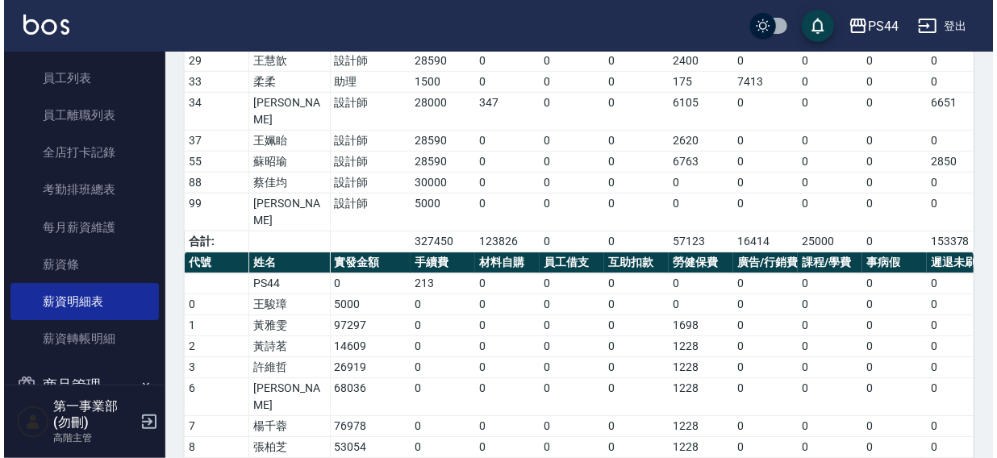
scroll to position [609, 0]
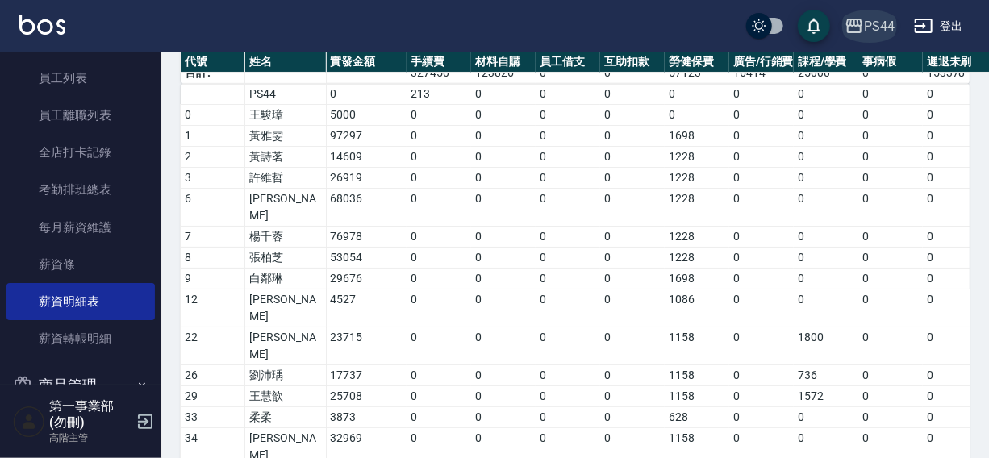
click at [875, 22] on div "PS44" at bounding box center [879, 26] width 31 height 20
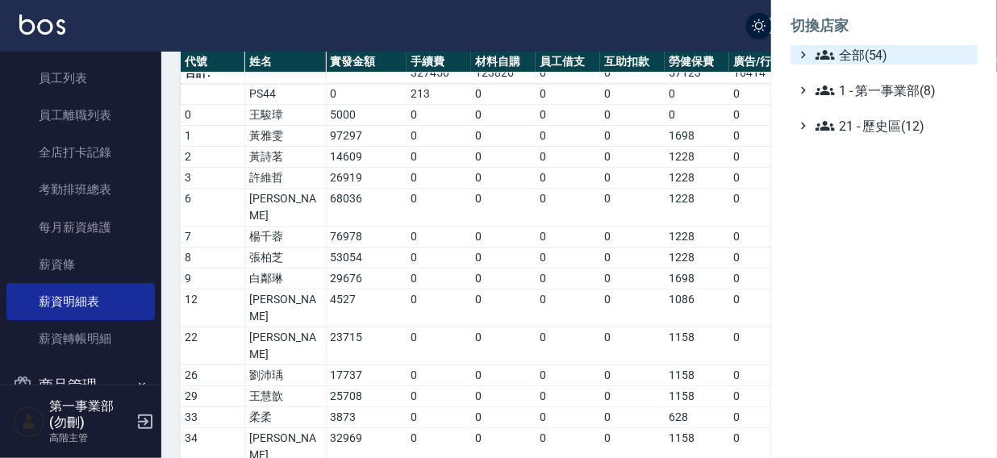
click at [872, 61] on span "全部(54)" at bounding box center [894, 54] width 156 height 19
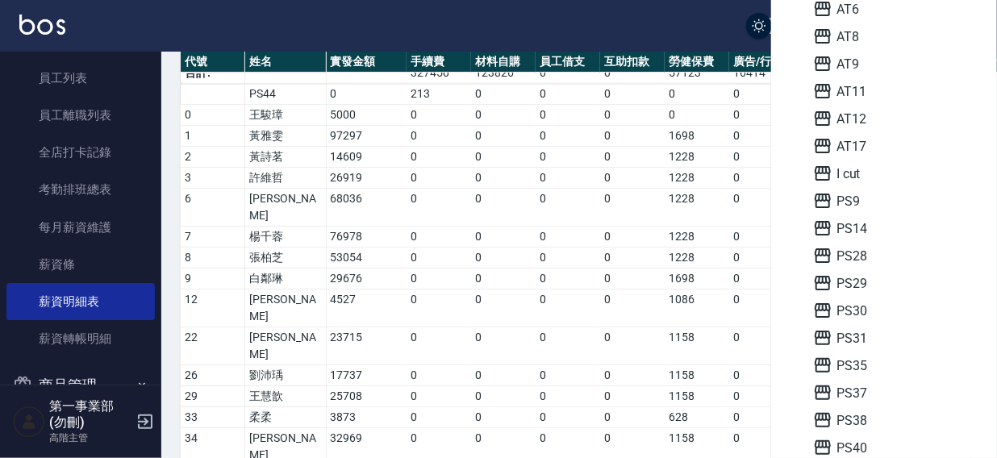
scroll to position [180, 0]
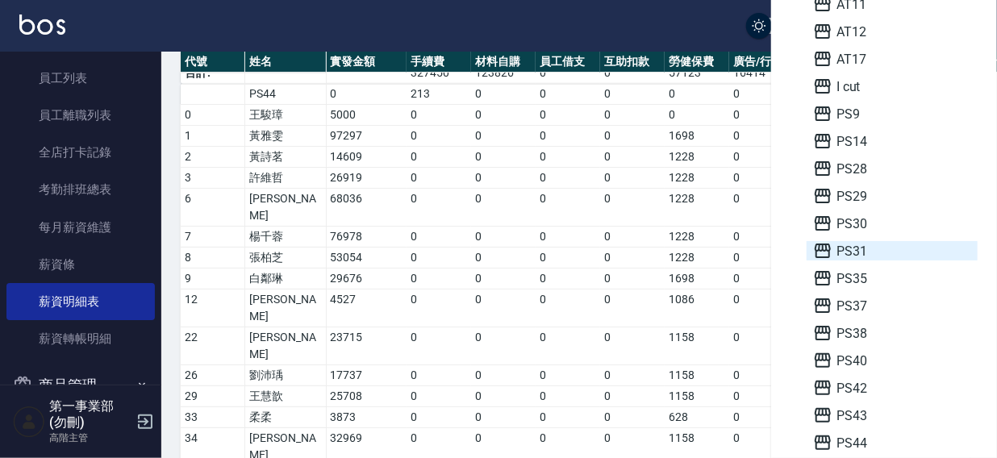
click at [883, 251] on span "PS31" at bounding box center [892, 250] width 158 height 19
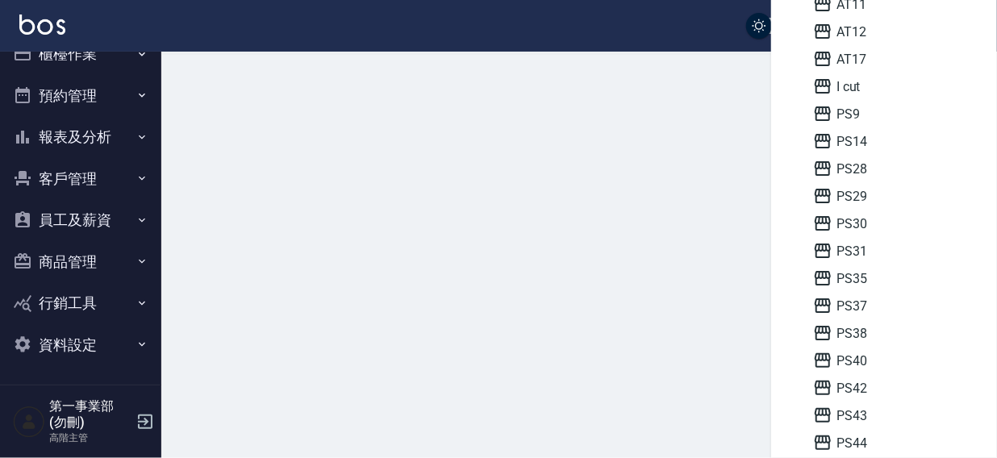
scroll to position [24, 0]
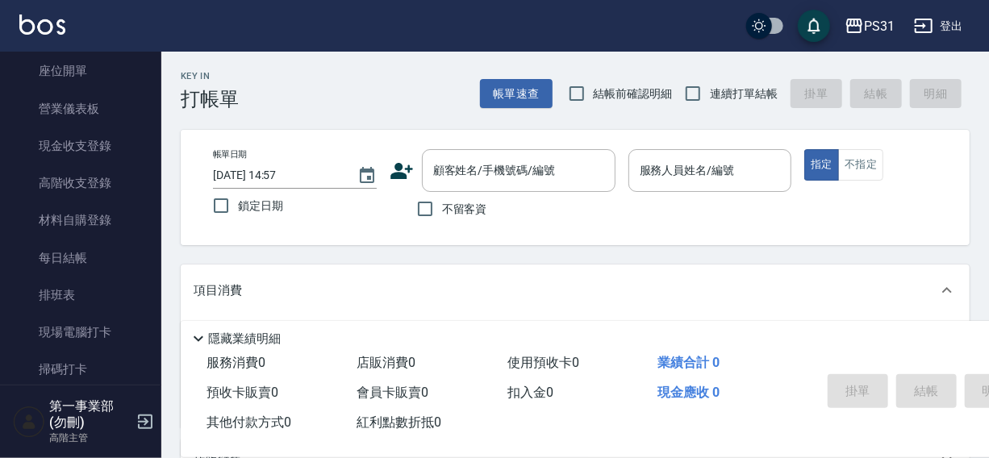
scroll to position [230, 0]
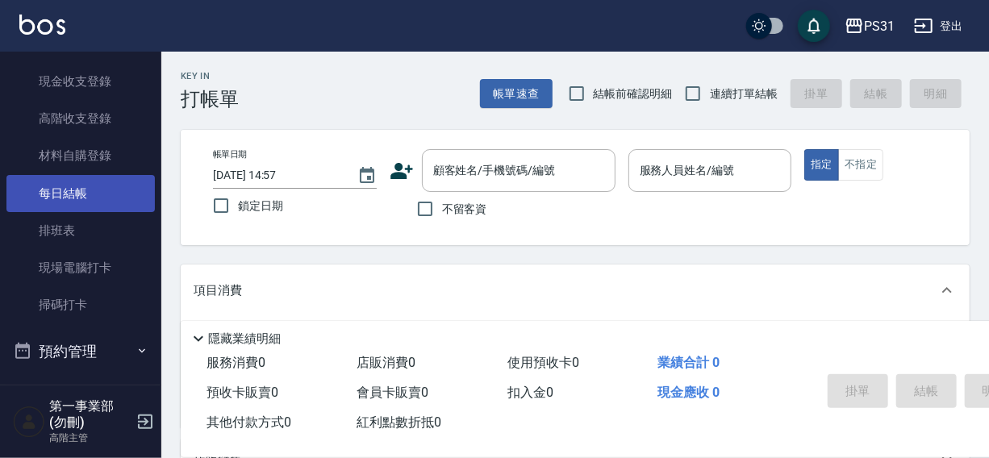
click at [81, 192] on link "每日結帳" at bounding box center [80, 193] width 148 height 37
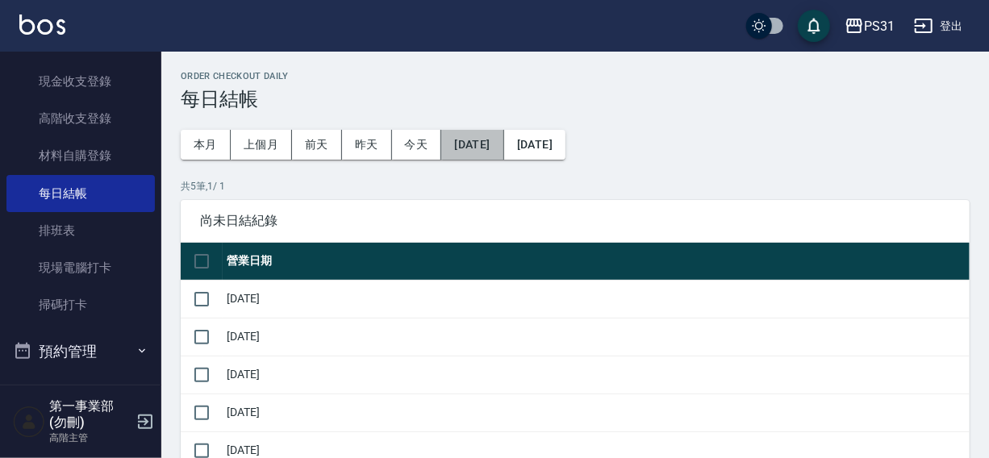
click at [478, 144] on button "2025/08/05" at bounding box center [472, 145] width 62 height 30
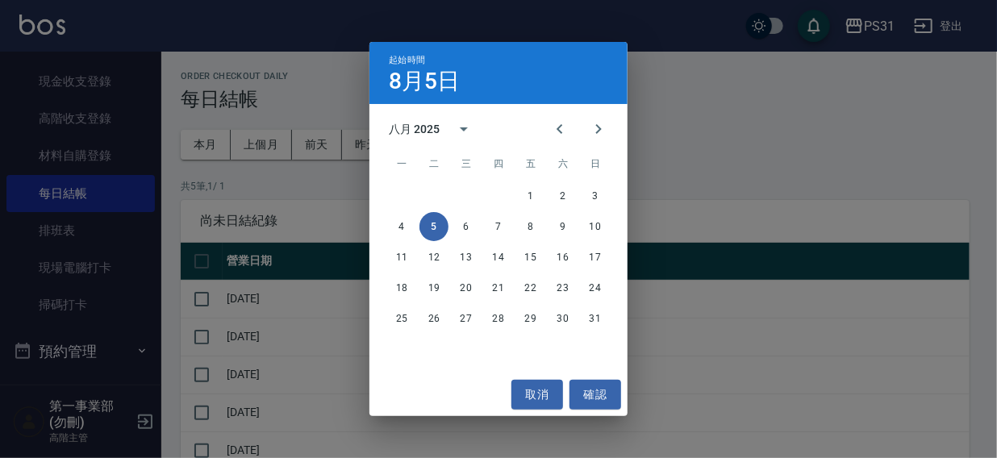
click at [703, 129] on div "起始時間 8月5日 八月 2025 一 二 三 四 五 六 日 1 2 3 4 5 6 7 8 9 10 11 12 13 14 15 16 17 18 19…" at bounding box center [498, 229] width 997 height 458
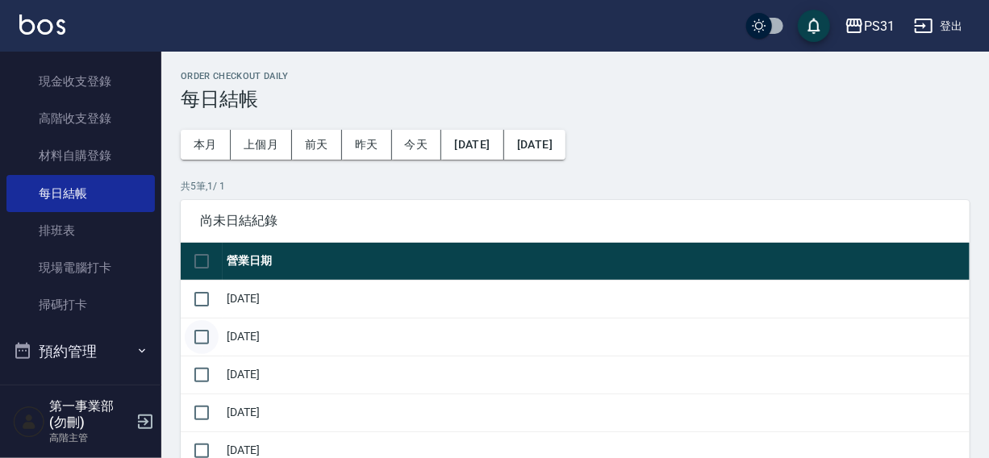
drag, startPoint x: 201, startPoint y: 299, endPoint x: 198, endPoint y: 327, distance: 27.6
click at [202, 306] on input "checkbox" at bounding box center [202, 299] width 34 height 34
checkbox input "true"
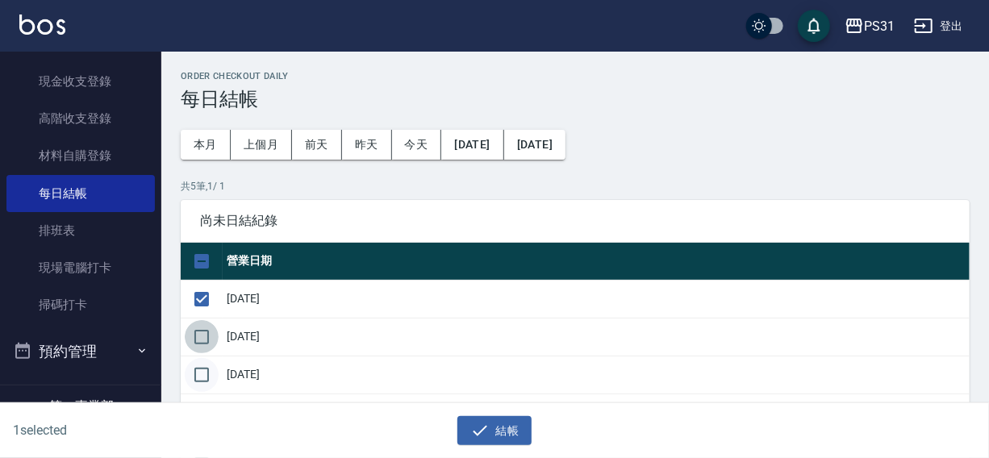
drag, startPoint x: 198, startPoint y: 327, endPoint x: 199, endPoint y: 370, distance: 43.6
click at [198, 340] on input "checkbox" at bounding box center [202, 337] width 34 height 34
checkbox input "true"
click at [201, 378] on input "checkbox" at bounding box center [202, 375] width 34 height 34
checkbox input "true"
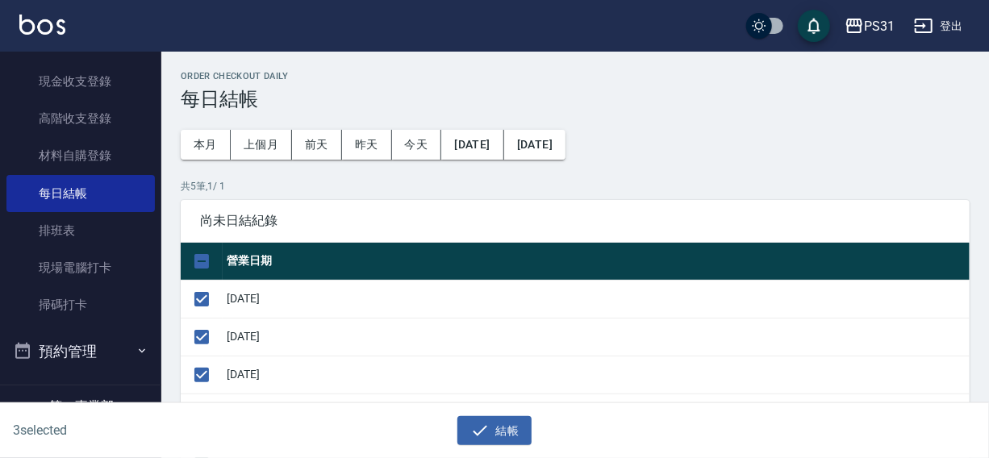
drag, startPoint x: 503, startPoint y: 425, endPoint x: 505, endPoint y: 364, distance: 61.4
click at [503, 425] on button "結帳" at bounding box center [495, 431] width 75 height 30
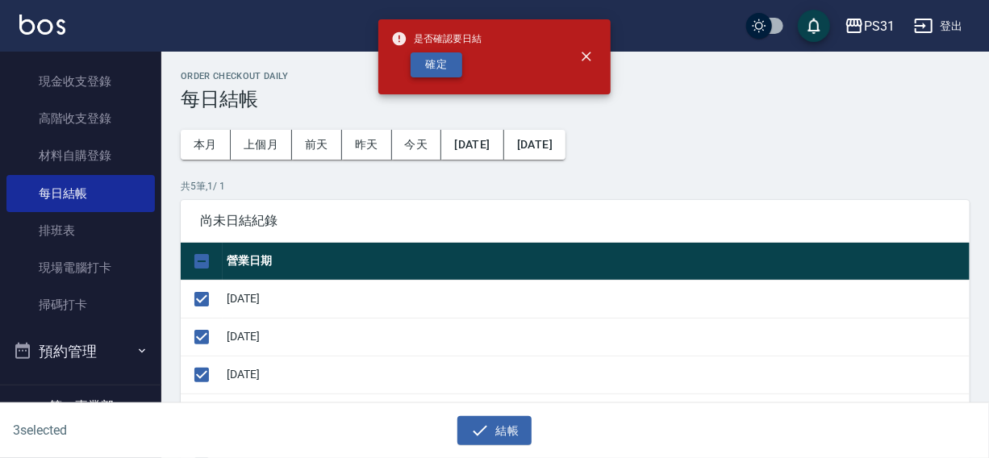
click at [438, 71] on button "確定" at bounding box center [437, 64] width 52 height 25
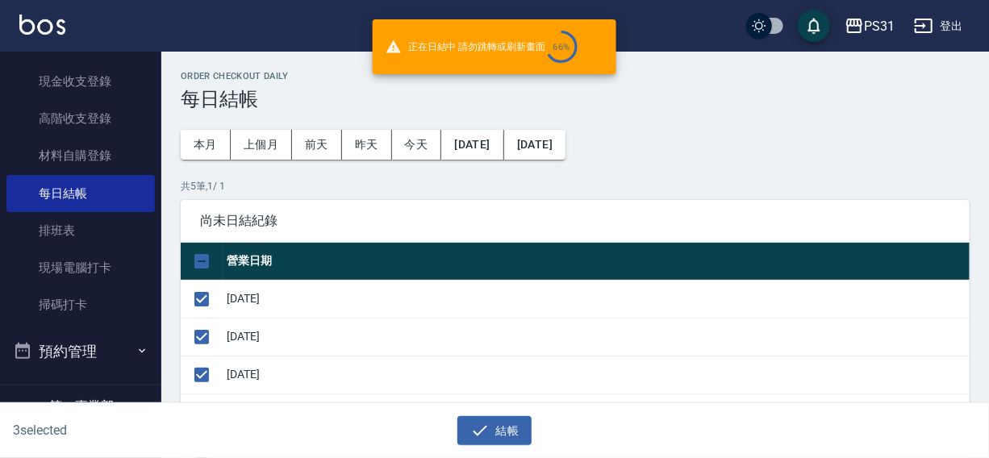
checkbox input "false"
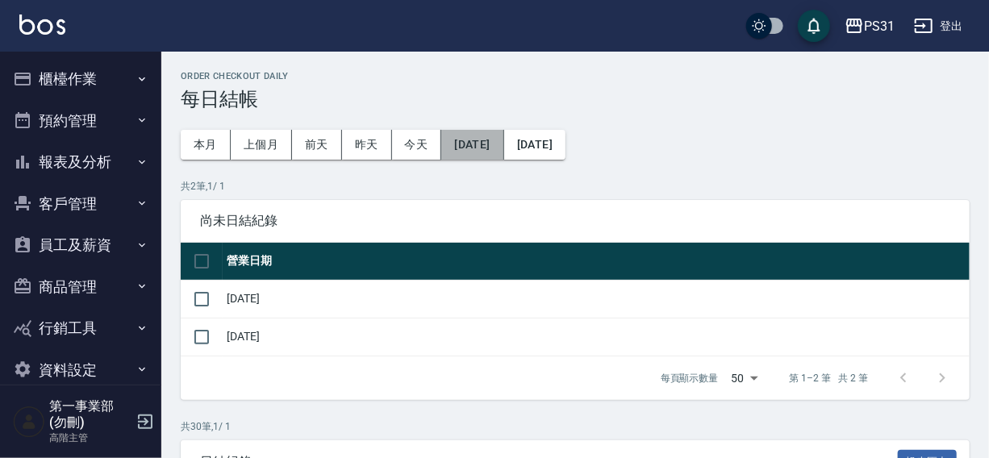
click at [495, 145] on button "[DATE]" at bounding box center [472, 145] width 62 height 30
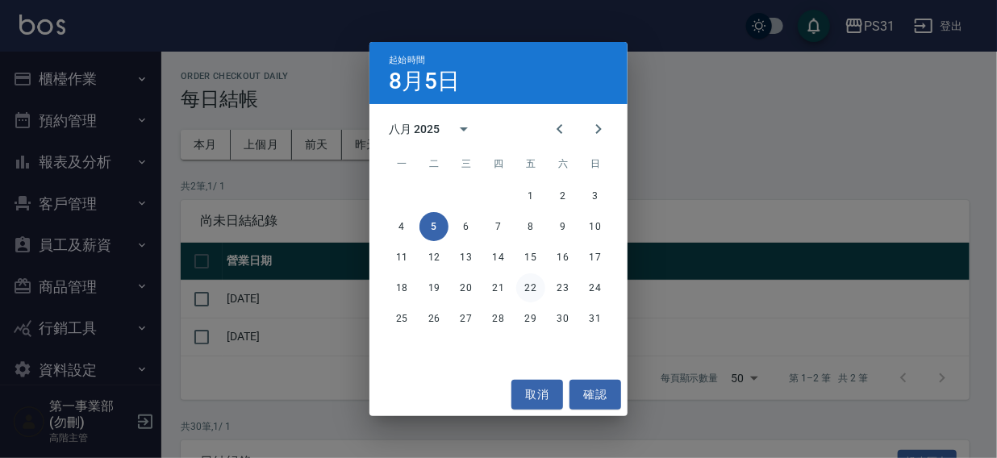
click at [523, 286] on button "22" at bounding box center [530, 288] width 29 height 29
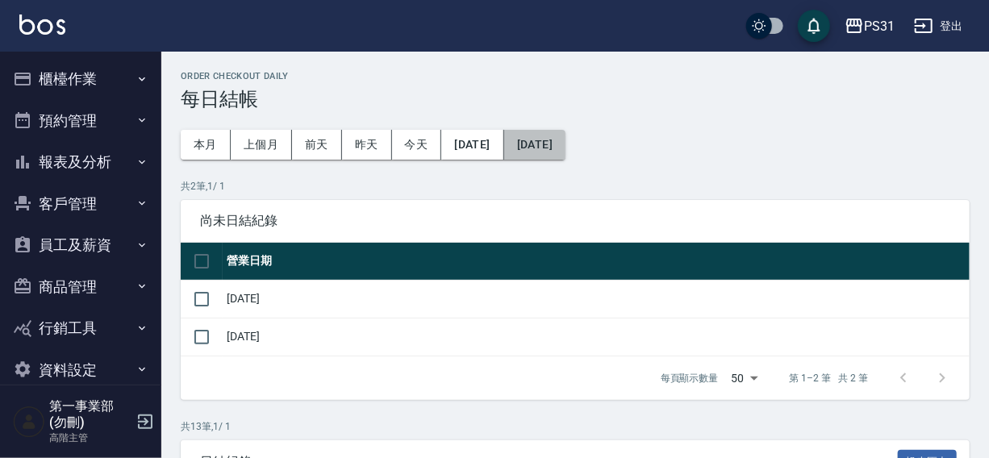
click at [563, 150] on button "[DATE]" at bounding box center [534, 145] width 61 height 30
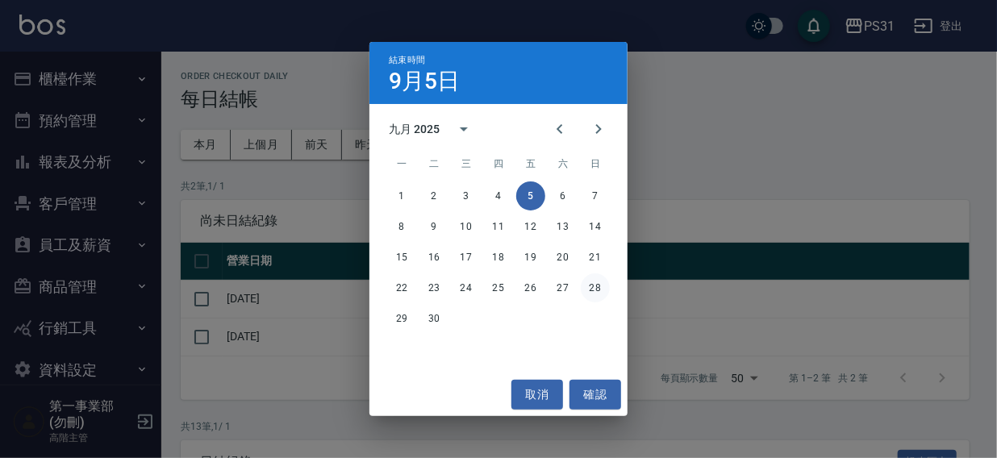
click at [596, 286] on button "28" at bounding box center [595, 288] width 29 height 29
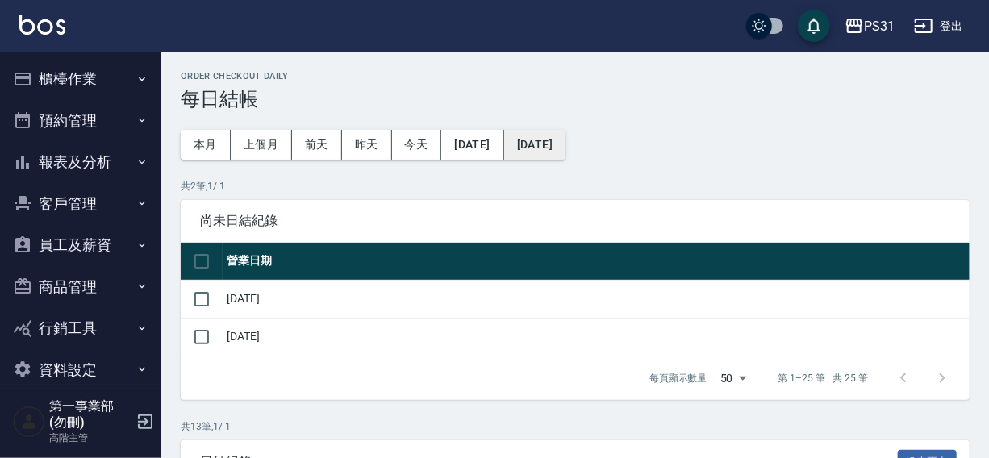
click at [566, 149] on button "[DATE]" at bounding box center [534, 145] width 61 height 30
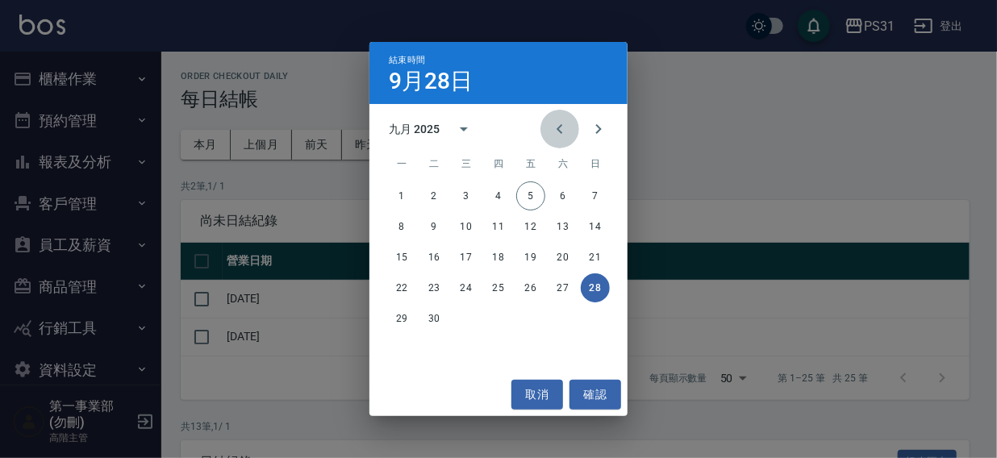
click at [553, 129] on icon "Previous month" at bounding box center [559, 128] width 19 height 19
click at [503, 320] on button "28" at bounding box center [498, 318] width 29 height 29
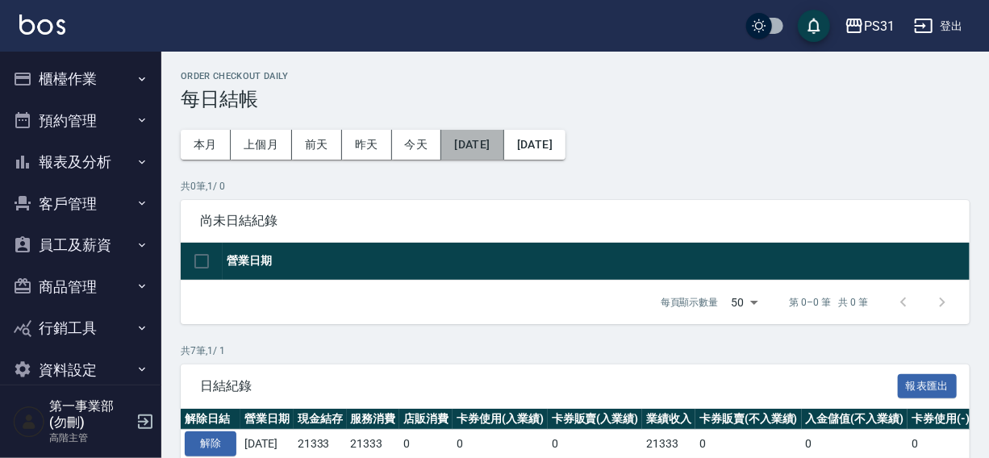
click at [499, 148] on button "[DATE]" at bounding box center [472, 145] width 62 height 30
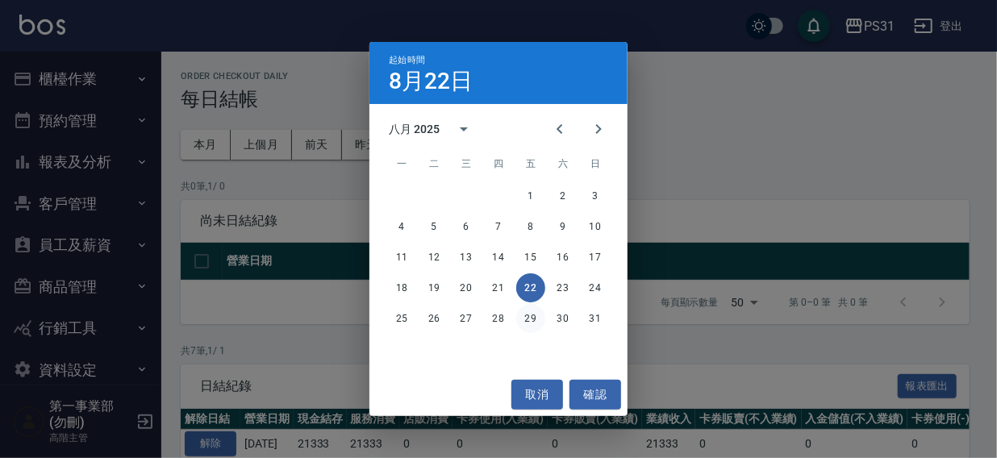
click at [533, 315] on button "29" at bounding box center [530, 318] width 29 height 29
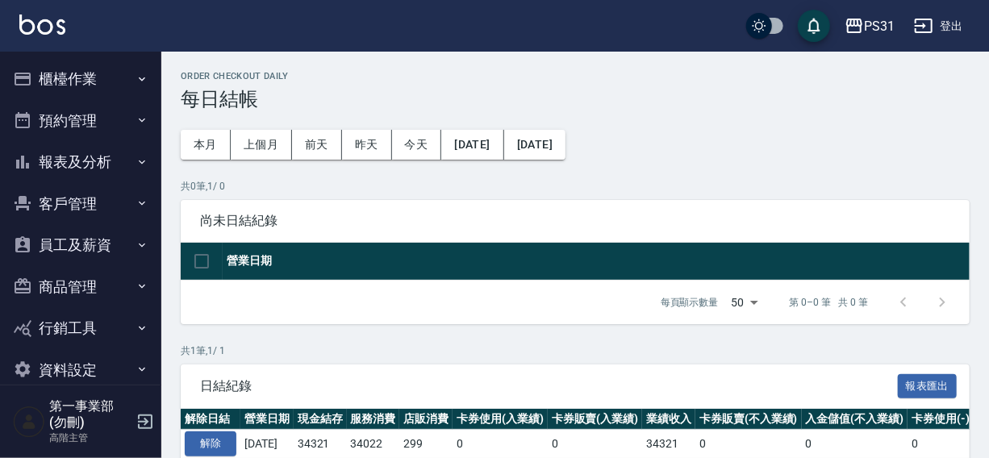
click at [566, 144] on button "[DATE]" at bounding box center [534, 145] width 61 height 30
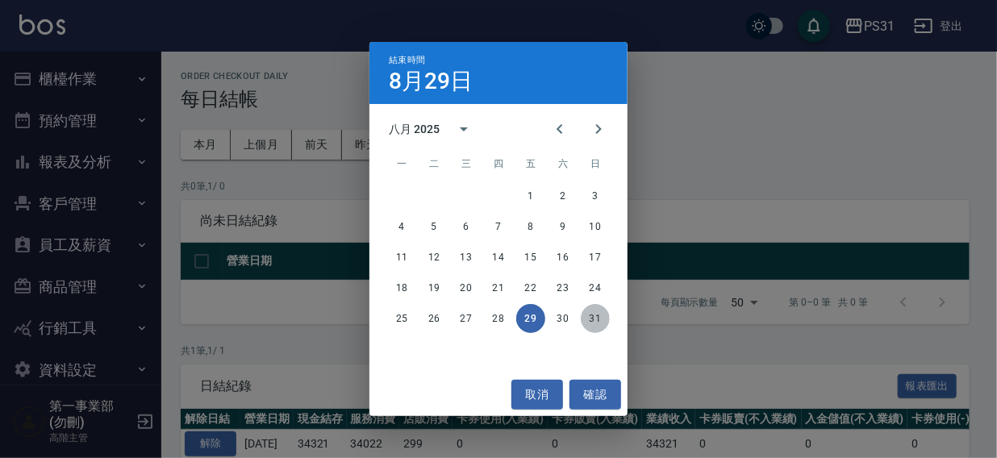
click at [597, 312] on button "31" at bounding box center [595, 318] width 29 height 29
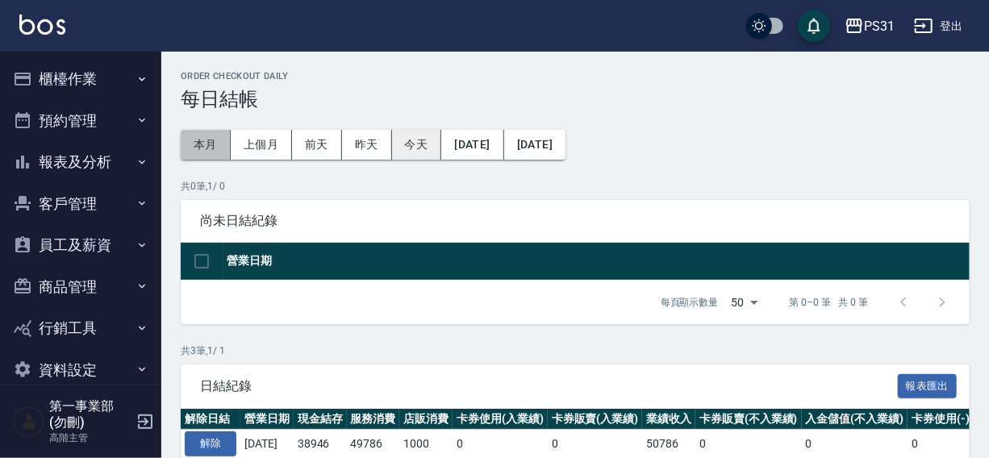
drag, startPoint x: 193, startPoint y: 143, endPoint x: 420, endPoint y: 153, distance: 227.7
click at [193, 143] on button "本月" at bounding box center [206, 145] width 50 height 30
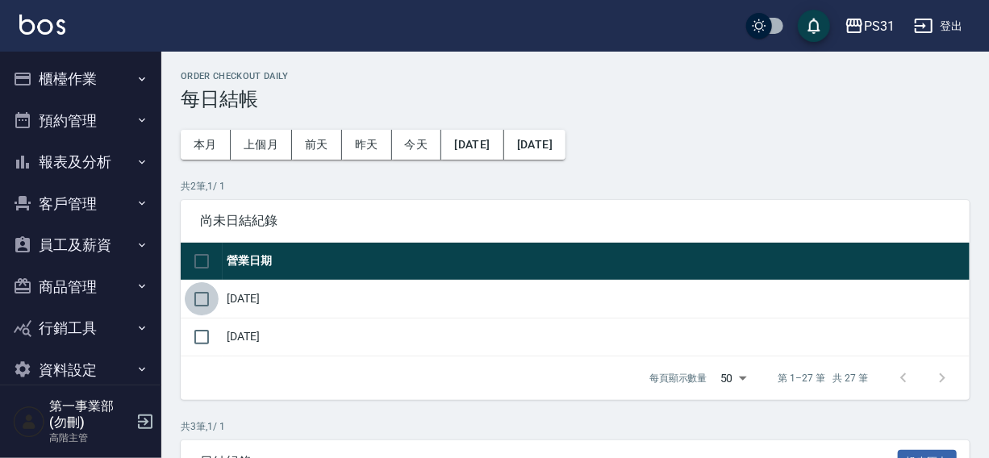
click at [205, 299] on input "checkbox" at bounding box center [202, 299] width 34 height 34
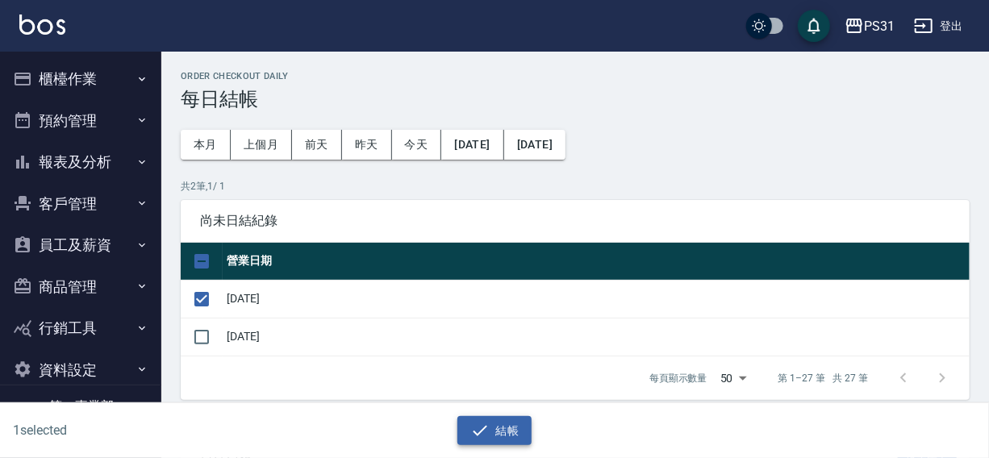
click at [506, 433] on button "結帳" at bounding box center [495, 431] width 75 height 30
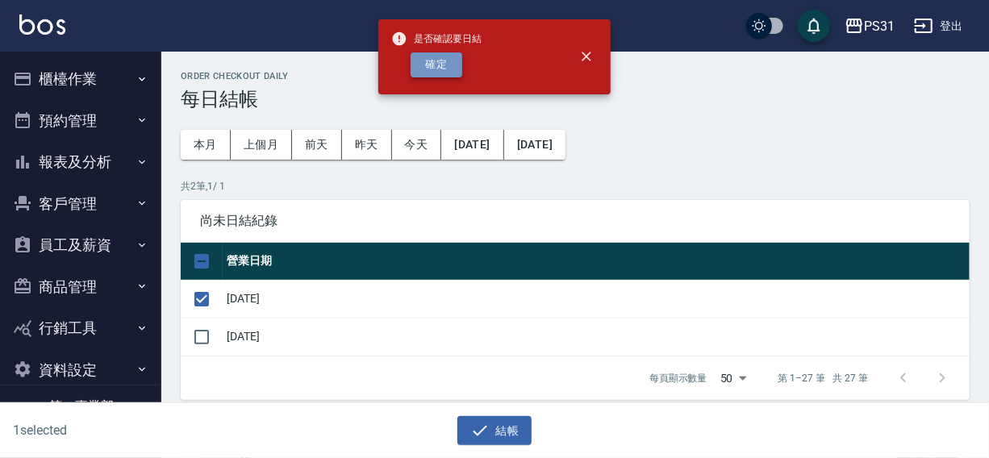
click at [420, 69] on button "確定" at bounding box center [437, 64] width 52 height 25
checkbox input "false"
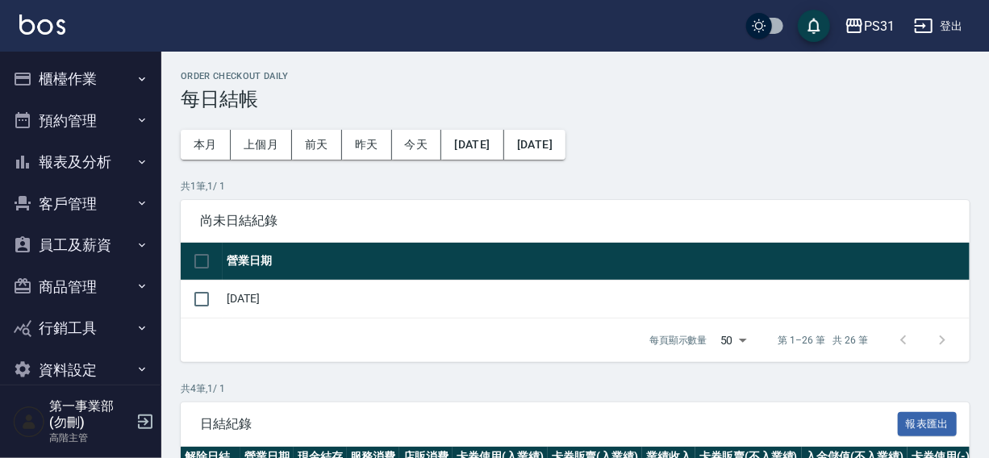
click at [71, 159] on button "報表及分析" at bounding box center [80, 162] width 148 height 42
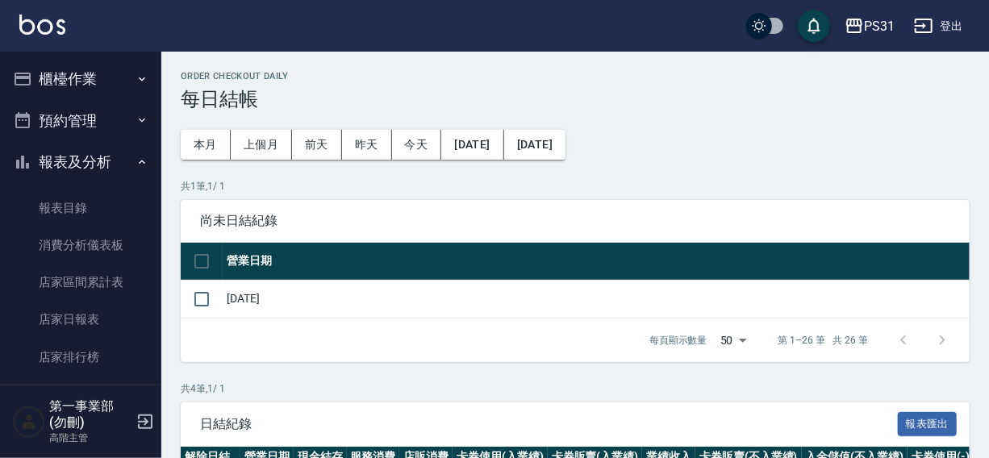
click at [71, 165] on button "報表及分析" at bounding box center [80, 162] width 148 height 42
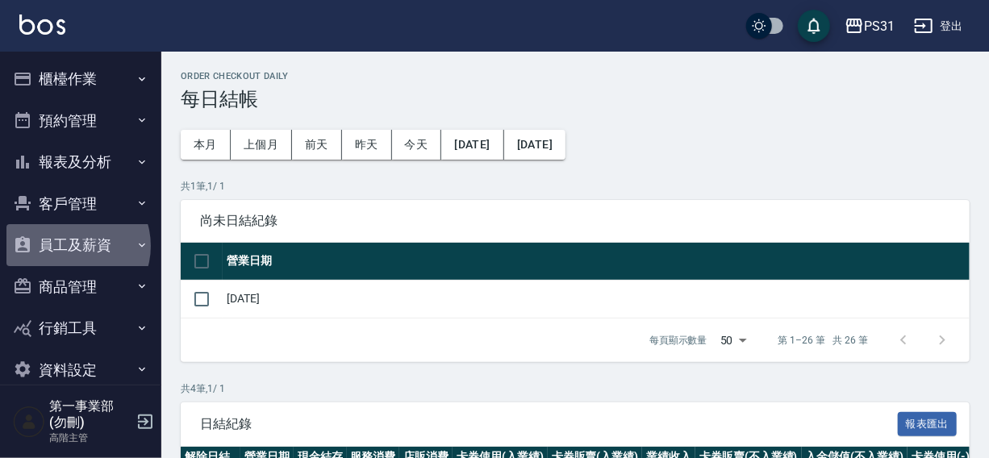
click at [71, 246] on button "員工及薪資" at bounding box center [80, 245] width 148 height 42
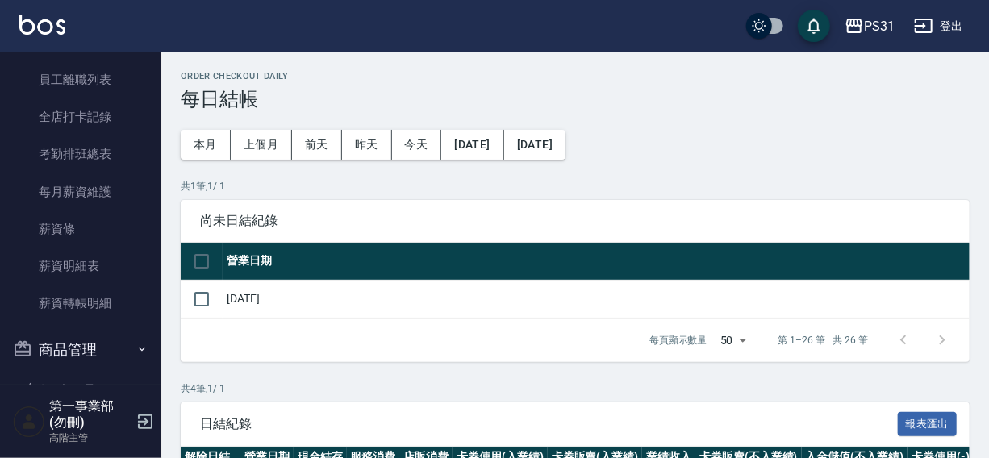
scroll to position [262, 0]
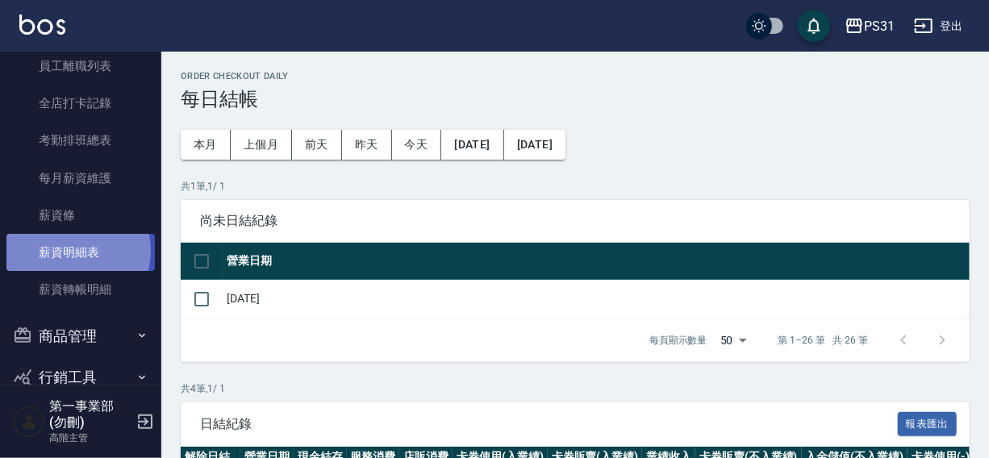
click at [74, 250] on link "薪資明細表" at bounding box center [80, 252] width 148 height 37
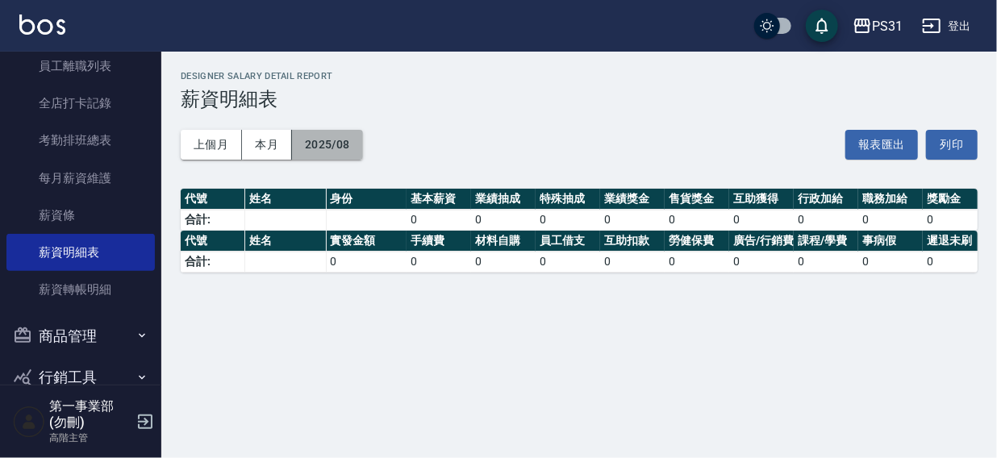
click at [310, 148] on button "2025/08" at bounding box center [327, 145] width 71 height 30
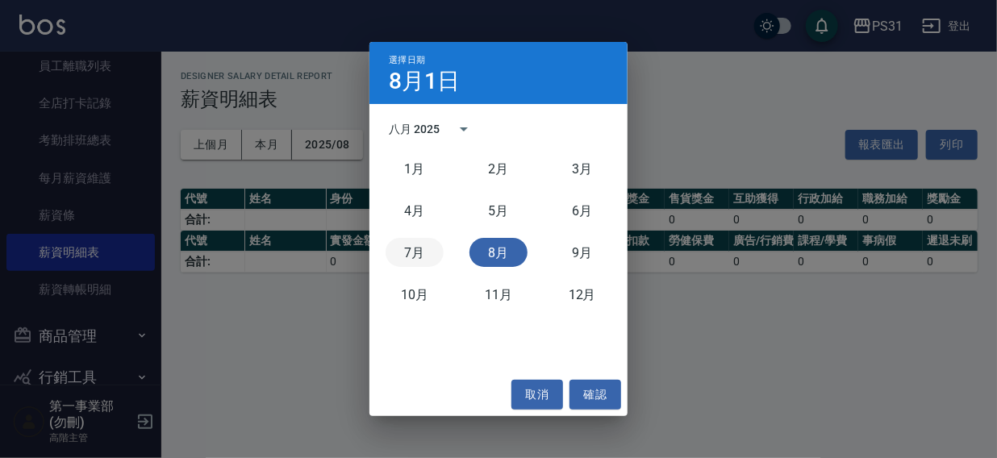
click at [400, 252] on button "7月" at bounding box center [415, 252] width 58 height 29
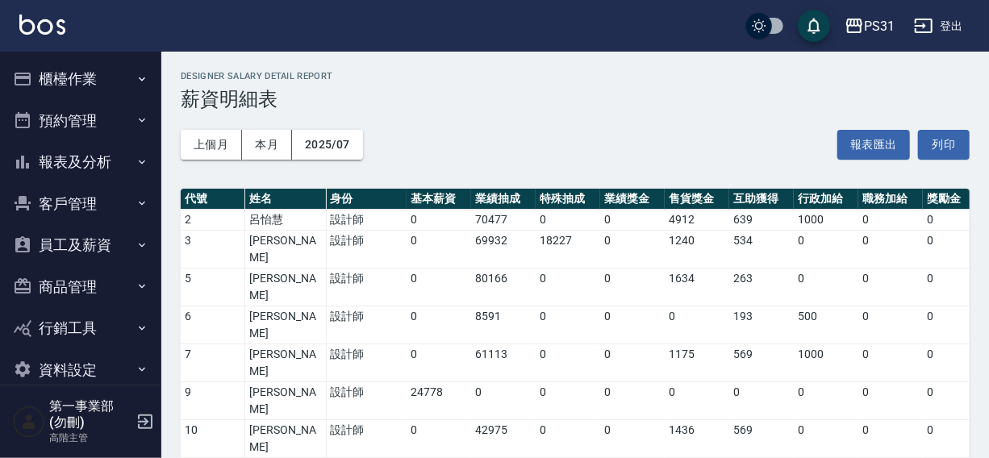
click at [632, 382] on td "0" at bounding box center [632, 401] width 65 height 38
click at [565, 16] on div "PS31 登出" at bounding box center [494, 26] width 989 height 52
click at [885, 27] on div "PS31" at bounding box center [879, 26] width 31 height 20
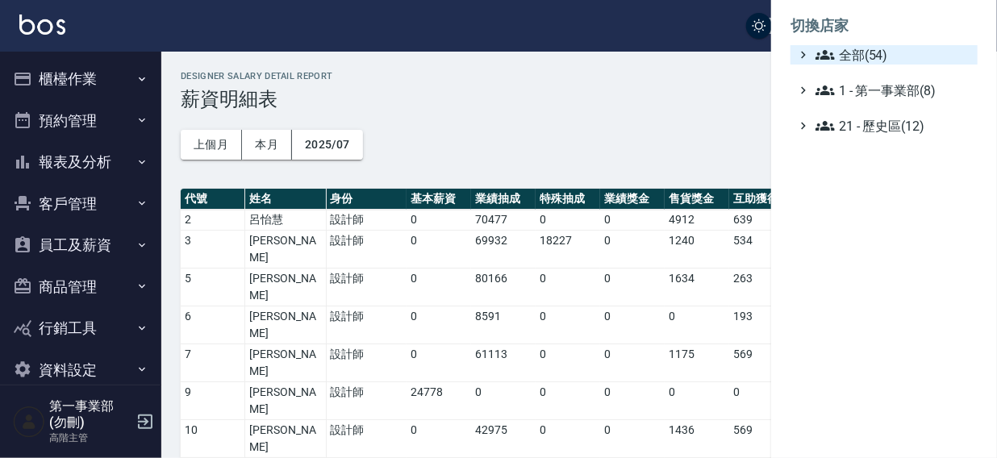
click at [863, 50] on span "全部(54)" at bounding box center [894, 54] width 156 height 19
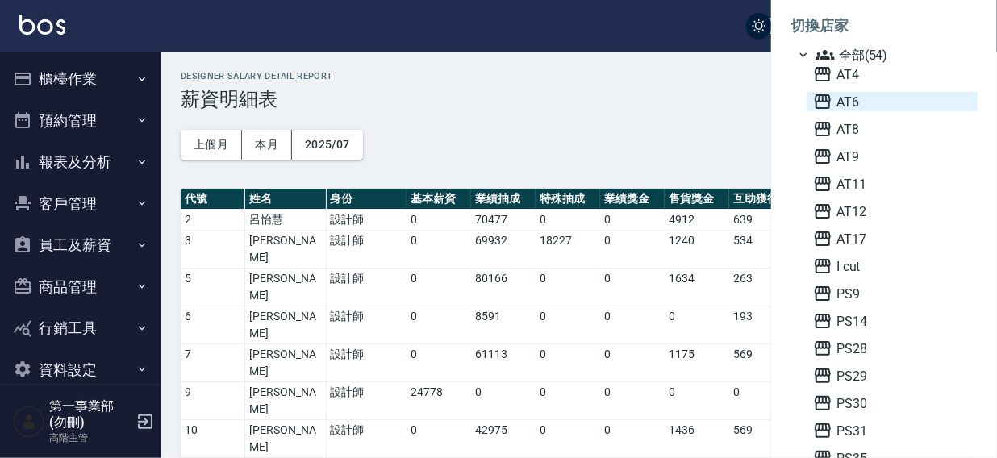
click at [862, 108] on span "AT6" at bounding box center [892, 101] width 158 height 19
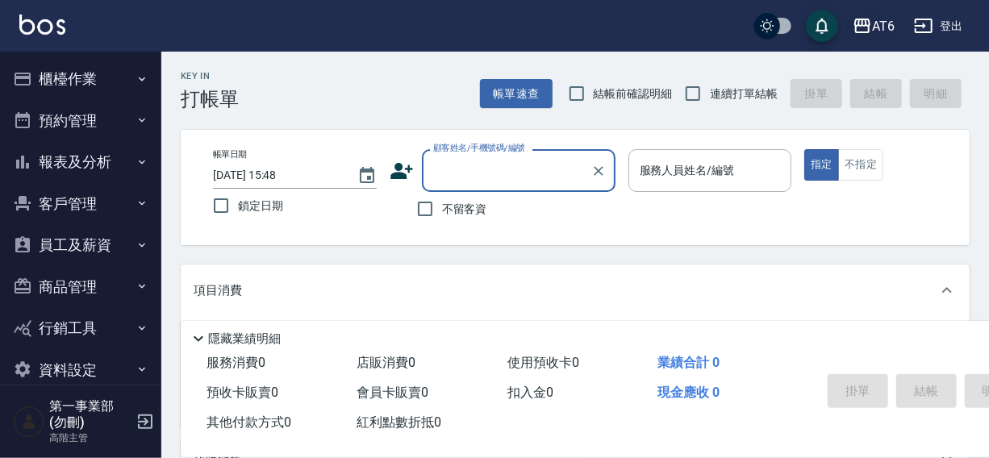
click at [889, 28] on div "AT6" at bounding box center [883, 26] width 23 height 20
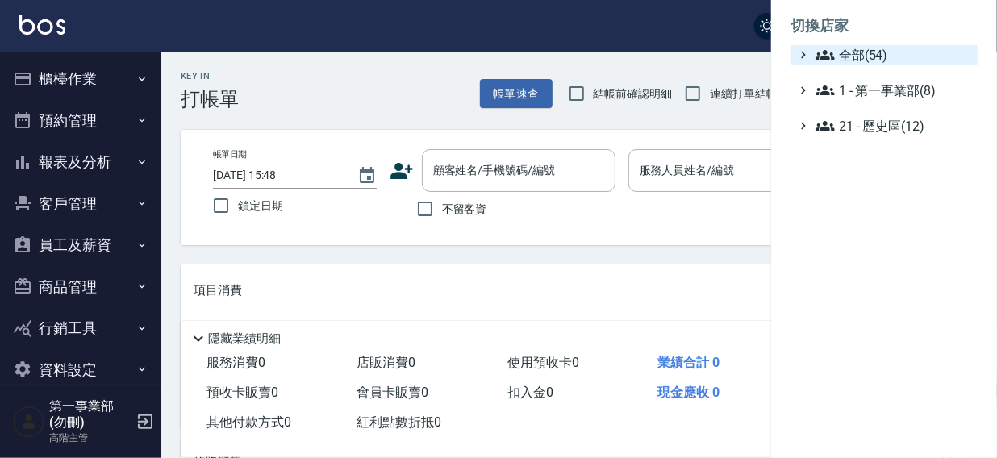
click at [847, 61] on span "全部(54)" at bounding box center [894, 54] width 156 height 19
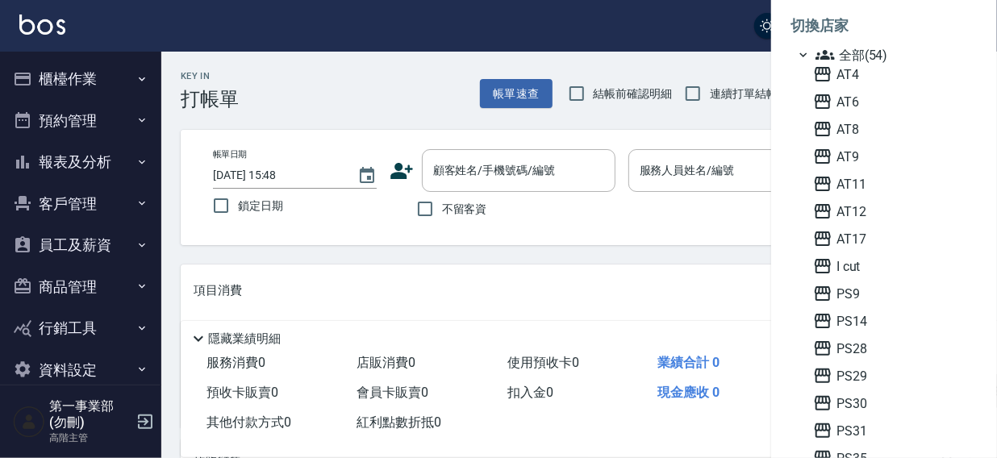
click at [638, 35] on div at bounding box center [498, 229] width 997 height 458
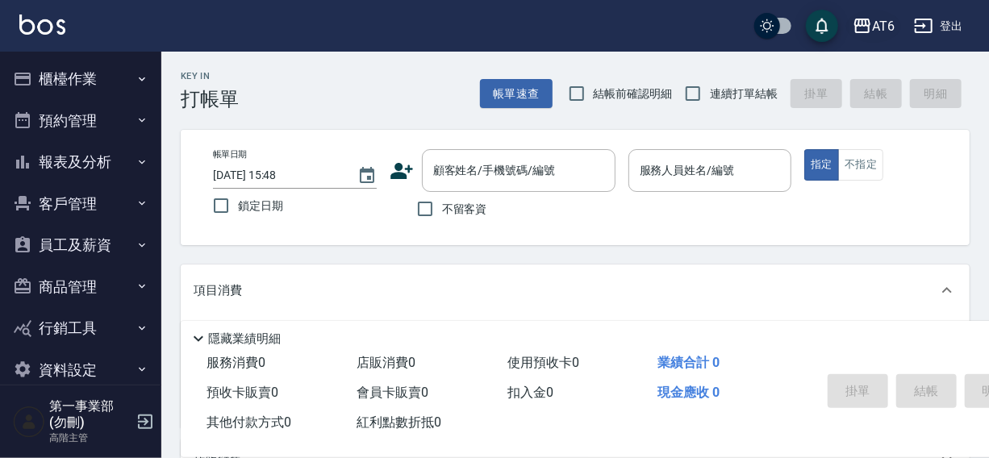
click at [873, 32] on div "AT6" at bounding box center [883, 26] width 23 height 20
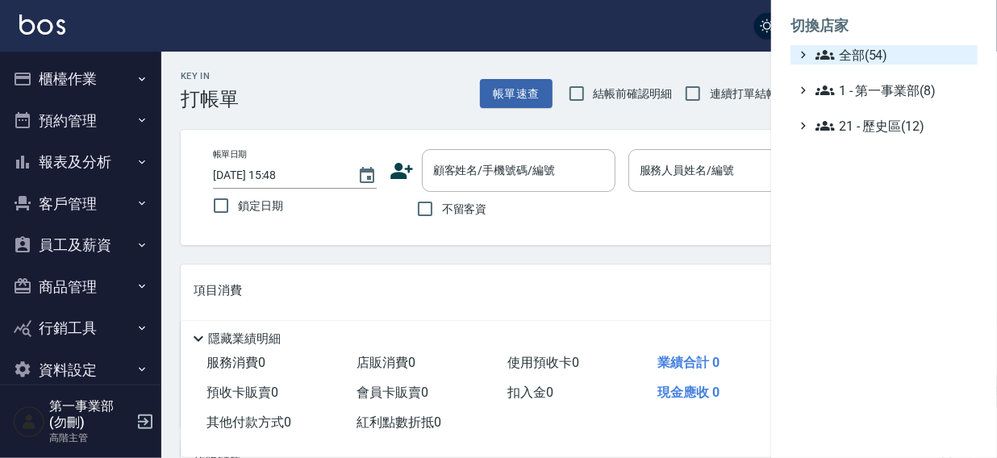
click at [875, 51] on span "全部(54)" at bounding box center [894, 54] width 156 height 19
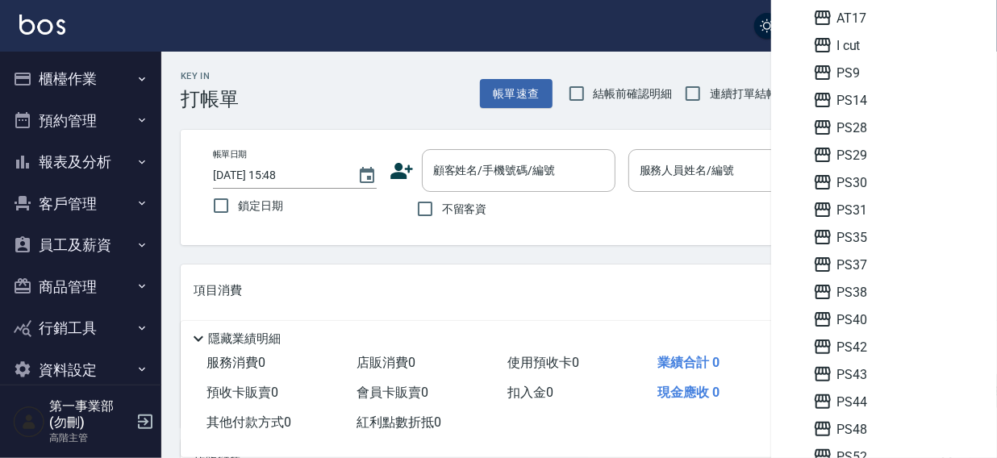
scroll to position [289, 0]
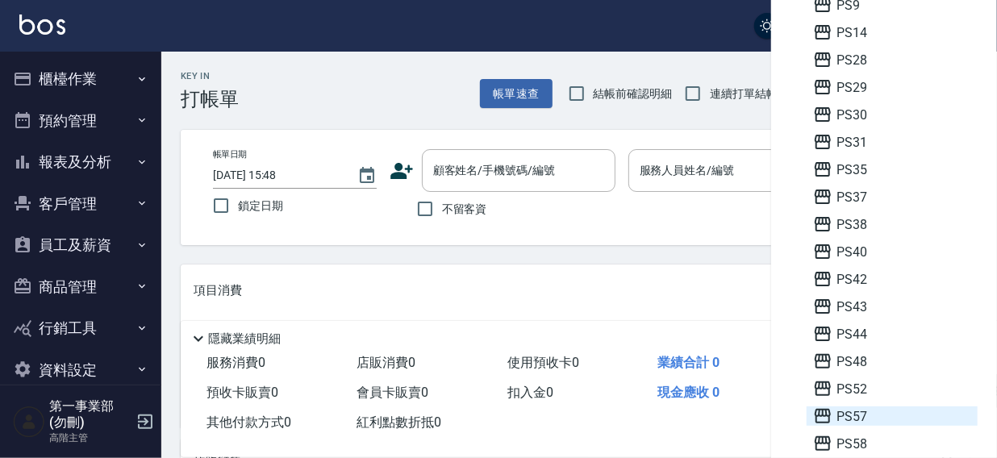
click at [850, 410] on span "PS57" at bounding box center [892, 416] width 158 height 19
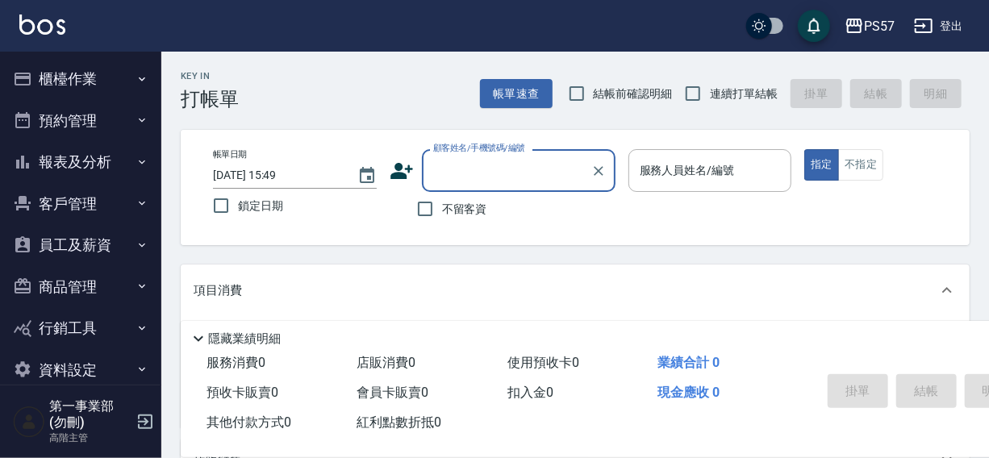
click at [53, 82] on button "櫃檯作業" at bounding box center [80, 79] width 148 height 42
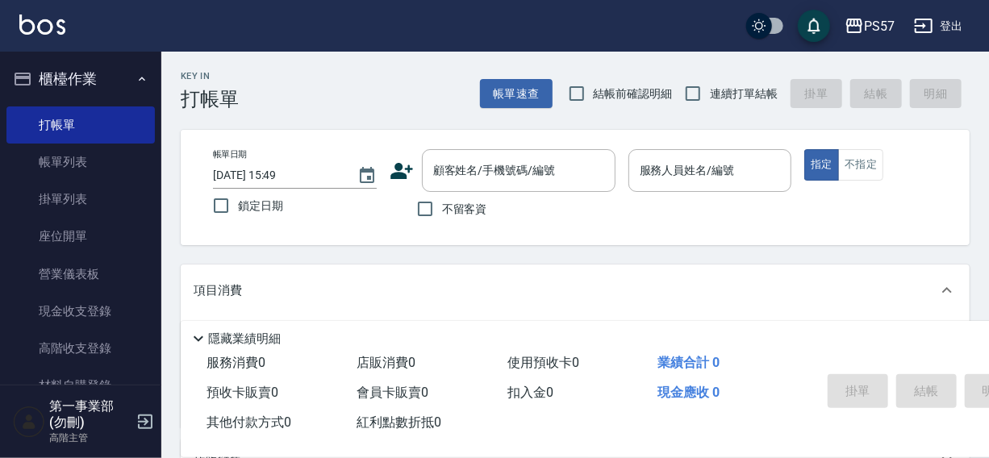
scroll to position [47, 0]
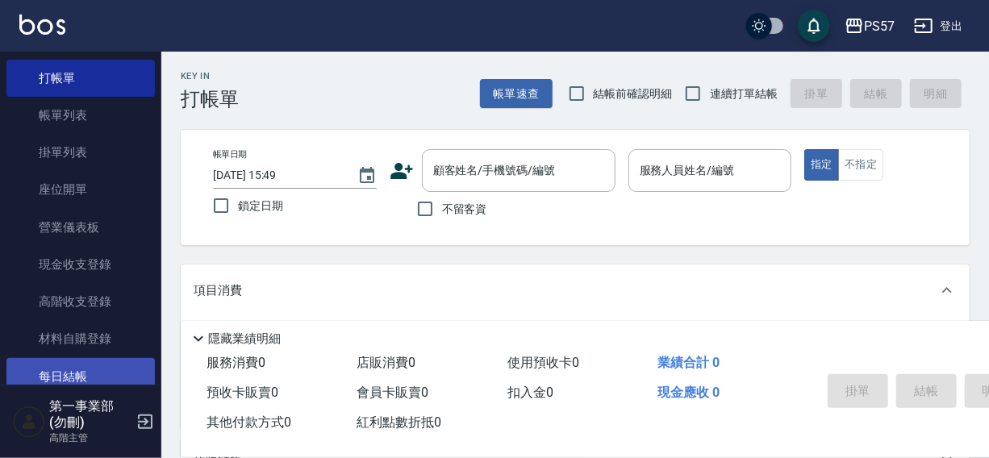
click at [61, 368] on link "每日結帳" at bounding box center [80, 376] width 148 height 37
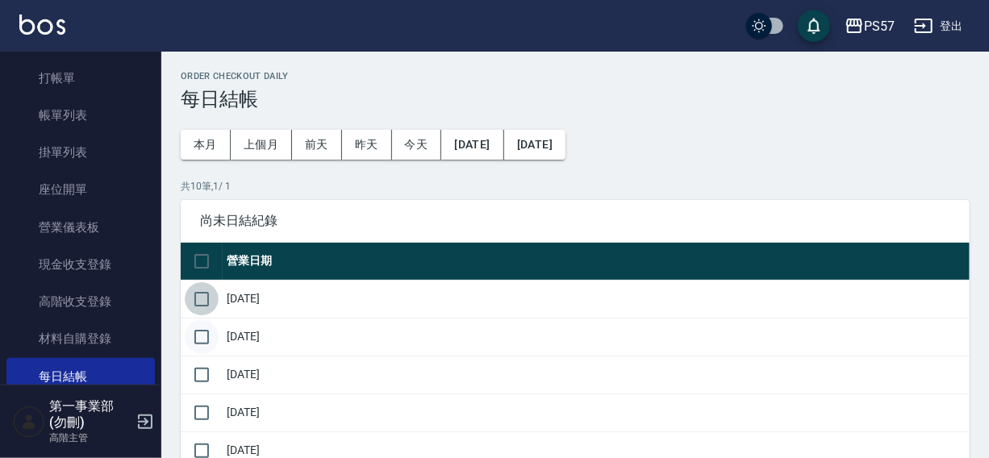
drag, startPoint x: 208, startPoint y: 298, endPoint x: 201, endPoint y: 336, distance: 39.4
click at [207, 301] on input "checkbox" at bounding box center [202, 299] width 34 height 34
checkbox input "true"
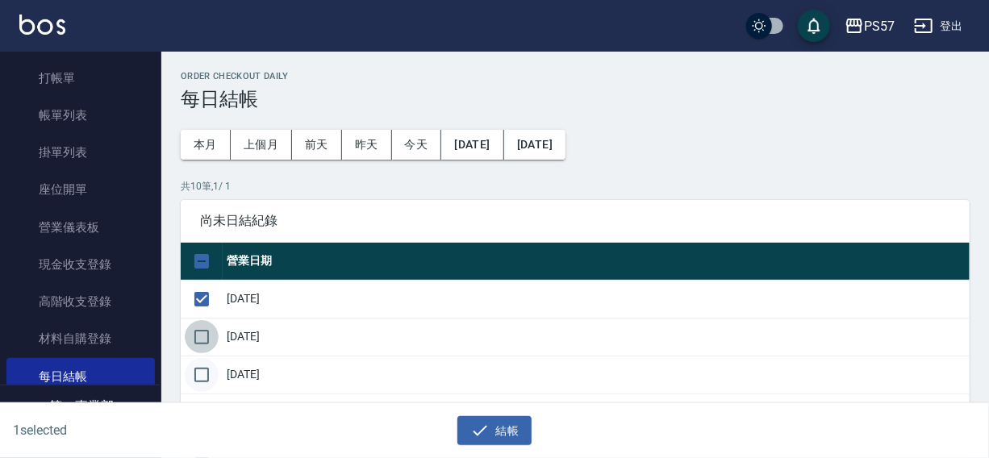
drag, startPoint x: 200, startPoint y: 340, endPoint x: 201, endPoint y: 374, distance: 34.7
click at [200, 348] on input "checkbox" at bounding box center [202, 337] width 34 height 34
checkbox input "true"
drag, startPoint x: 201, startPoint y: 375, endPoint x: 203, endPoint y: 388, distance: 13.0
click at [202, 377] on input "checkbox" at bounding box center [202, 375] width 34 height 34
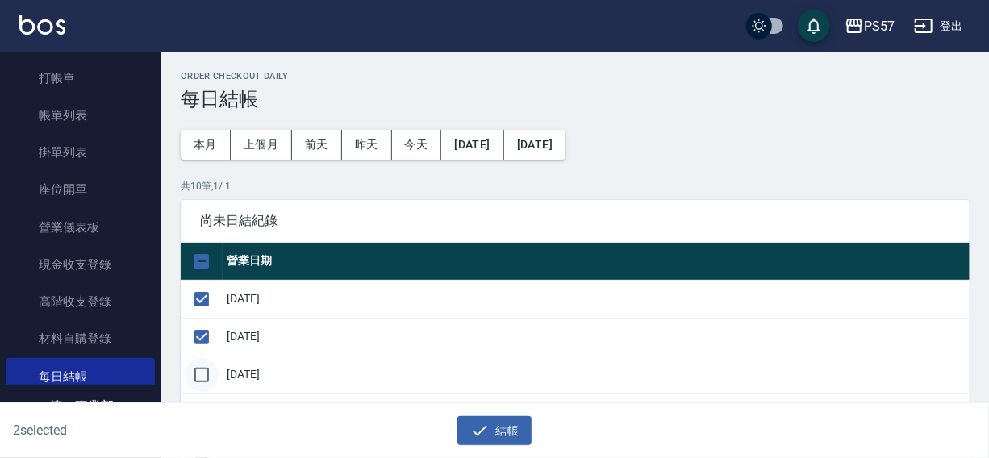
checkbox input "true"
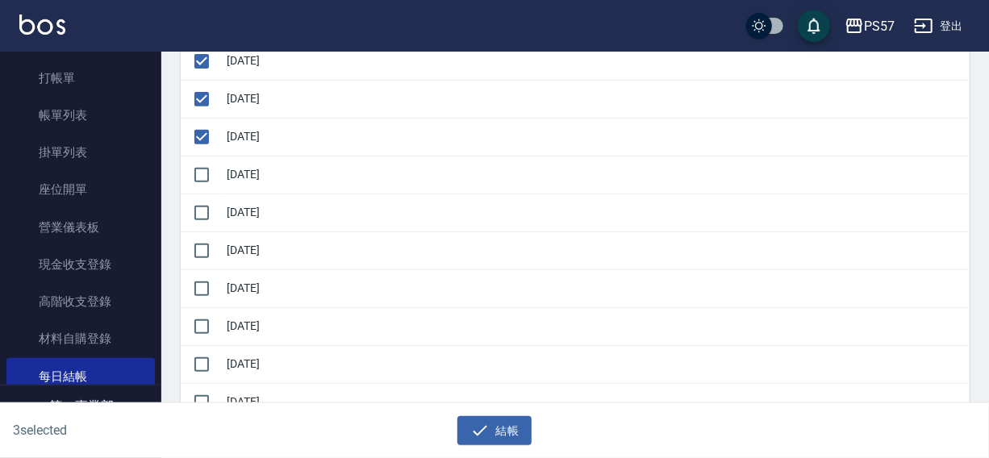
scroll to position [248, 0]
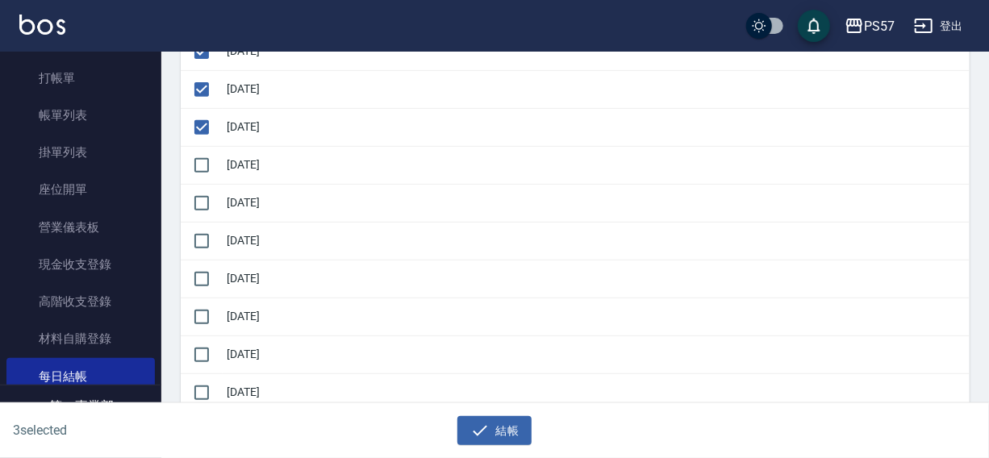
drag, startPoint x: 201, startPoint y: 164, endPoint x: 201, endPoint y: 181, distance: 16.9
click at [201, 168] on input "checkbox" at bounding box center [202, 165] width 34 height 34
checkbox input "true"
drag, startPoint x: 200, startPoint y: 199, endPoint x: 191, endPoint y: 241, distance: 42.9
click at [200, 205] on input "checkbox" at bounding box center [202, 203] width 34 height 34
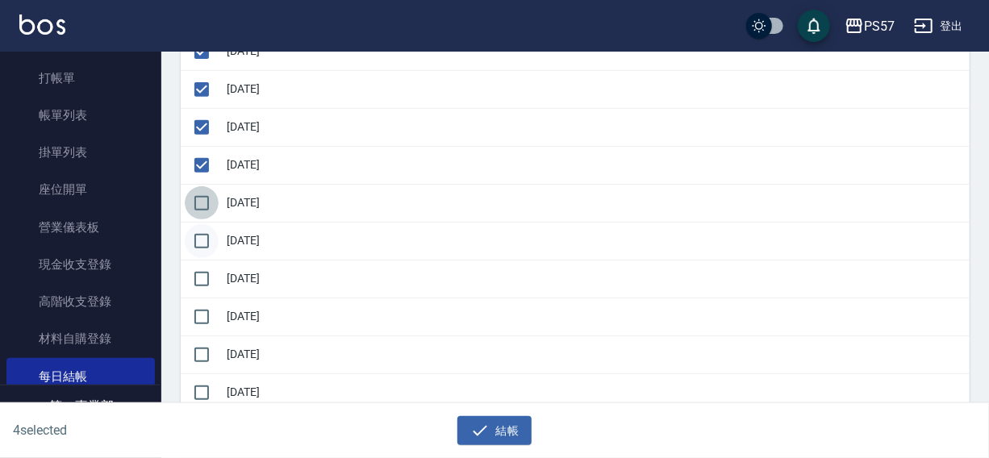
checkbox input "true"
click at [193, 243] on input "checkbox" at bounding box center [202, 241] width 34 height 34
checkbox input "true"
drag, startPoint x: 204, startPoint y: 278, endPoint x: 206, endPoint y: 292, distance: 13.8
click at [206, 282] on input "checkbox" at bounding box center [202, 279] width 34 height 34
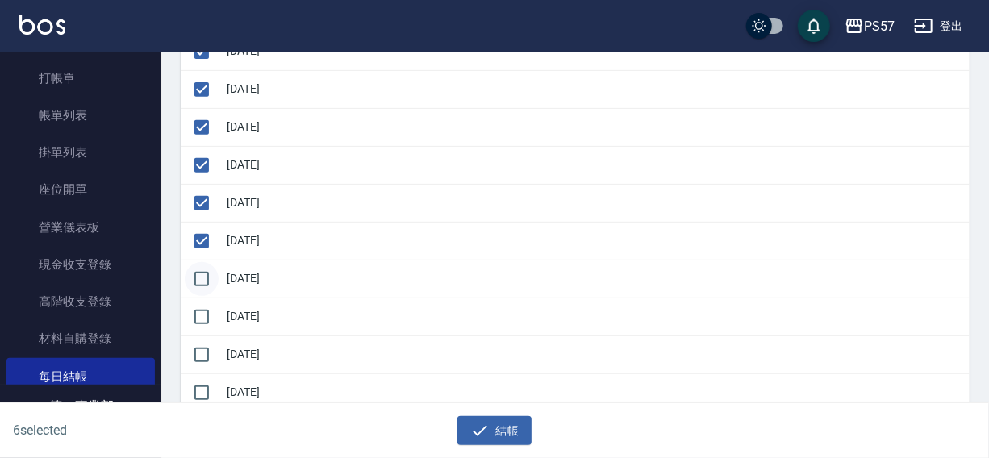
checkbox input "true"
drag, startPoint x: 206, startPoint y: 308, endPoint x: 203, endPoint y: 332, distance: 23.5
click at [206, 312] on input "checkbox" at bounding box center [202, 317] width 34 height 34
checkbox input "true"
click at [483, 428] on icon "button" at bounding box center [479, 430] width 19 height 19
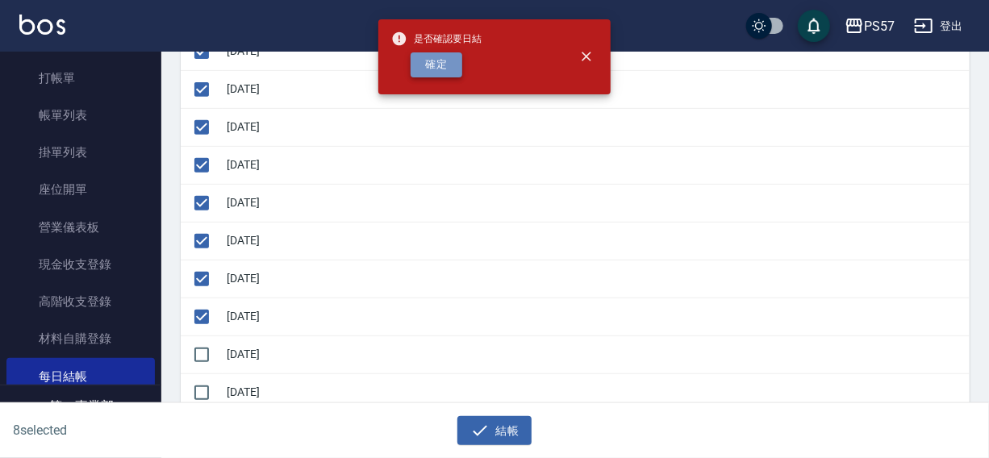
click at [418, 65] on button "確定" at bounding box center [437, 64] width 52 height 25
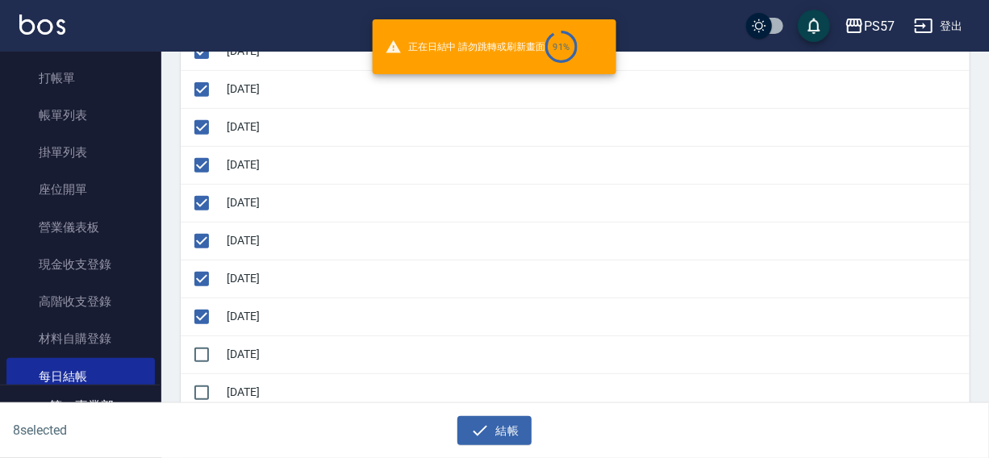
checkbox input "false"
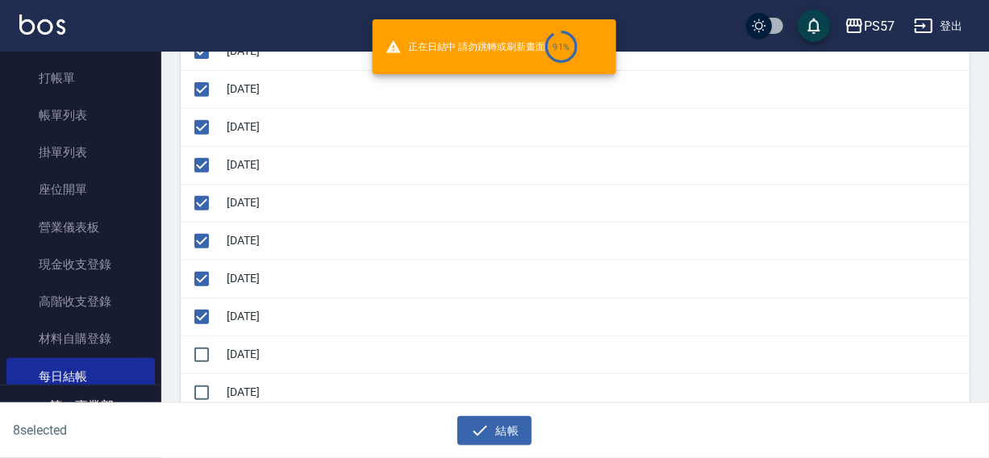
checkbox input "false"
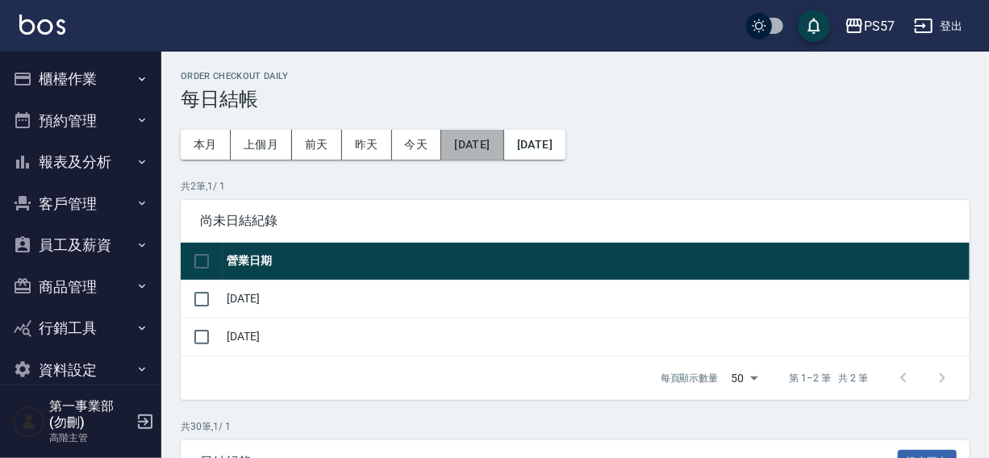
click at [485, 140] on button "2025/08/05" at bounding box center [472, 145] width 62 height 30
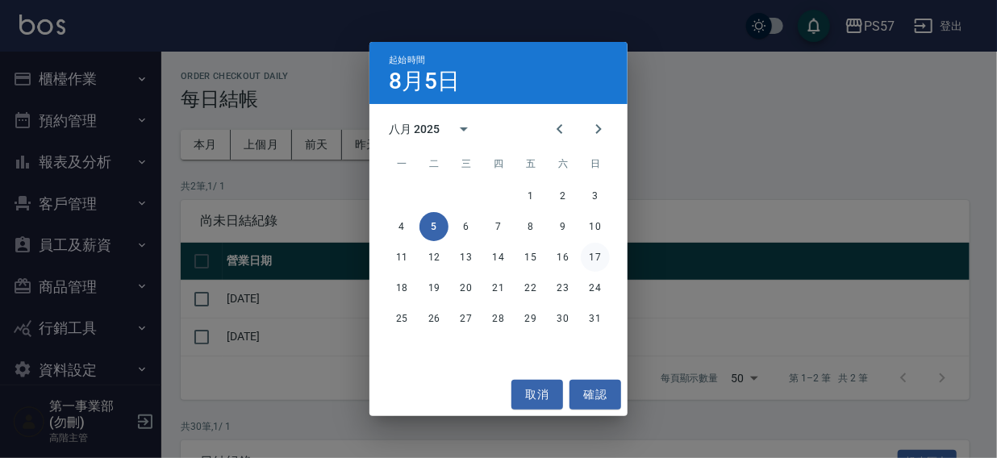
click at [601, 257] on button "17" at bounding box center [595, 257] width 29 height 29
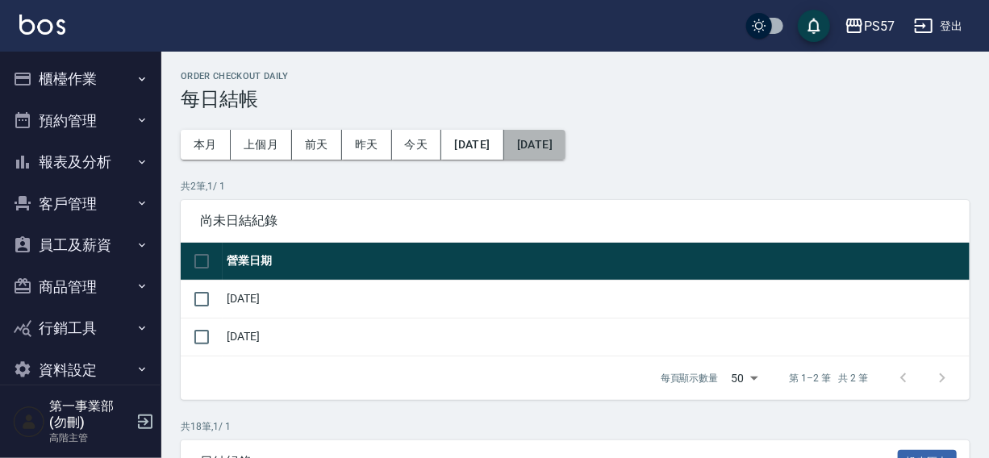
drag, startPoint x: 604, startPoint y: 144, endPoint x: 576, endPoint y: 144, distance: 28.3
click at [566, 144] on button "2025/09/05" at bounding box center [534, 145] width 61 height 30
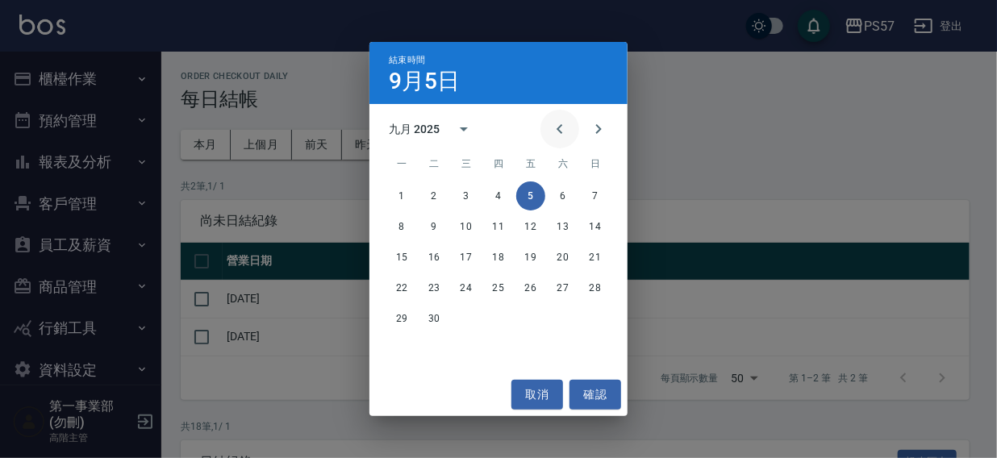
click at [558, 132] on icon "Previous month" at bounding box center [559, 128] width 19 height 19
click at [531, 287] on button "22" at bounding box center [530, 288] width 29 height 29
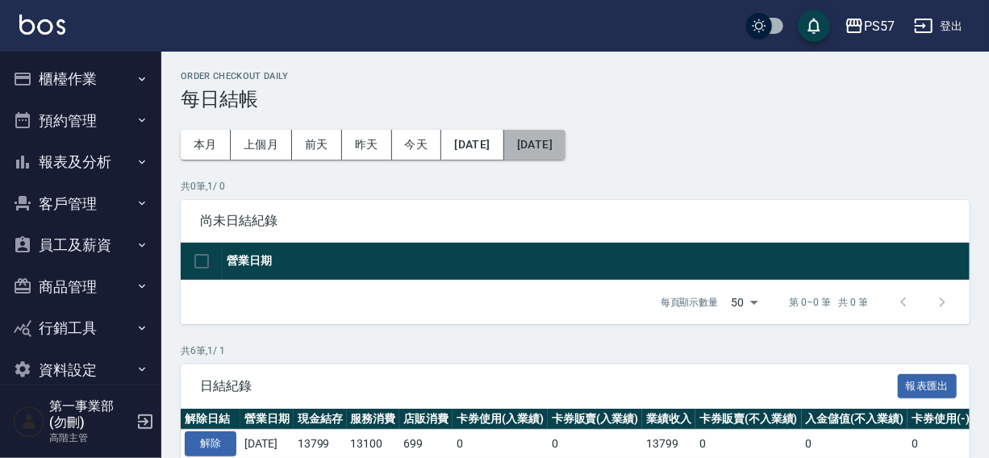
click at [566, 150] on button "2025/08/22" at bounding box center [534, 145] width 61 height 30
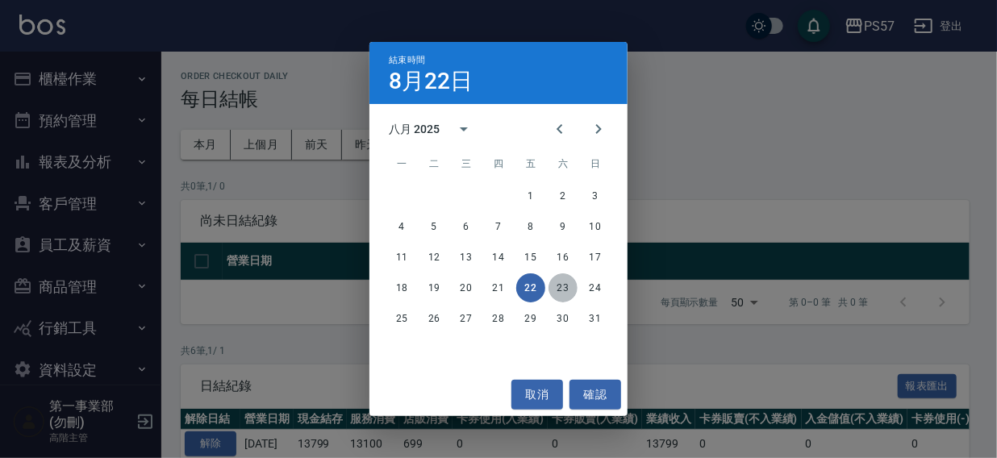
click at [564, 282] on button "23" at bounding box center [563, 288] width 29 height 29
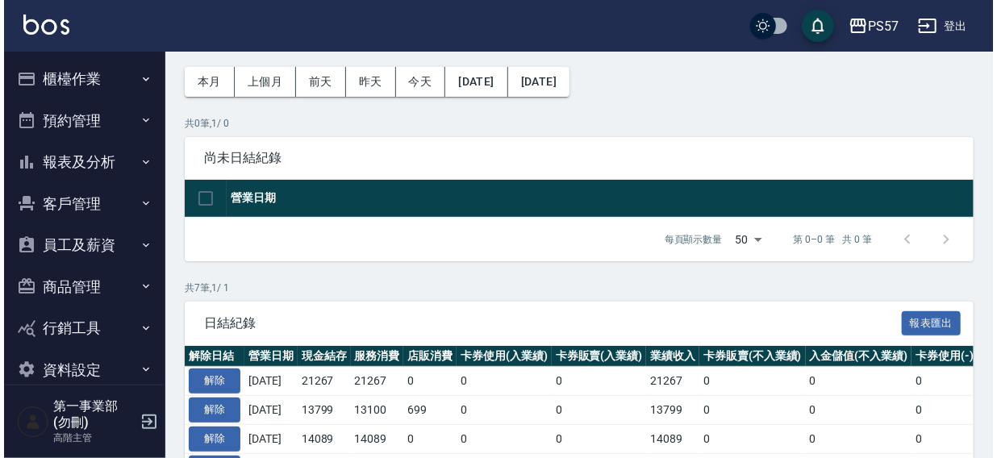
scroll to position [38, 0]
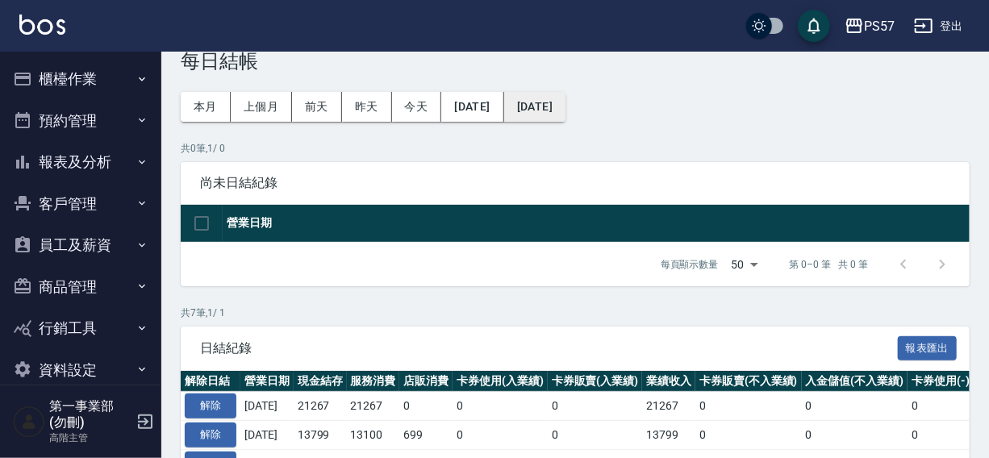
click at [566, 111] on button "2025/08/23" at bounding box center [534, 107] width 61 height 30
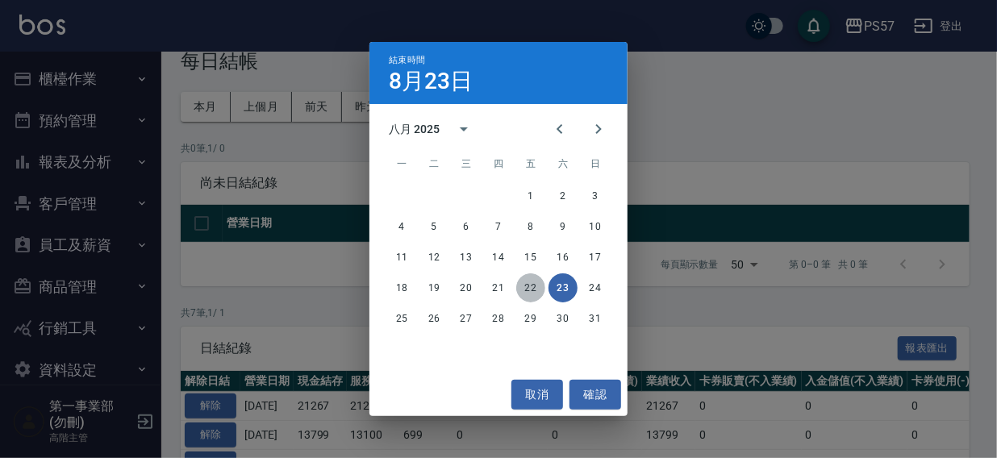
click at [525, 290] on button "22" at bounding box center [530, 288] width 29 height 29
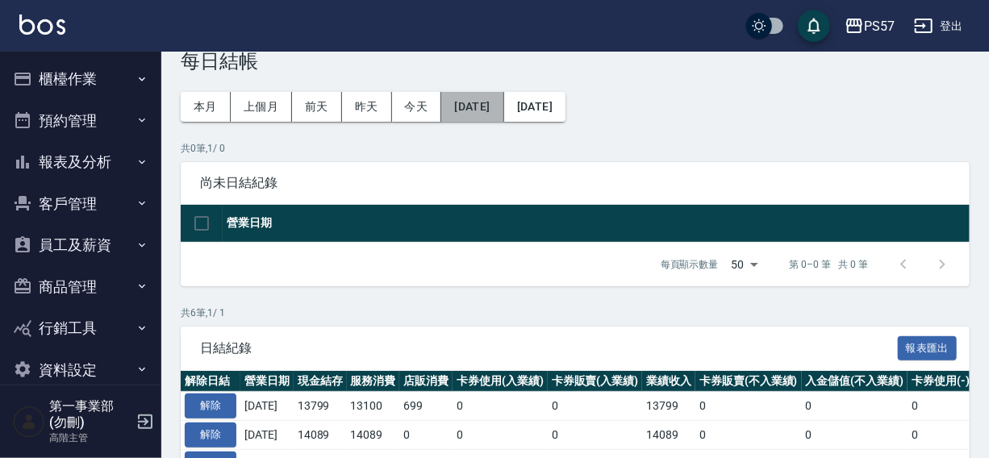
click at [482, 106] on button "[DATE]" at bounding box center [472, 107] width 62 height 30
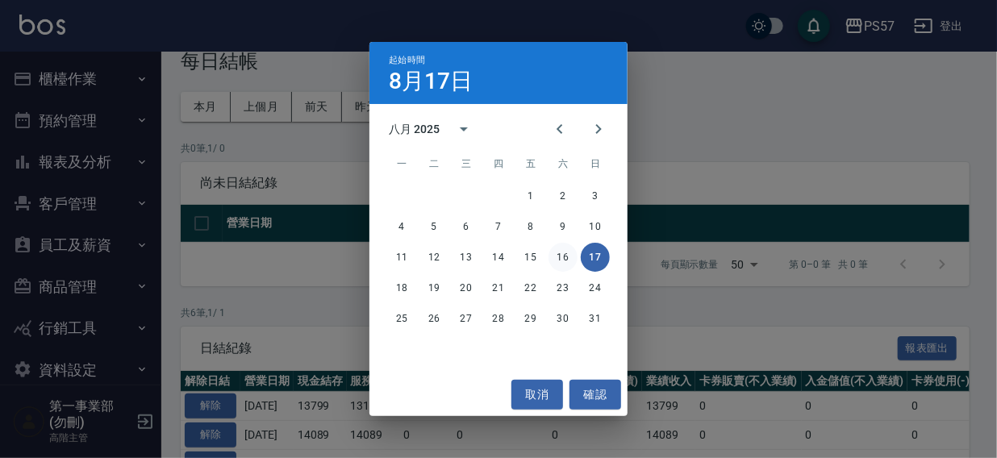
click at [559, 254] on button "16" at bounding box center [563, 257] width 29 height 29
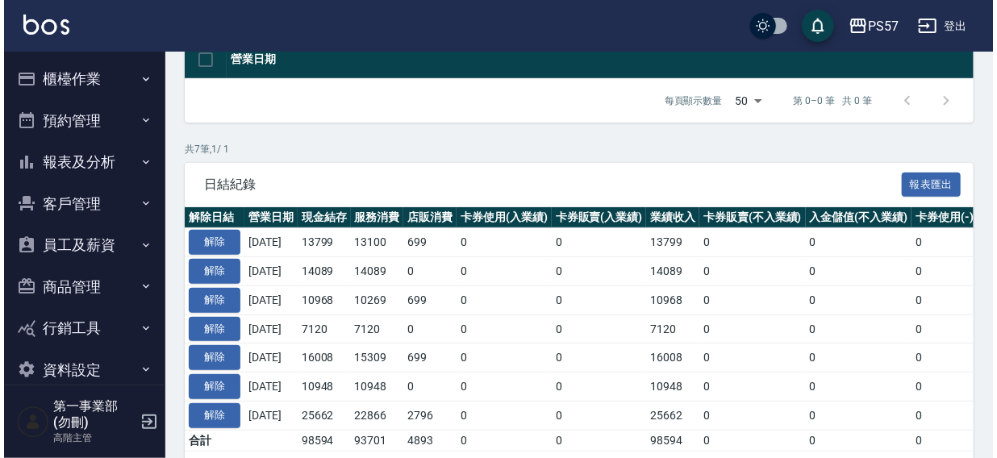
scroll to position [269, 0]
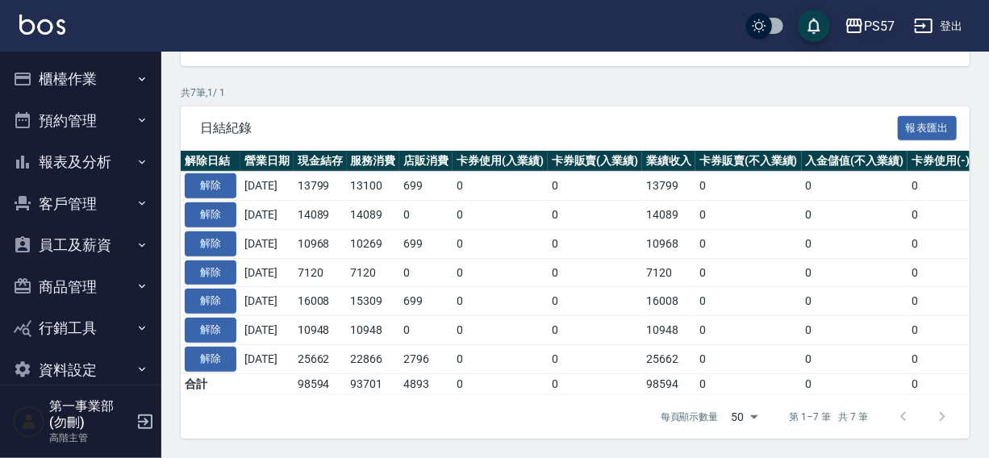
click at [870, 20] on div "PS57" at bounding box center [879, 26] width 31 height 20
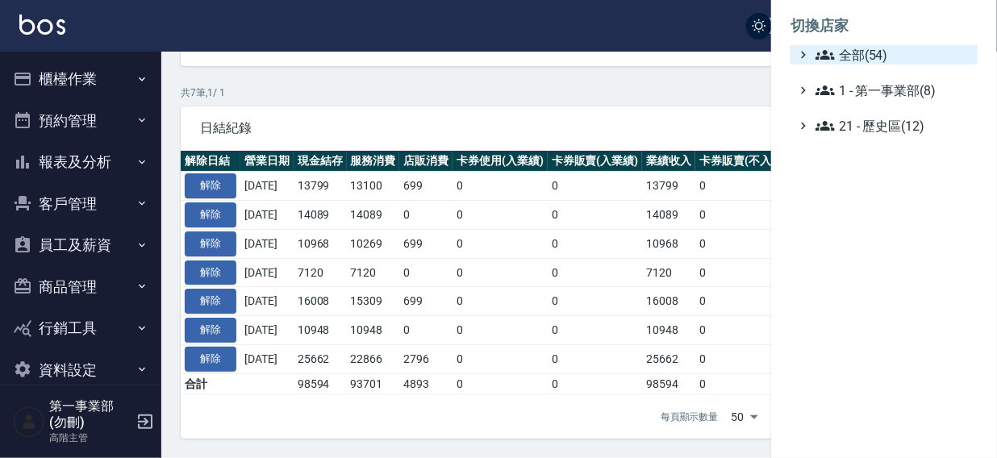
click at [864, 52] on span "全部(54)" at bounding box center [894, 54] width 156 height 19
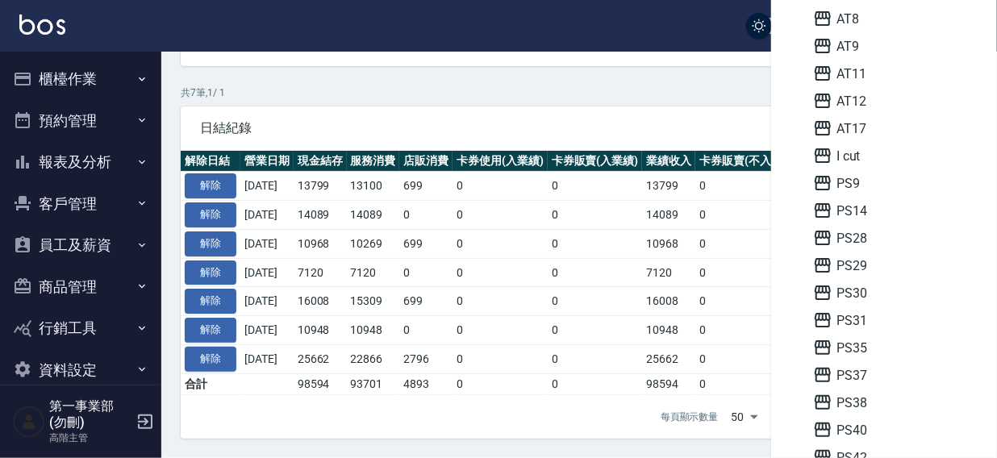
scroll to position [141, 0]
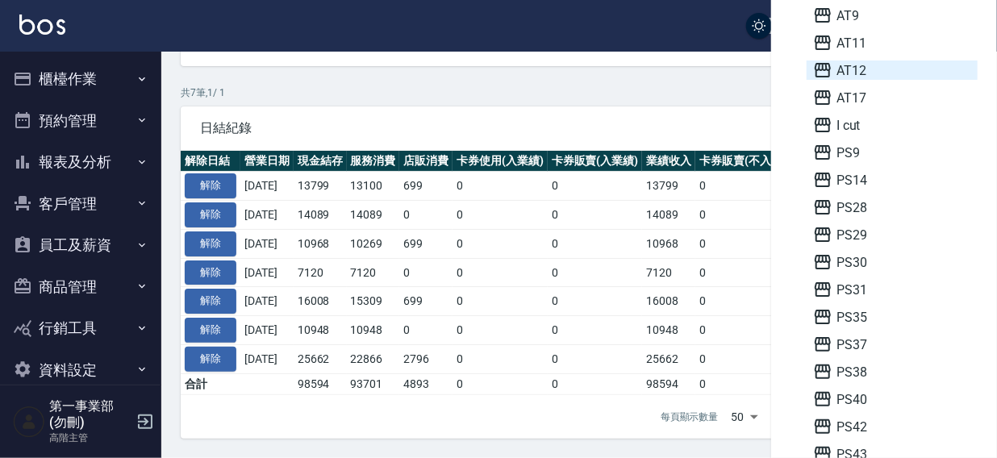
click at [871, 73] on span "AT12" at bounding box center [892, 70] width 158 height 19
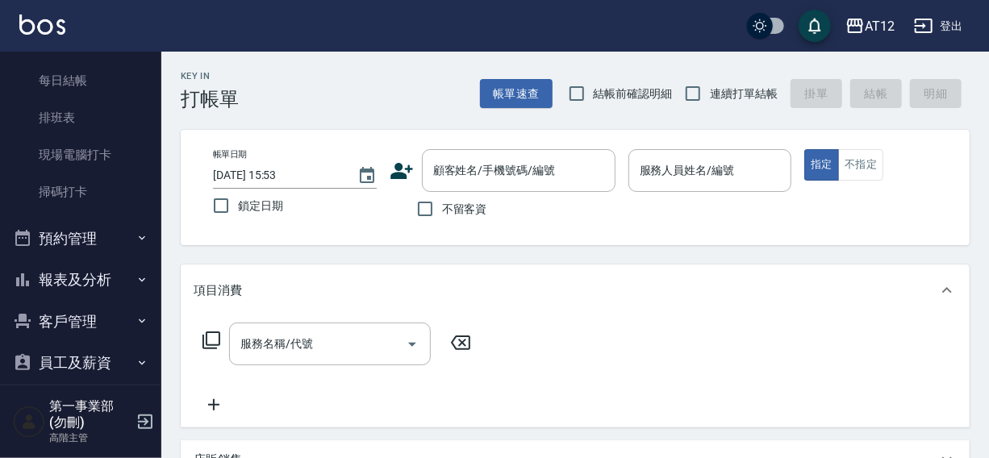
scroll to position [366, 0]
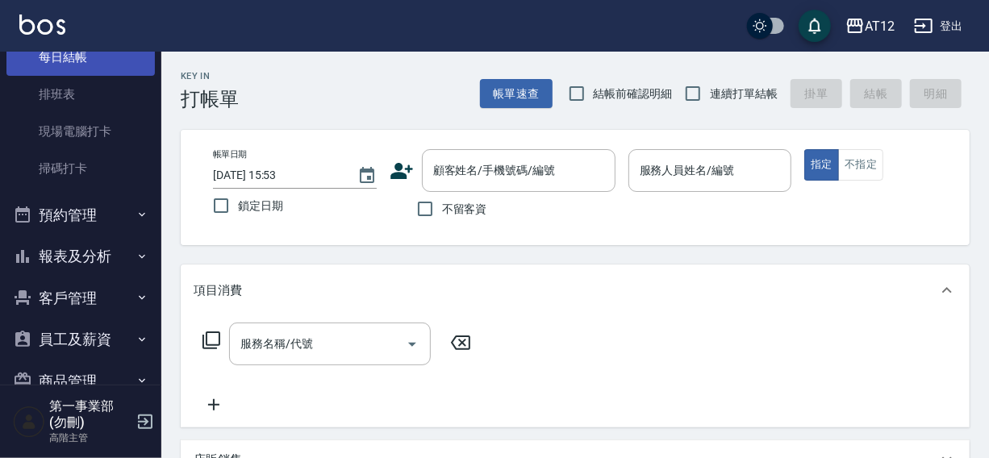
click at [77, 62] on link "每日結帳" at bounding box center [80, 57] width 148 height 37
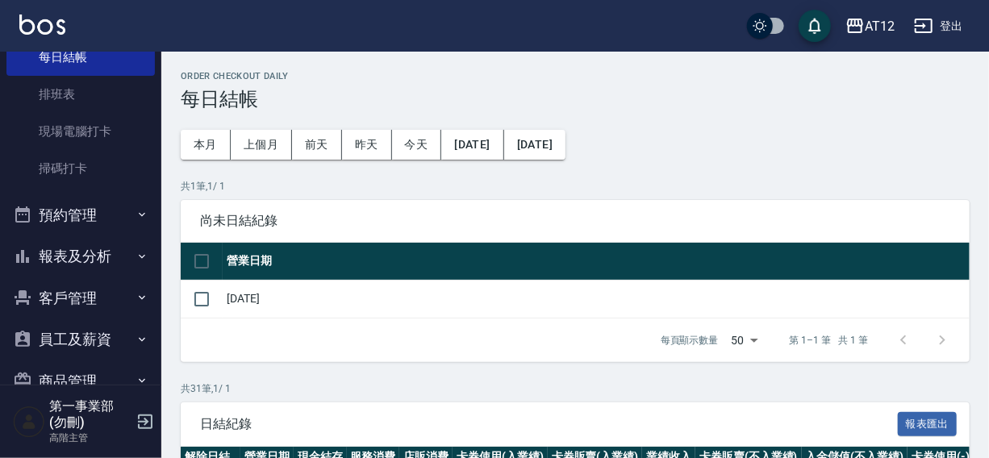
click at [490, 145] on button "[DATE]" at bounding box center [472, 145] width 62 height 30
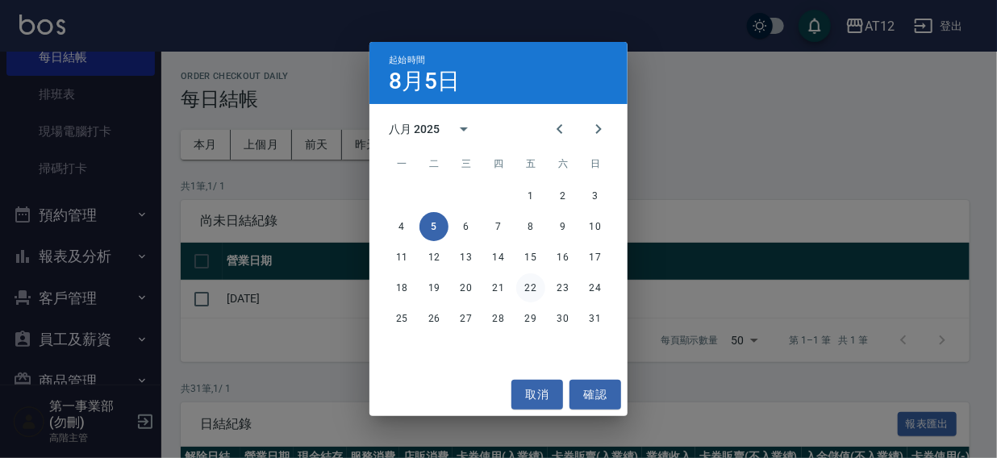
click at [529, 286] on button "22" at bounding box center [530, 288] width 29 height 29
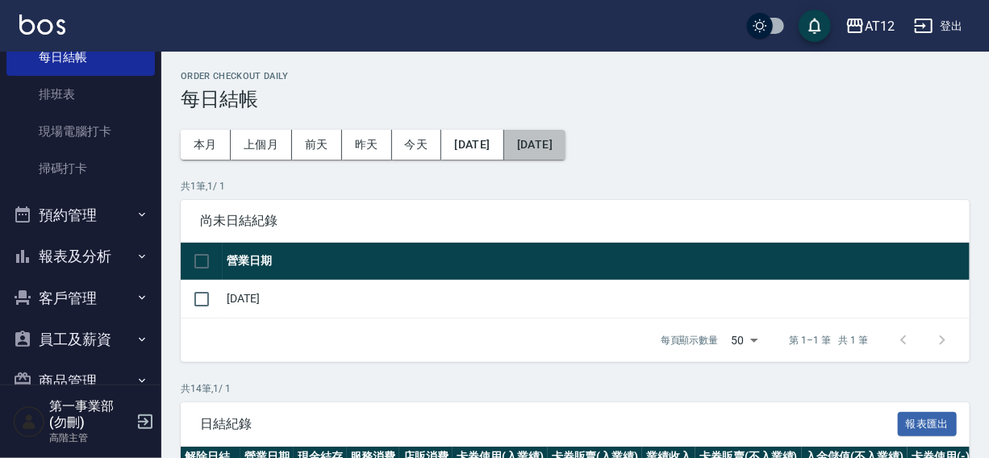
click at [566, 140] on button "[DATE]" at bounding box center [534, 145] width 61 height 30
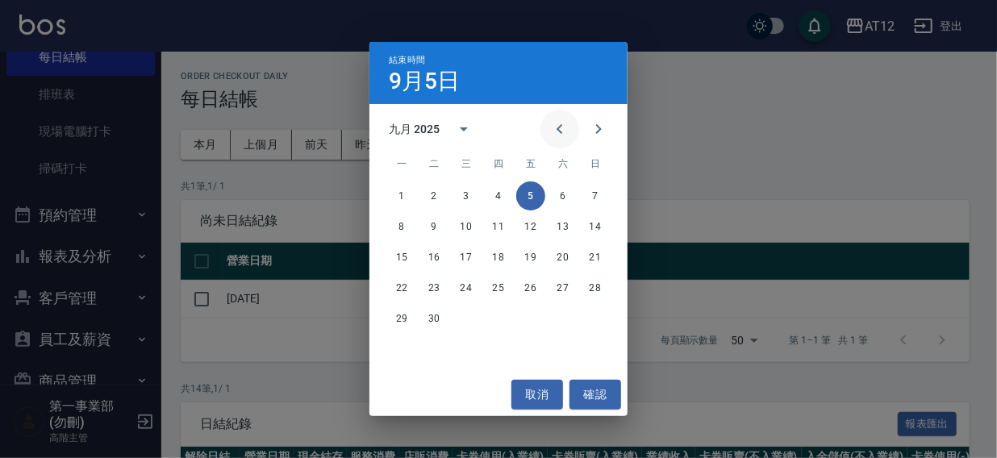
click at [565, 121] on icon "Previous month" at bounding box center [559, 128] width 19 height 19
click at [595, 320] on button "31" at bounding box center [595, 318] width 29 height 29
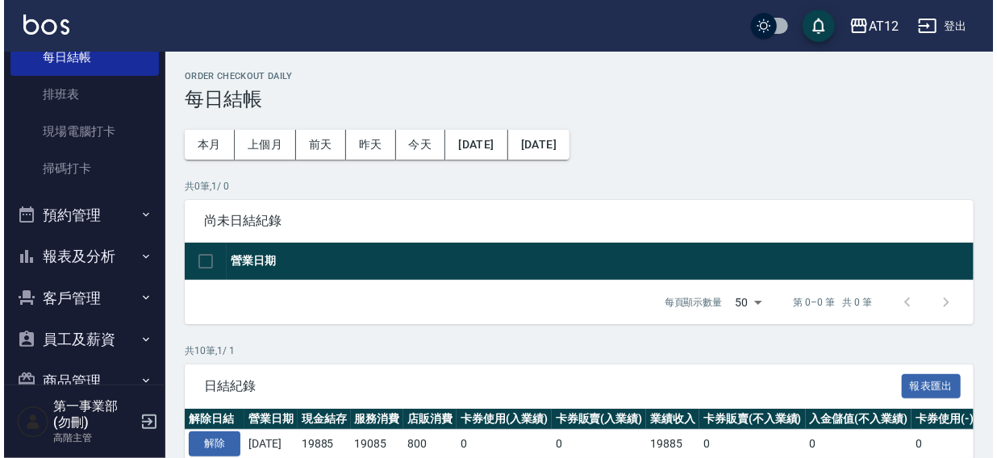
scroll to position [355, 0]
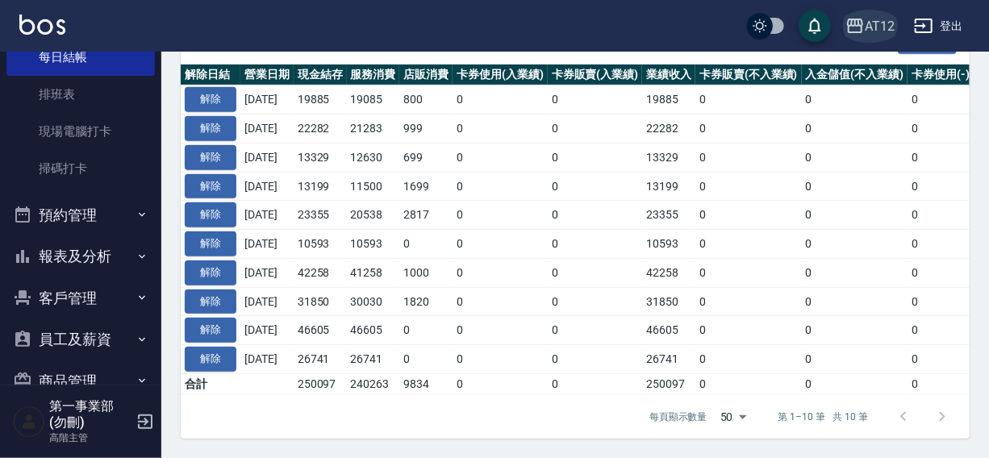
click at [869, 23] on div "AT12" at bounding box center [880, 26] width 30 height 20
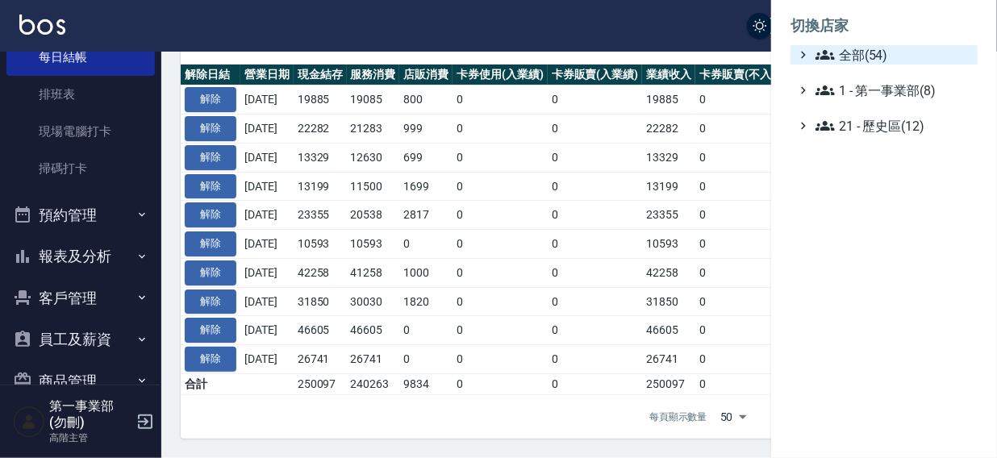
click at [863, 49] on span "全部(54)" at bounding box center [894, 54] width 156 height 19
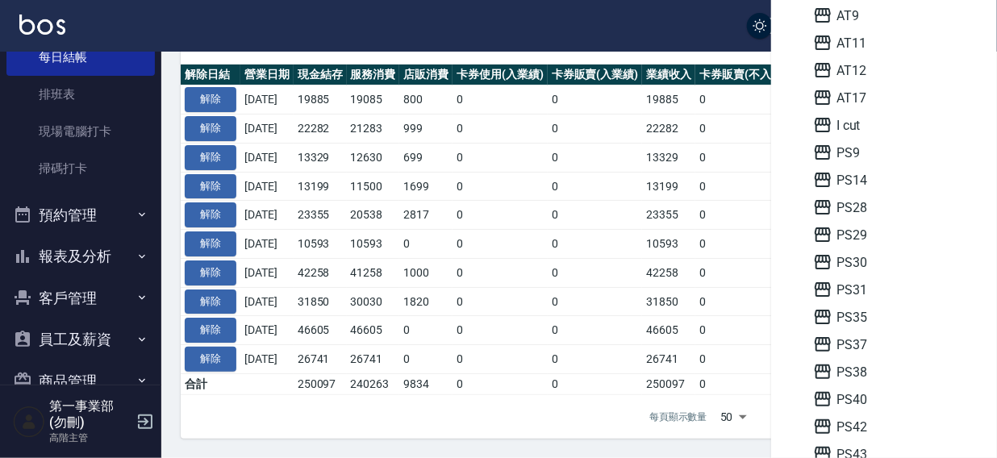
scroll to position [169, 0]
click at [872, 348] on span "PS38" at bounding box center [892, 343] width 158 height 19
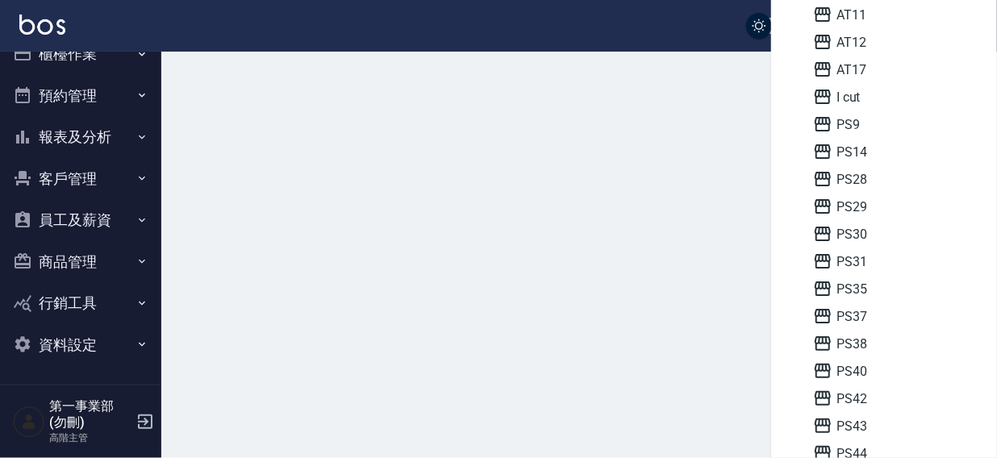
scroll to position [24, 0]
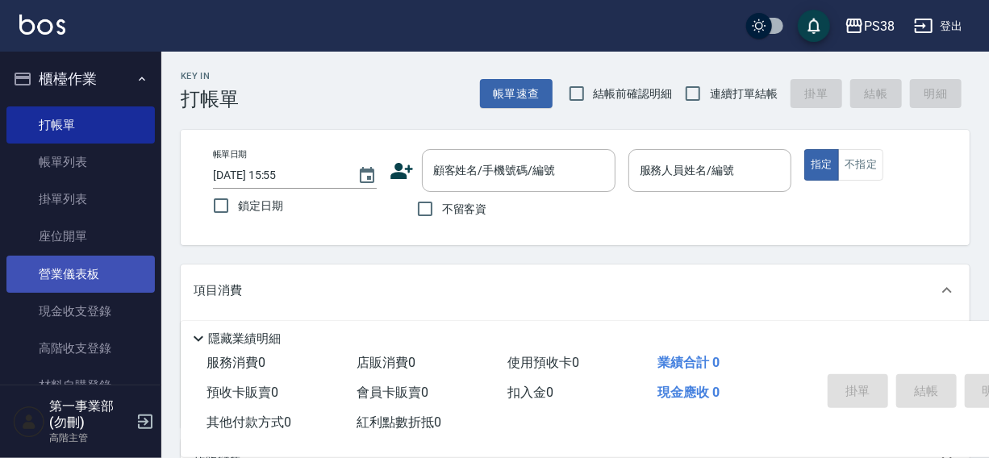
scroll to position [73, 0]
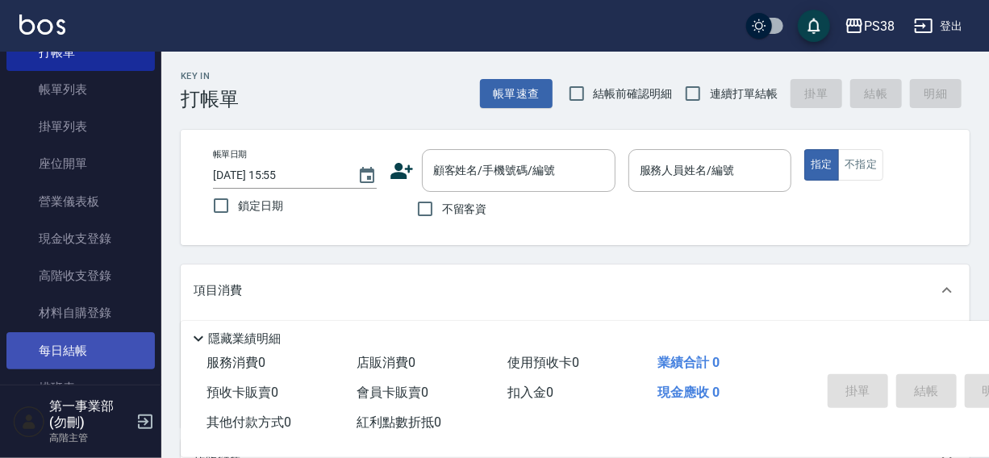
click at [88, 345] on link "每日結帳" at bounding box center [80, 350] width 148 height 37
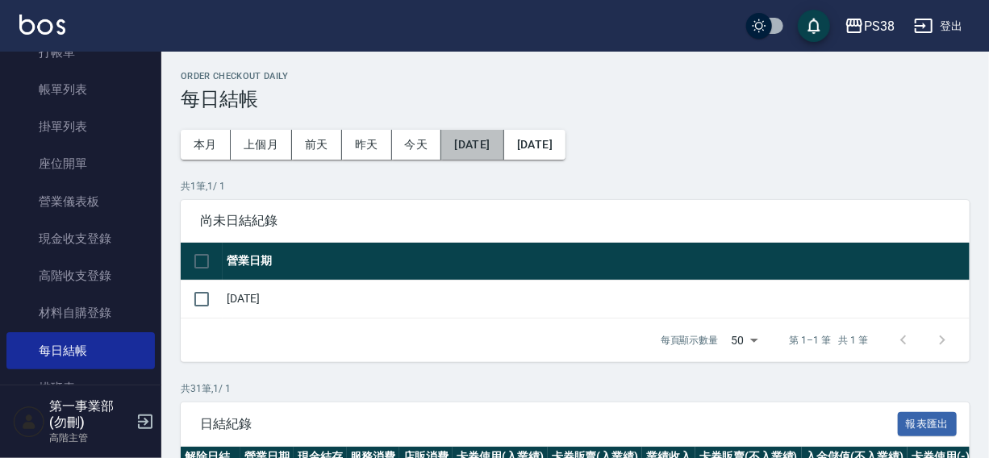
click at [484, 148] on button "[DATE]" at bounding box center [472, 145] width 62 height 30
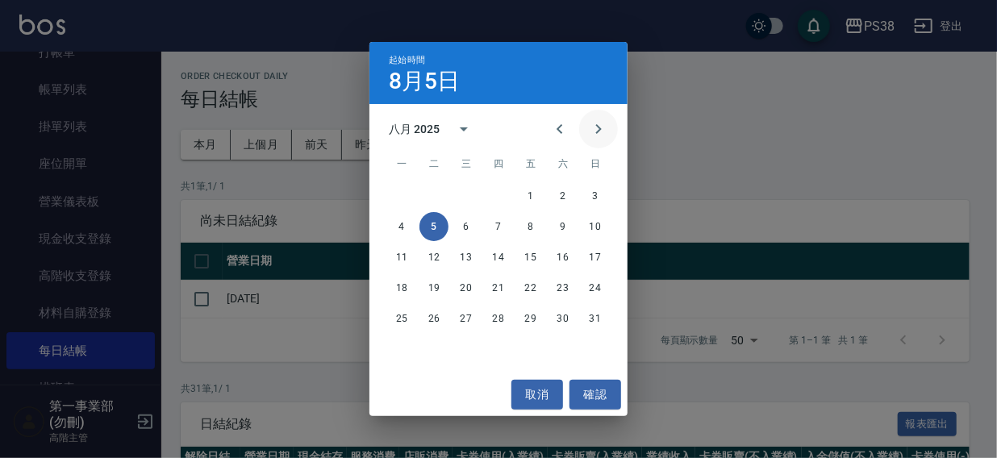
click at [612, 127] on button "Next month" at bounding box center [598, 129] width 39 height 39
click at [559, 136] on icon "Previous month" at bounding box center [559, 128] width 19 height 19
click at [436, 285] on button "19" at bounding box center [434, 288] width 29 height 29
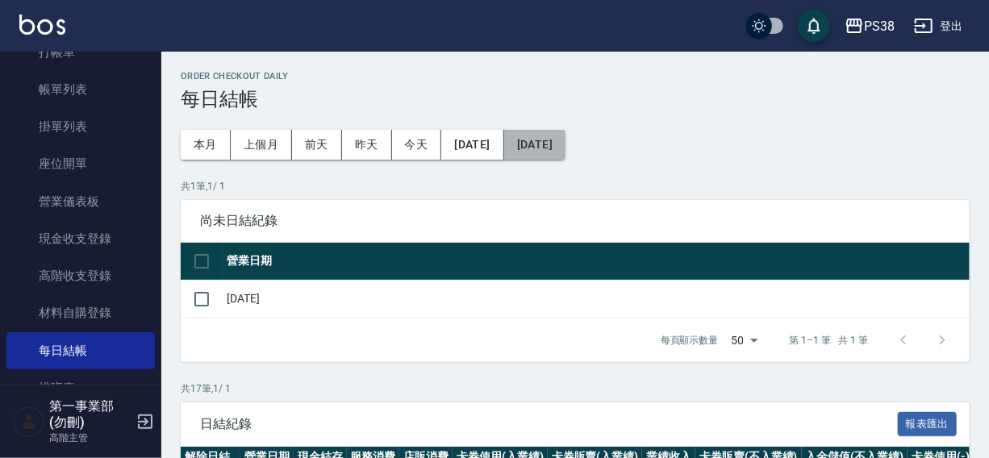
click at [566, 145] on button "[DATE]" at bounding box center [534, 145] width 61 height 30
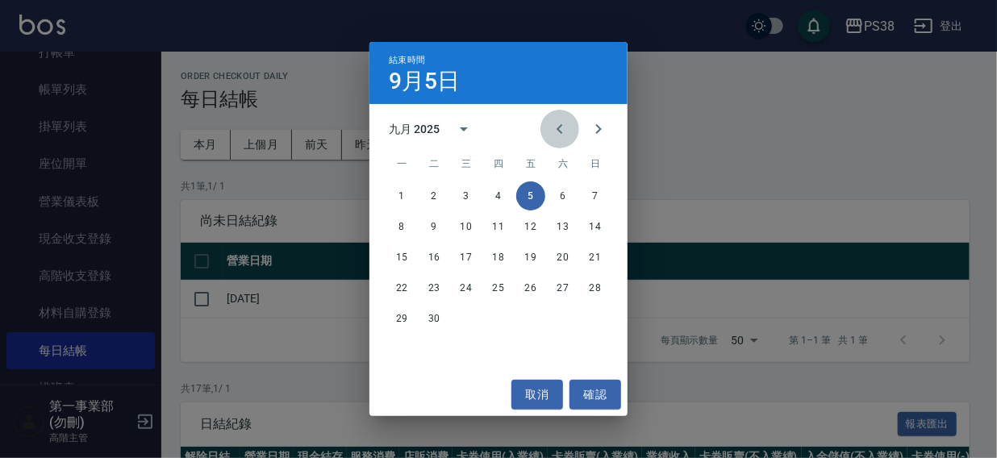
click at [556, 132] on icon "Previous month" at bounding box center [559, 128] width 19 height 19
click at [435, 315] on button "26" at bounding box center [434, 318] width 29 height 29
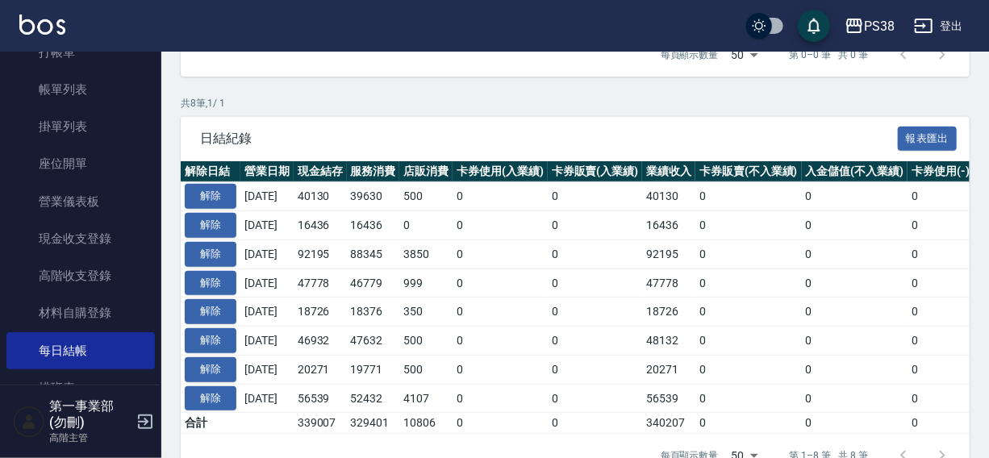
scroll to position [298, 0]
